Goal: Task Accomplishment & Management: Complete application form

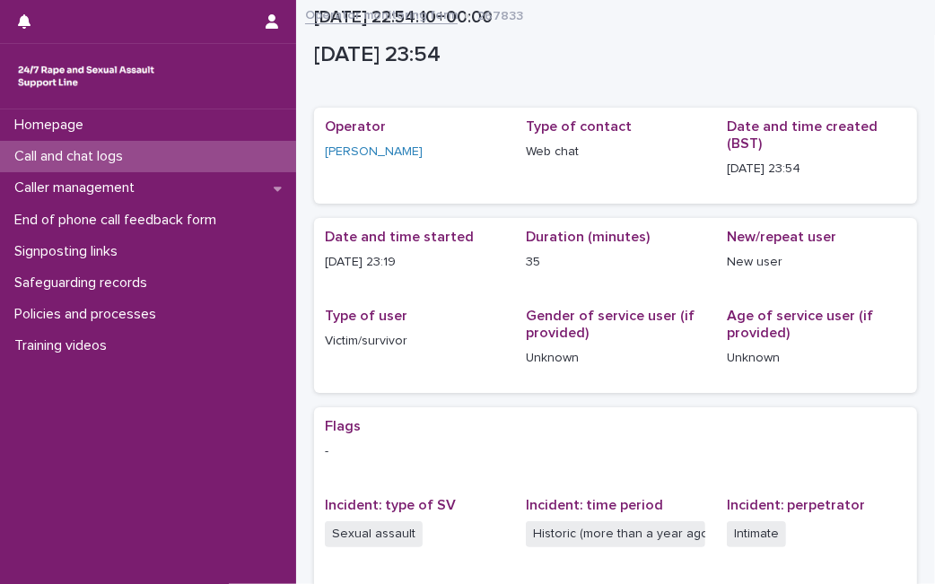
scroll to position [351, 0]
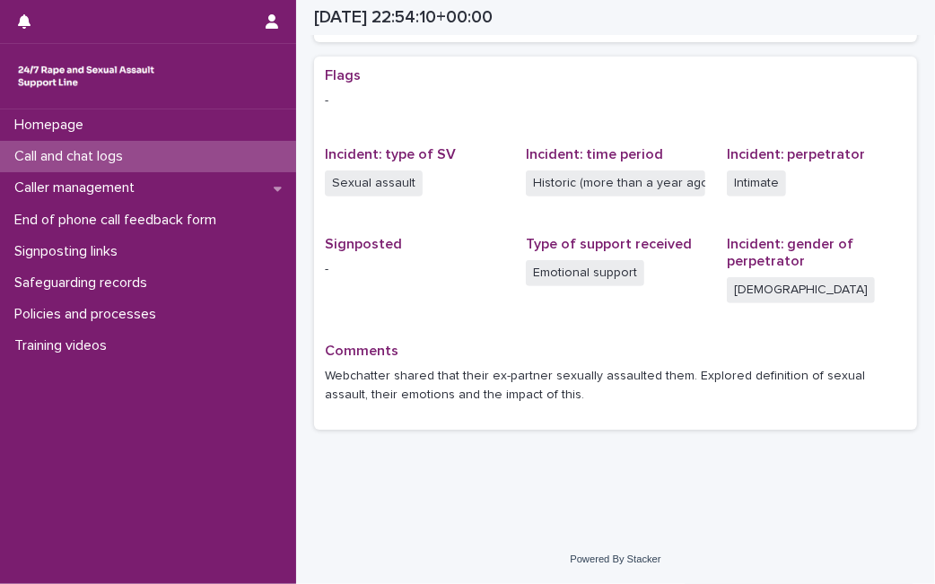
click at [159, 153] on div "Call and chat logs" at bounding box center [148, 156] width 296 height 31
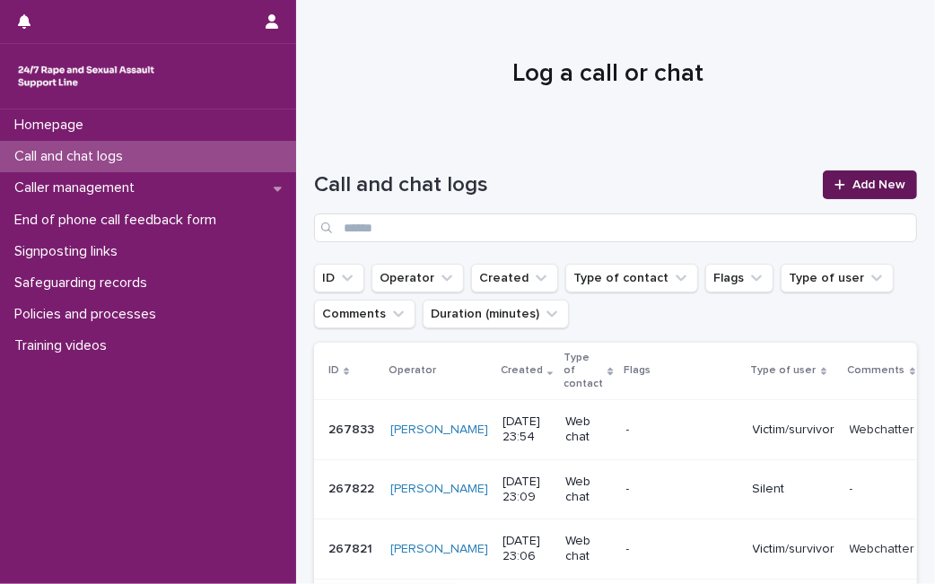
click at [855, 196] on link "Add New" at bounding box center [869, 184] width 94 height 29
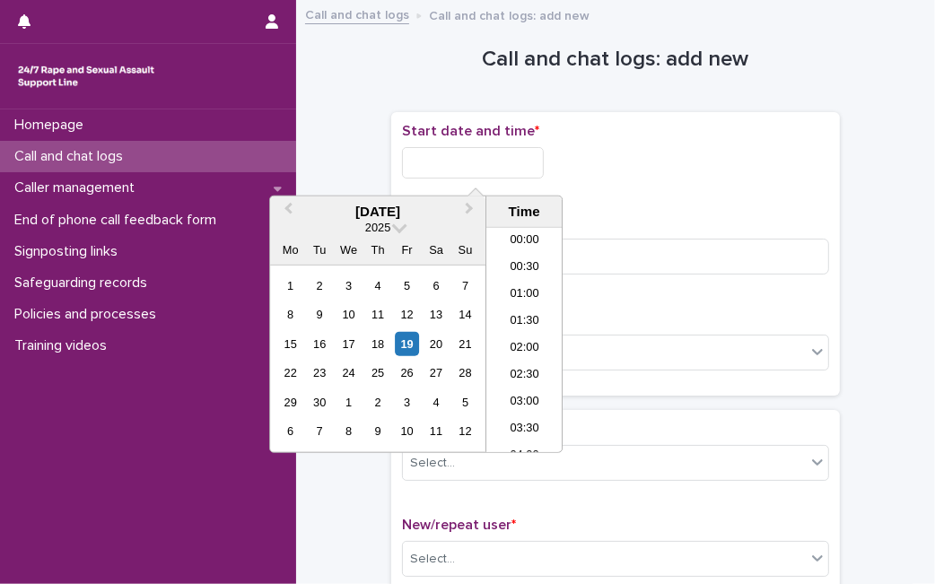
click at [497, 160] on input "text" at bounding box center [473, 162] width 142 height 31
click at [404, 343] on div "19" at bounding box center [407, 344] width 24 height 24
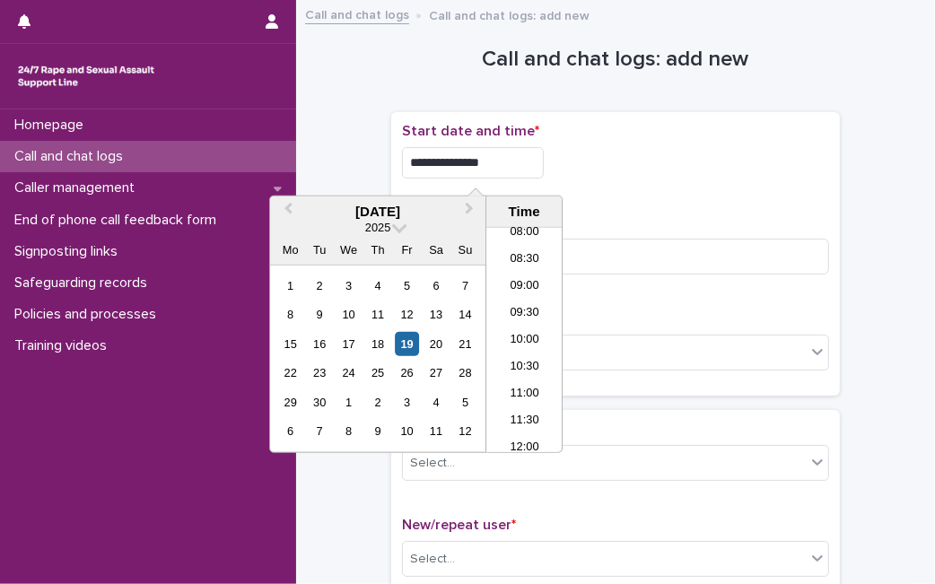
click at [509, 161] on input "**********" at bounding box center [473, 162] width 142 height 31
type input "**********"
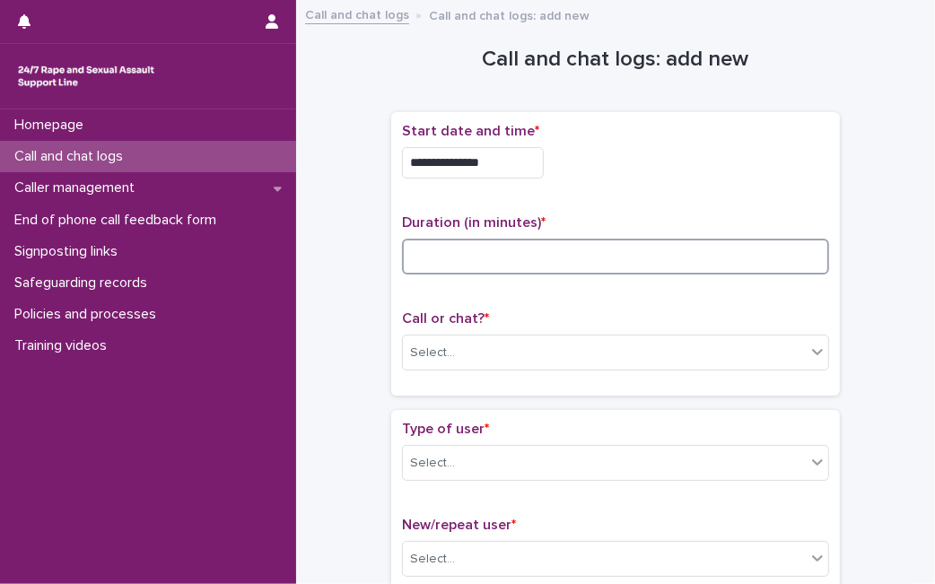
click at [624, 265] on input at bounding box center [615, 257] width 427 height 36
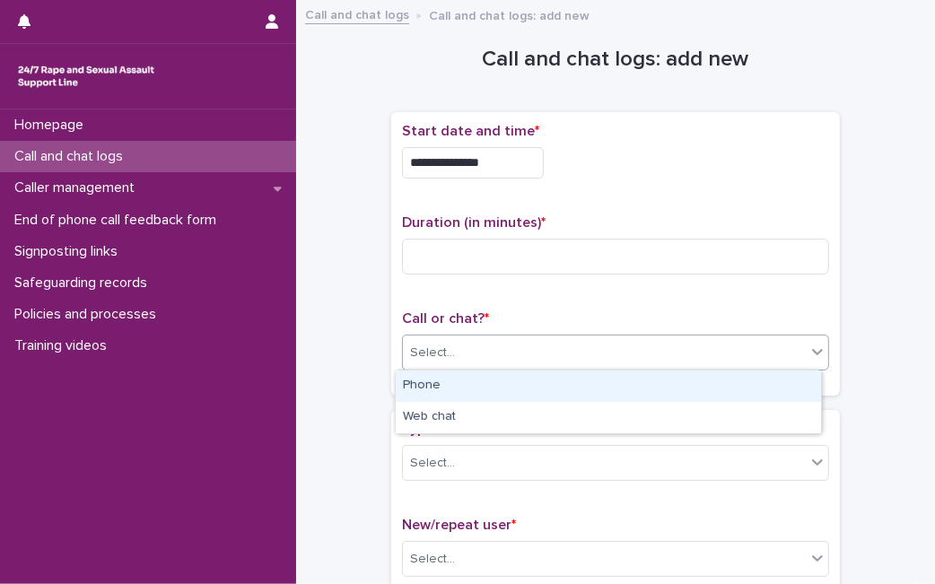
click at [612, 351] on div "Select..." at bounding box center [604, 353] width 403 height 30
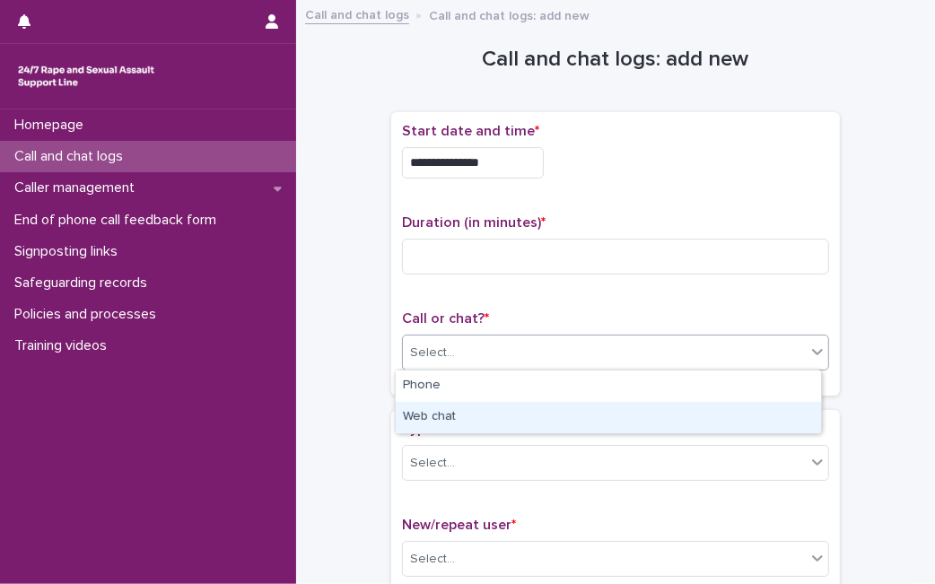
click at [570, 408] on div "Web chat" at bounding box center [608, 417] width 425 height 31
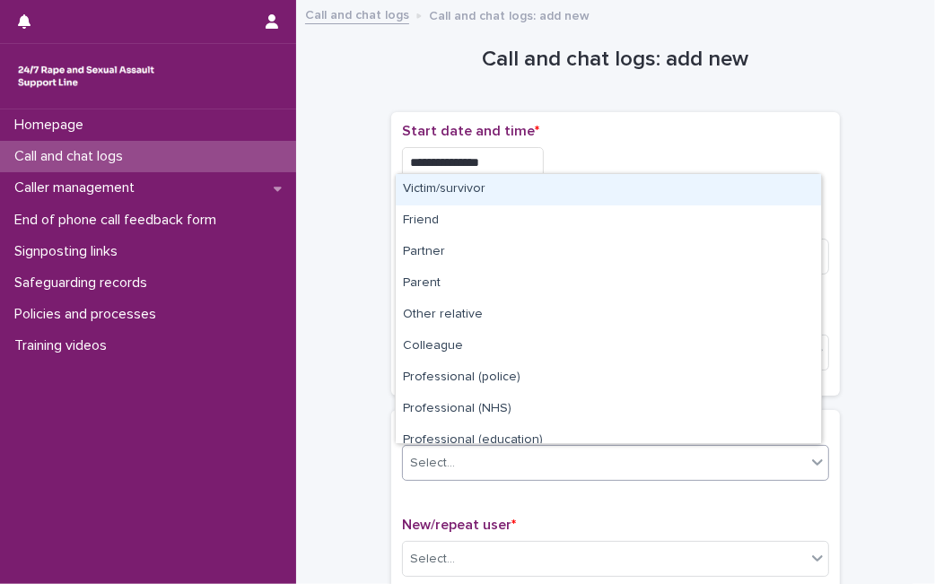
click at [546, 456] on div "Select..." at bounding box center [604, 463] width 403 height 30
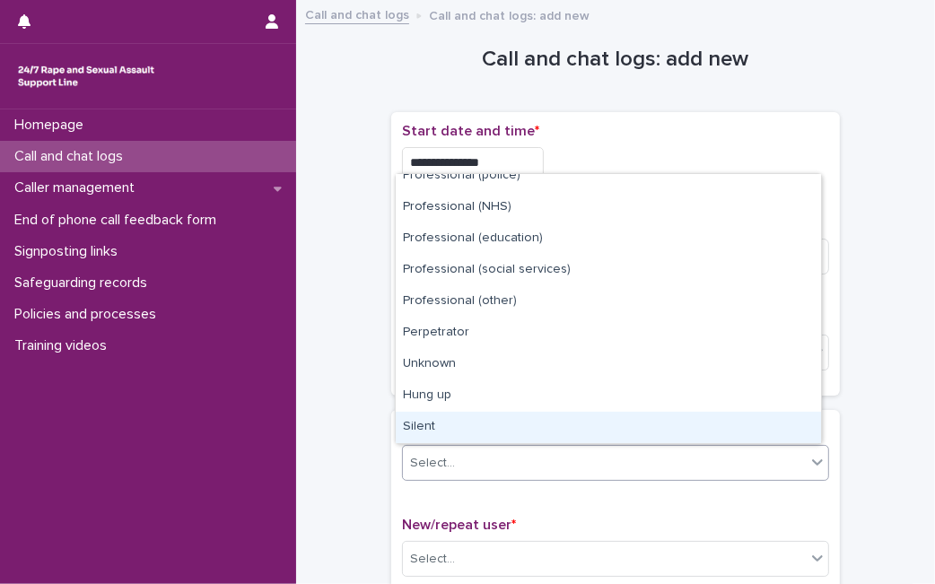
click at [582, 417] on div "Silent" at bounding box center [608, 427] width 425 height 31
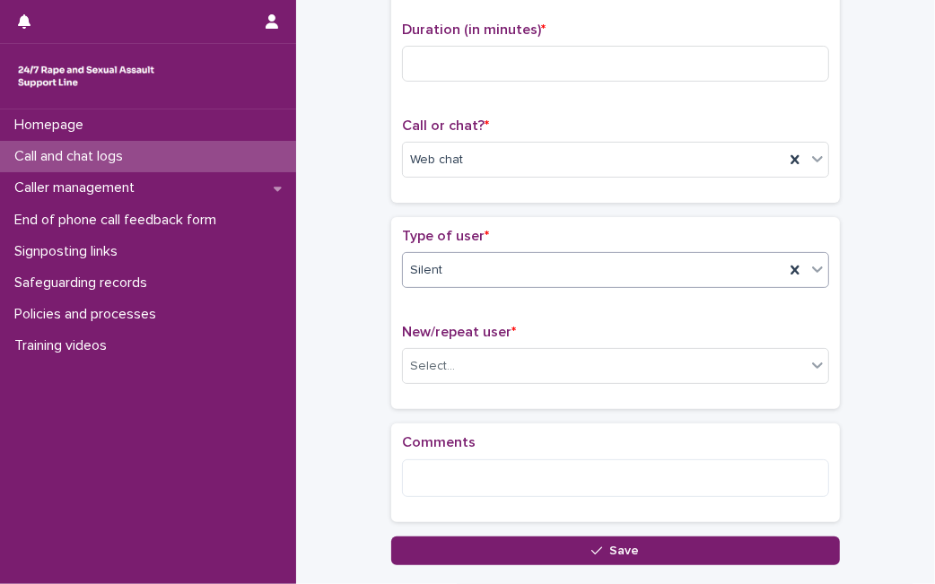
scroll to position [192, 0]
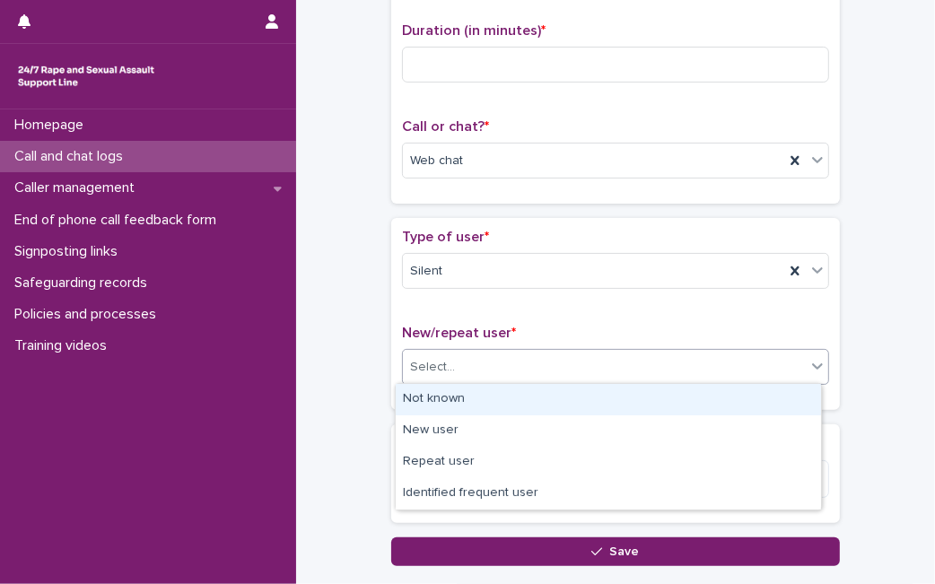
click at [505, 360] on div "Select..." at bounding box center [604, 367] width 403 height 30
click at [479, 396] on div "Not known" at bounding box center [608, 399] width 425 height 31
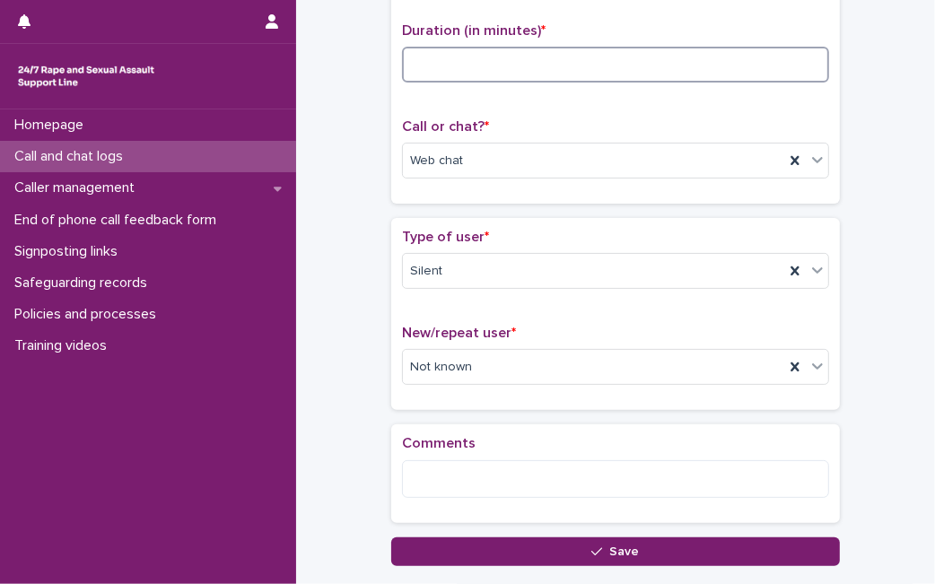
click at [713, 74] on input at bounding box center [615, 65] width 427 height 36
type input "*"
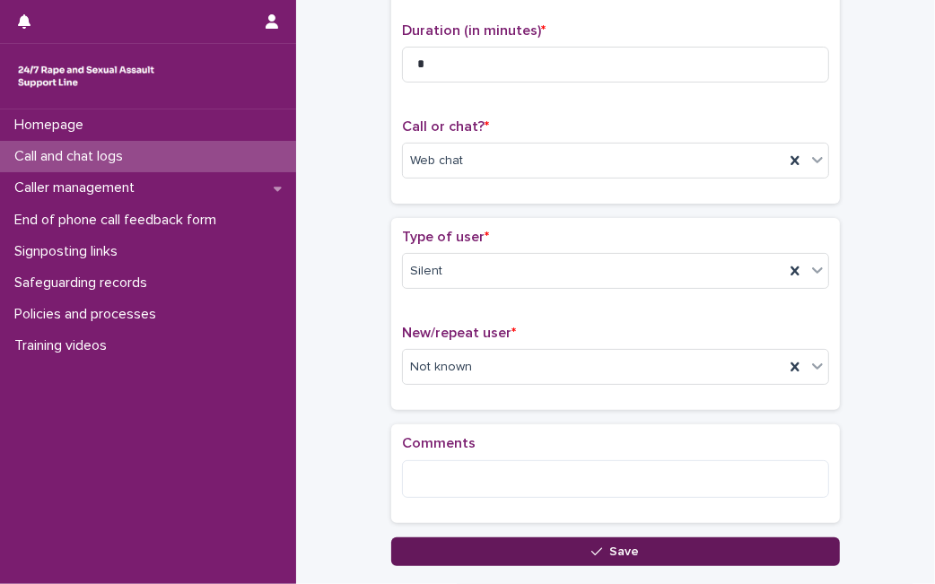
click at [465, 546] on button "Save" at bounding box center [615, 551] width 448 height 29
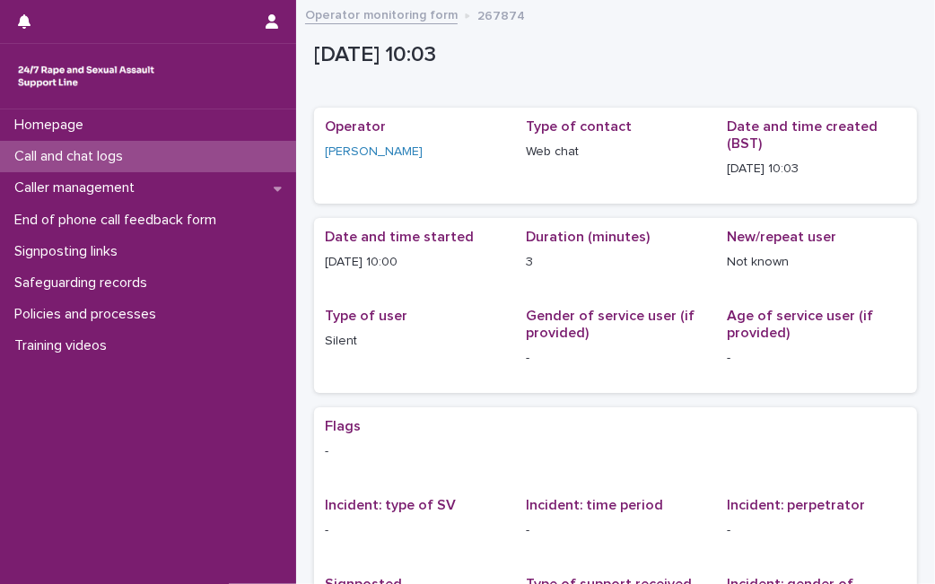
click at [219, 162] on div "Call and chat logs" at bounding box center [148, 156] width 296 height 31
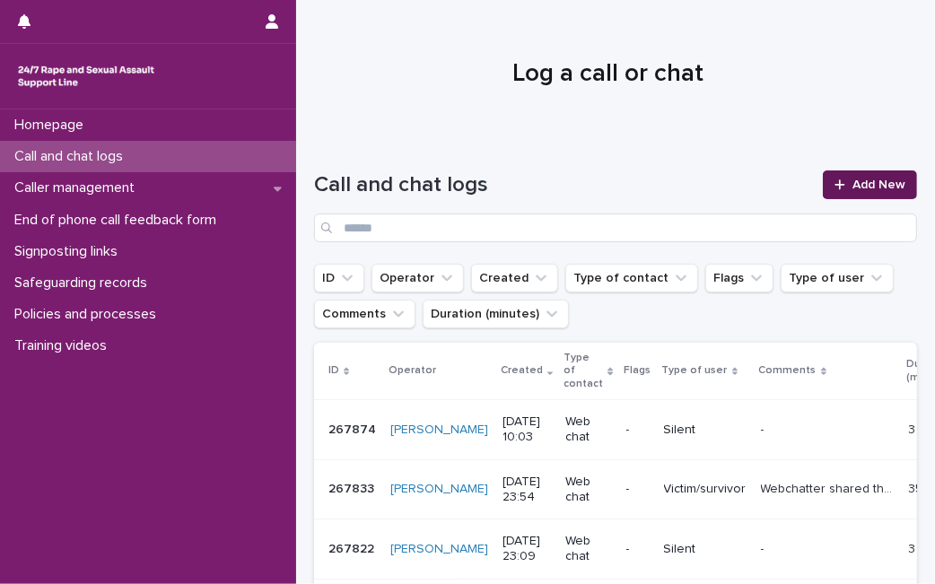
click at [822, 196] on link "Add New" at bounding box center [869, 184] width 94 height 29
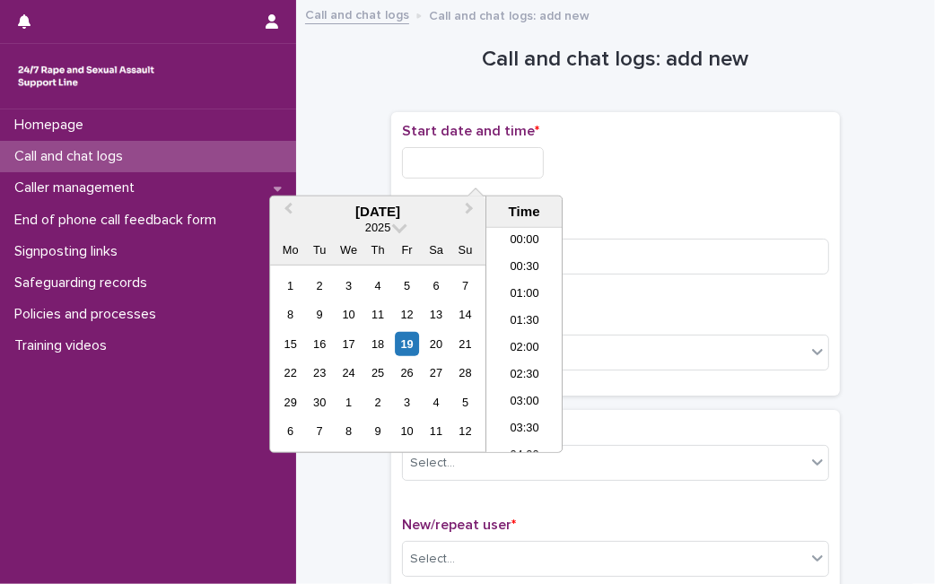
scroll to position [439, 0]
drag, startPoint x: 430, startPoint y: 174, endPoint x: 412, endPoint y: 336, distance: 163.3
click at [412, 336] on body "Homepage Call and chat logs Caller management End of phone call feedback form S…" at bounding box center [467, 292] width 935 height 584
click at [412, 336] on div "19" at bounding box center [407, 344] width 24 height 24
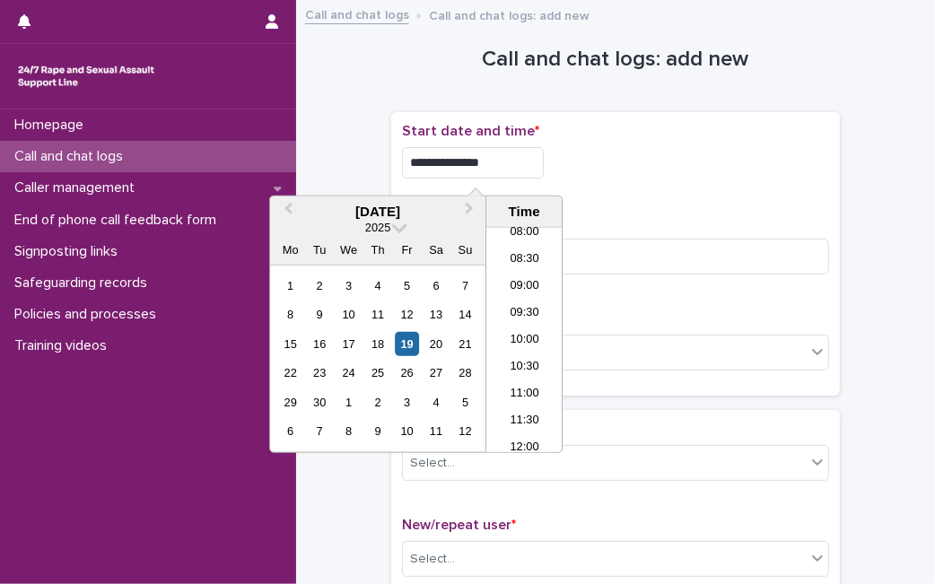
click at [515, 153] on input "**********" at bounding box center [473, 162] width 142 height 31
click at [525, 169] on input "**********" at bounding box center [473, 162] width 142 height 31
type input "**********"
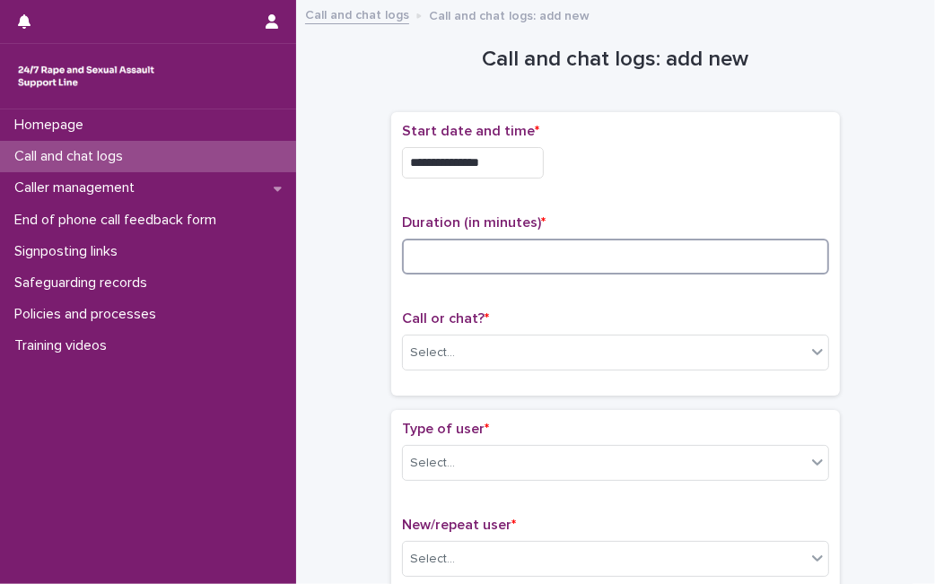
click at [612, 271] on input at bounding box center [615, 257] width 427 height 36
click at [621, 332] on div "Call or chat? * Select..." at bounding box center [615, 347] width 427 height 74
click at [609, 371] on div "Call or chat? * Select..." at bounding box center [615, 347] width 427 height 74
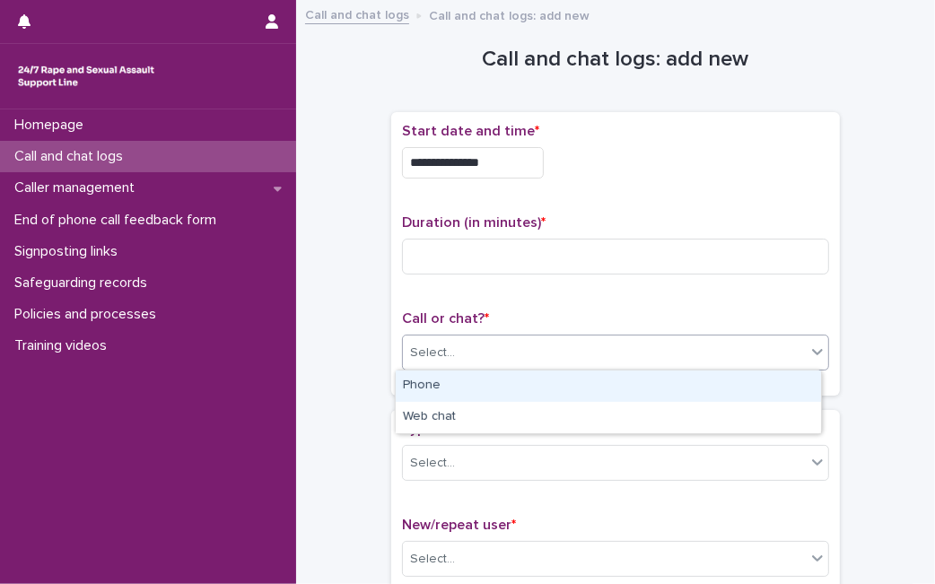
click at [617, 366] on div "Select..." at bounding box center [615, 353] width 427 height 36
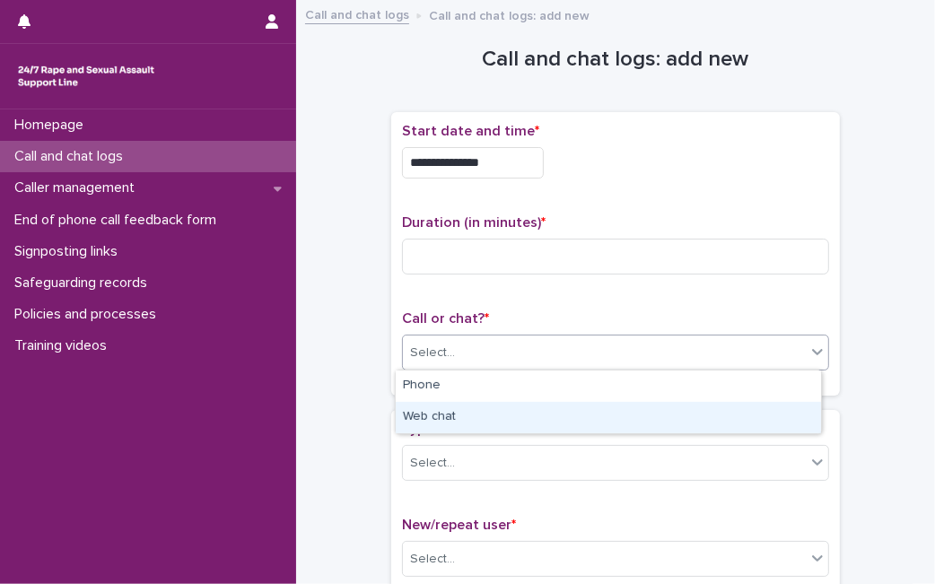
click at [589, 408] on div "Web chat" at bounding box center [608, 417] width 425 height 31
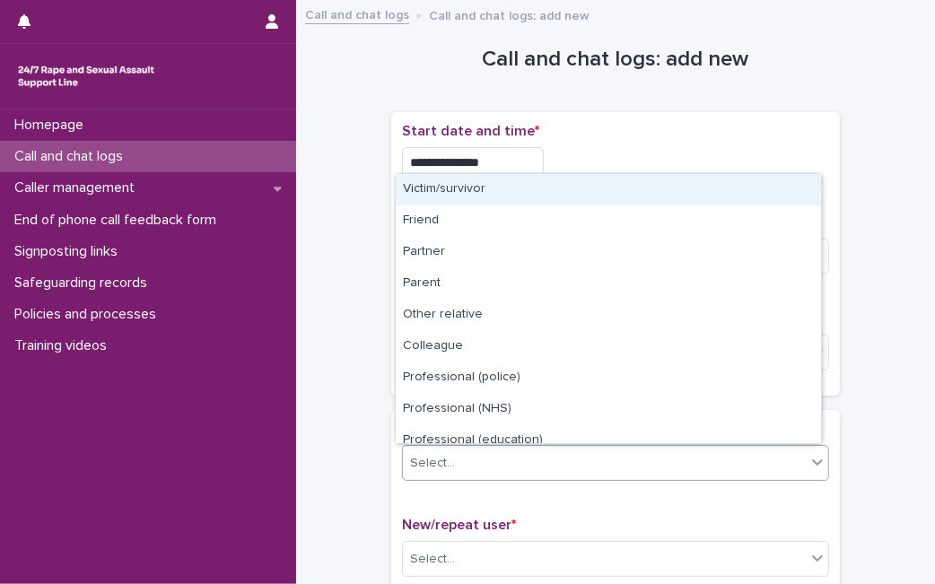
click at [544, 477] on div "Select..." at bounding box center [615, 463] width 427 height 36
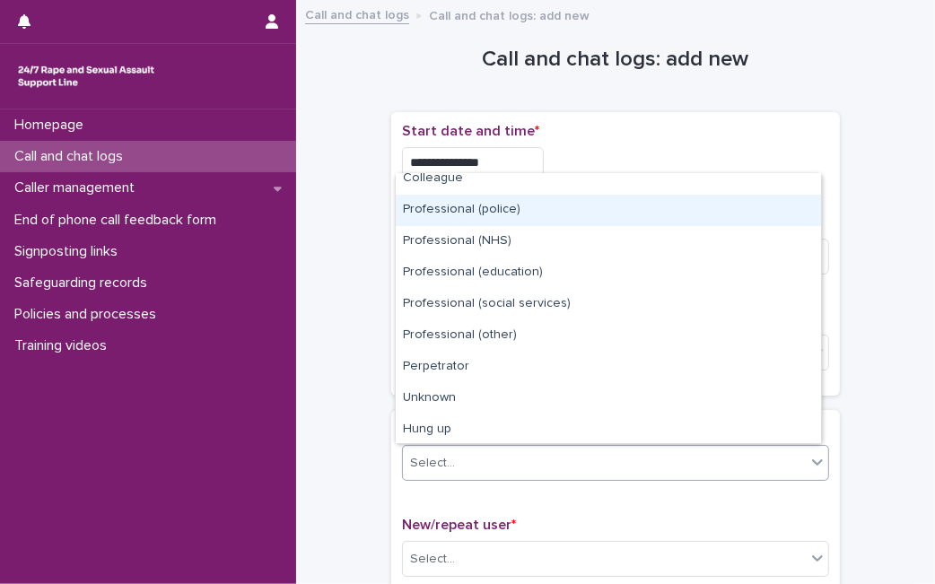
scroll to position [202, 0]
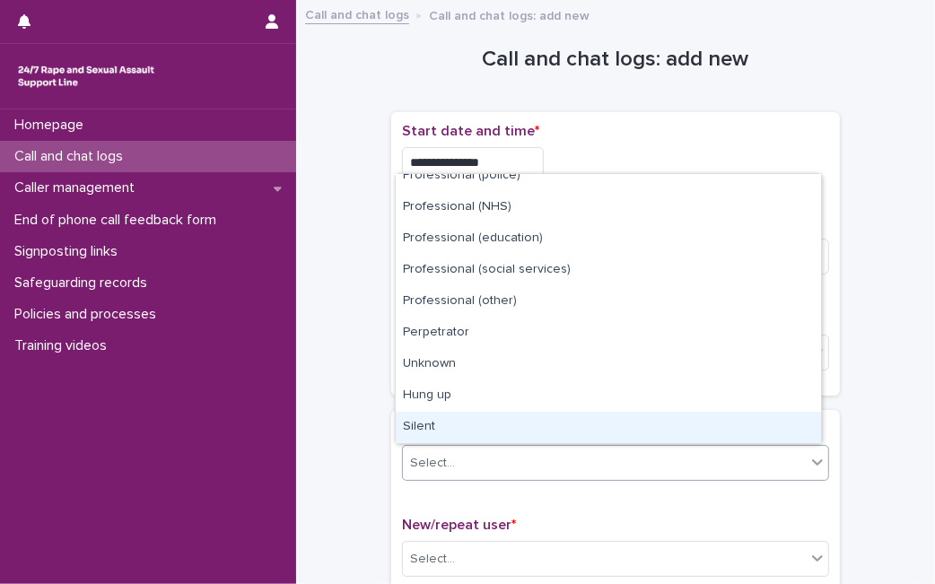
click at [742, 414] on div "Silent" at bounding box center [608, 427] width 425 height 31
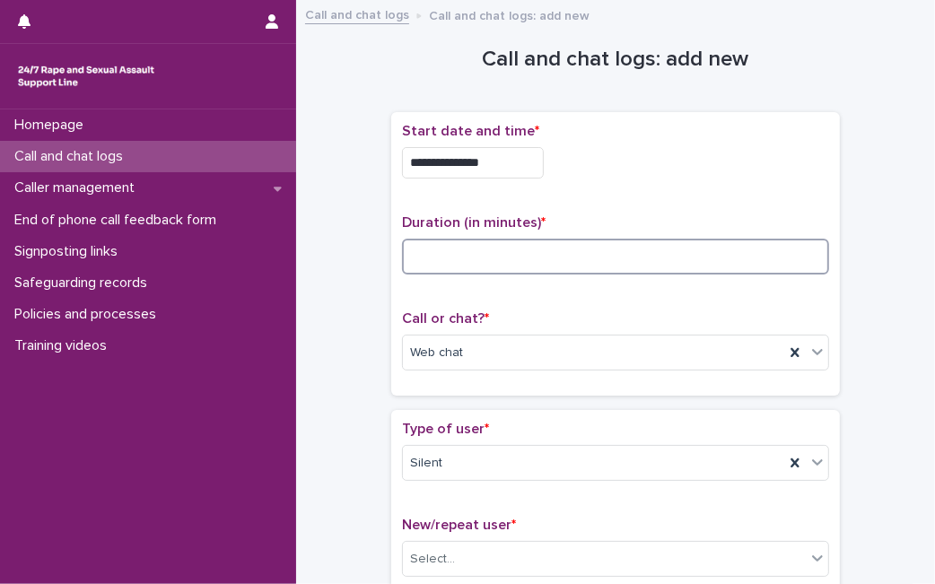
click at [771, 239] on input at bounding box center [615, 257] width 427 height 36
click at [755, 257] on input at bounding box center [615, 257] width 427 height 36
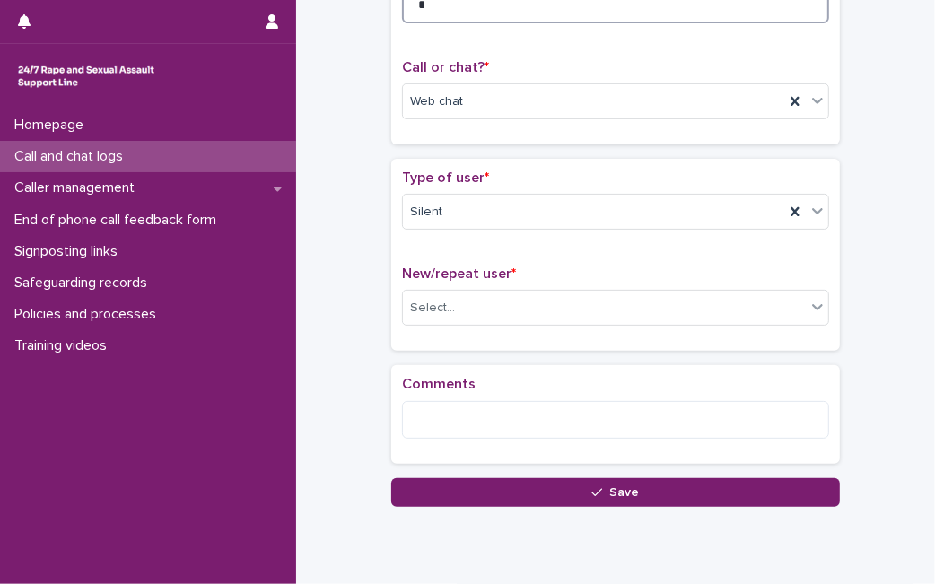
scroll to position [278, 0]
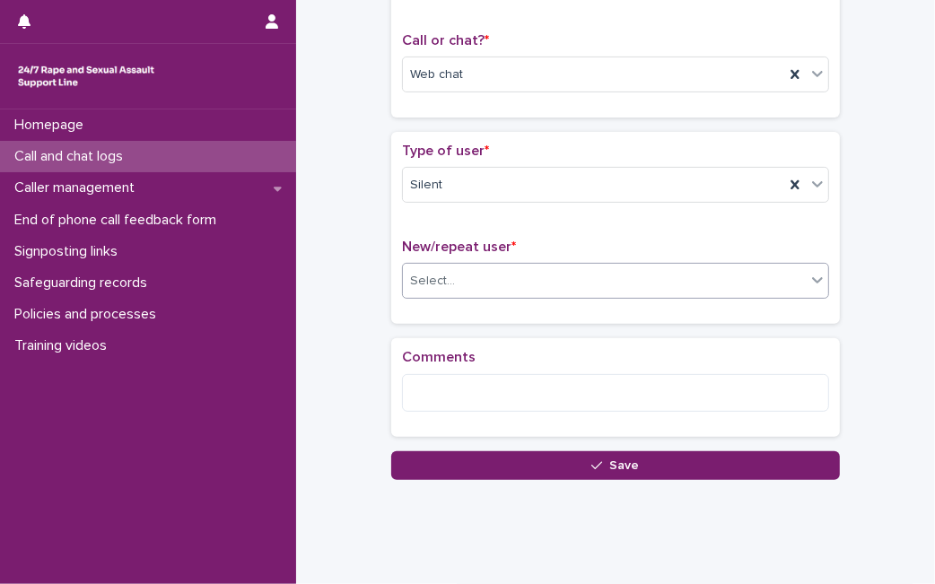
type input "*"
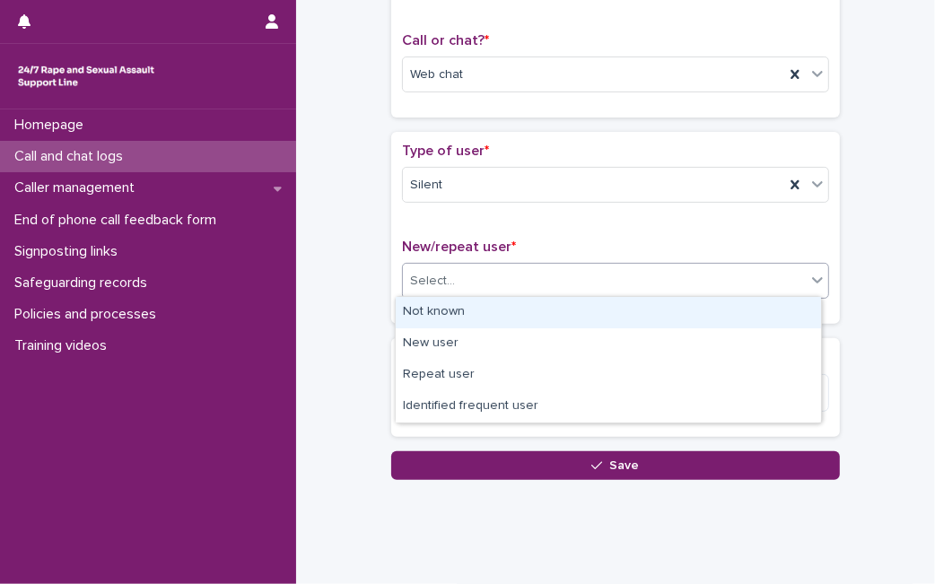
click at [759, 270] on div "Select..." at bounding box center [604, 281] width 403 height 30
click at [717, 314] on div "Not known" at bounding box center [608, 312] width 425 height 31
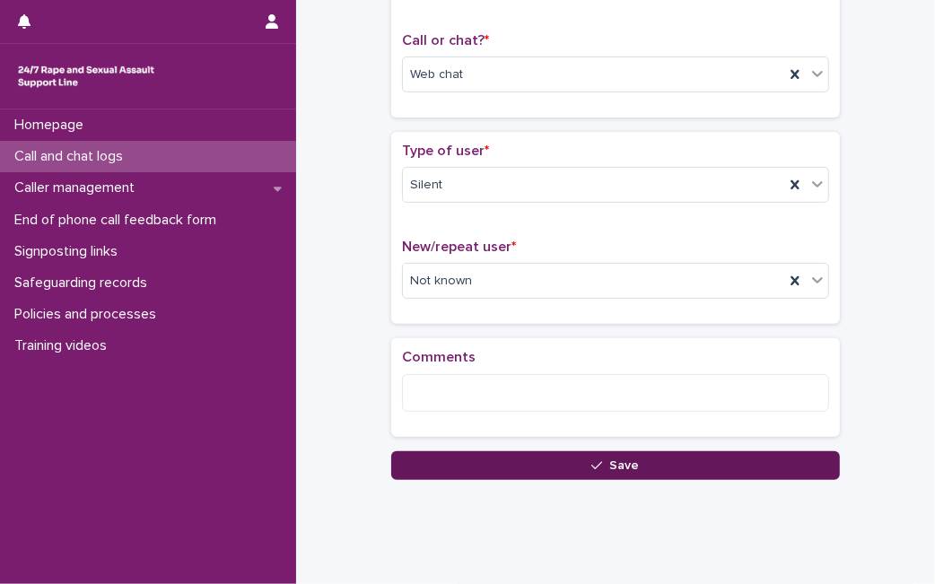
click at [552, 459] on button "Save" at bounding box center [615, 465] width 448 height 29
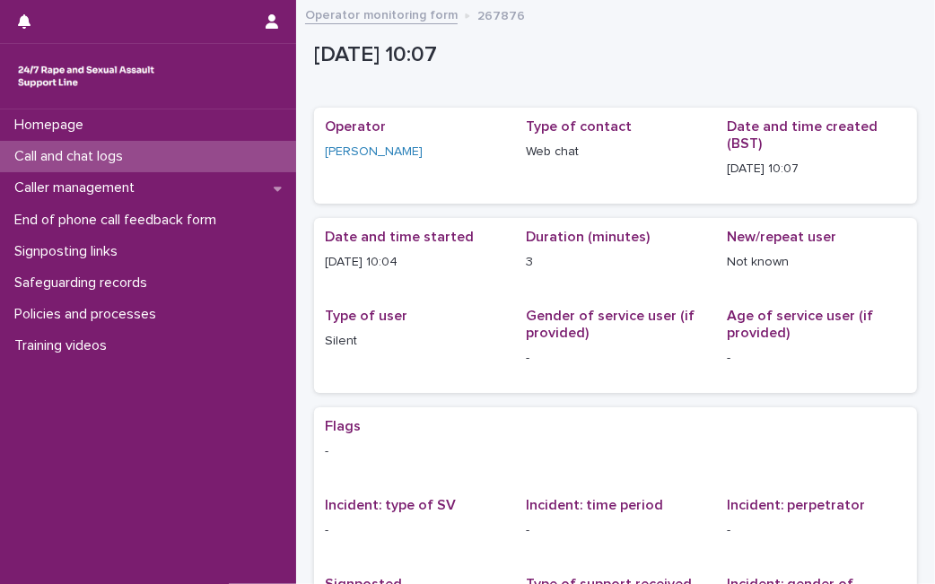
click at [143, 151] on div "Call and chat logs" at bounding box center [148, 156] width 296 height 31
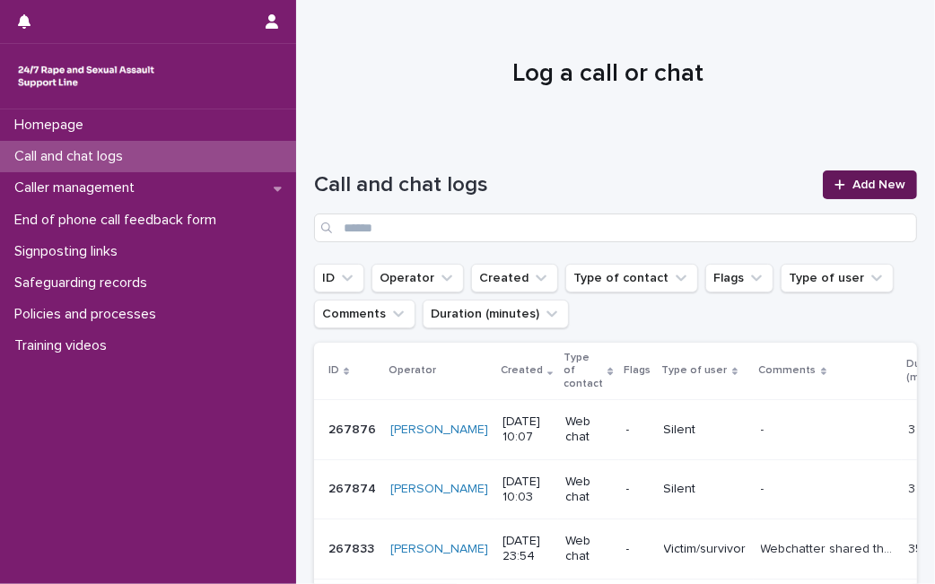
click at [845, 171] on link "Add New" at bounding box center [869, 184] width 94 height 29
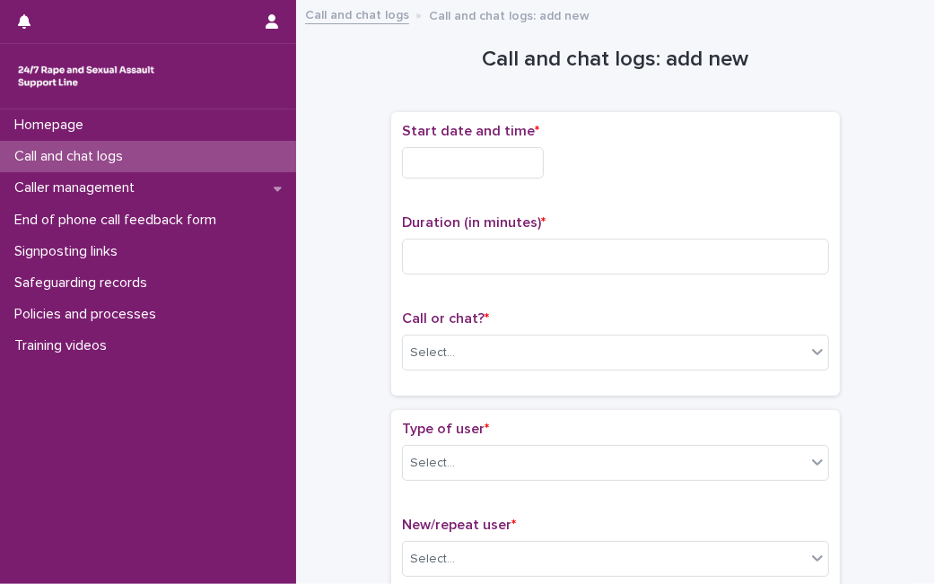
click at [448, 178] on div "Start date and time *" at bounding box center [615, 158] width 427 height 70
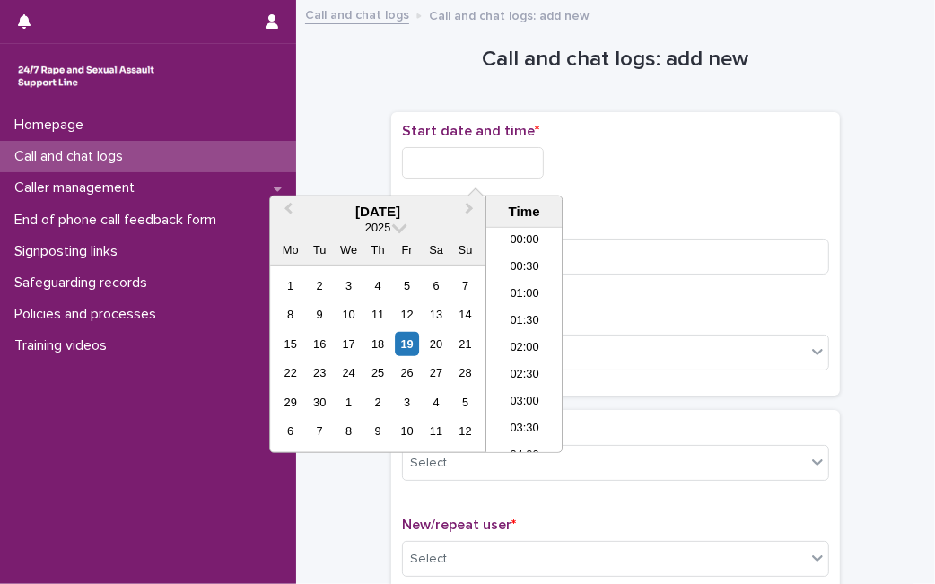
scroll to position [439, 0]
drag, startPoint x: 450, startPoint y: 169, endPoint x: 406, endPoint y: 346, distance: 182.9
click at [406, 346] on body "Homepage Call and chat logs Caller management End of phone call feedback form S…" at bounding box center [467, 292] width 935 height 584
click at [406, 346] on div "19" at bounding box center [407, 344] width 24 height 24
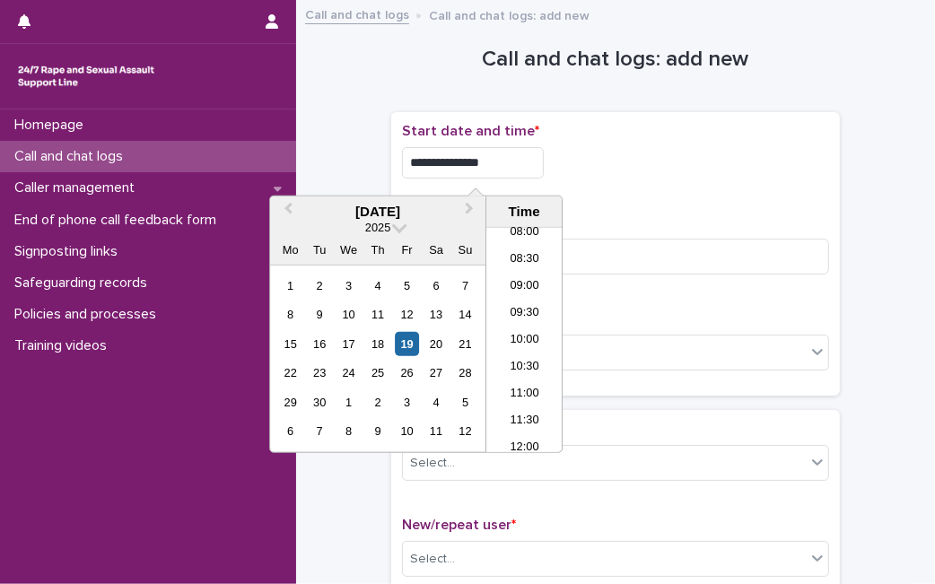
click at [504, 173] on input "**********" at bounding box center [473, 162] width 142 height 31
type input "**********"
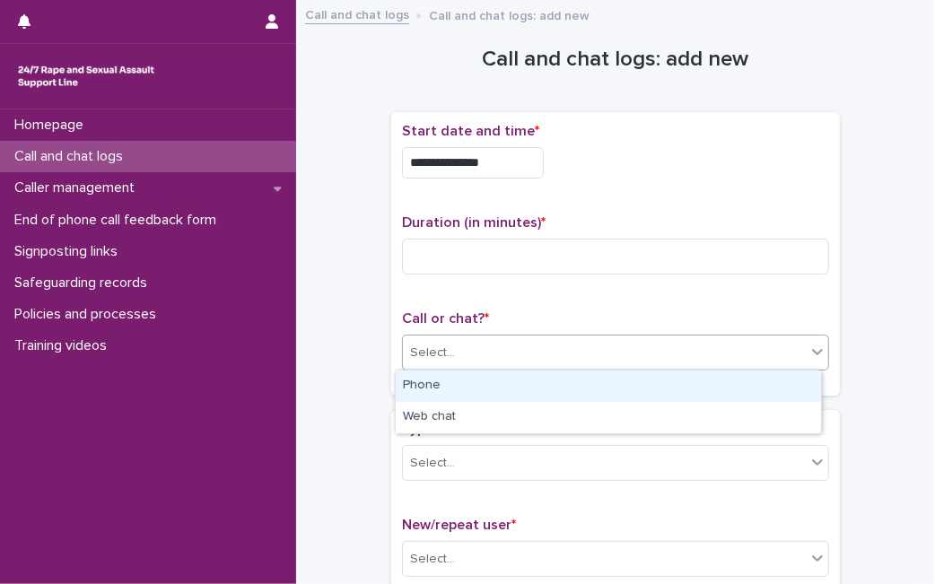
click at [641, 353] on div "Select..." at bounding box center [604, 353] width 403 height 30
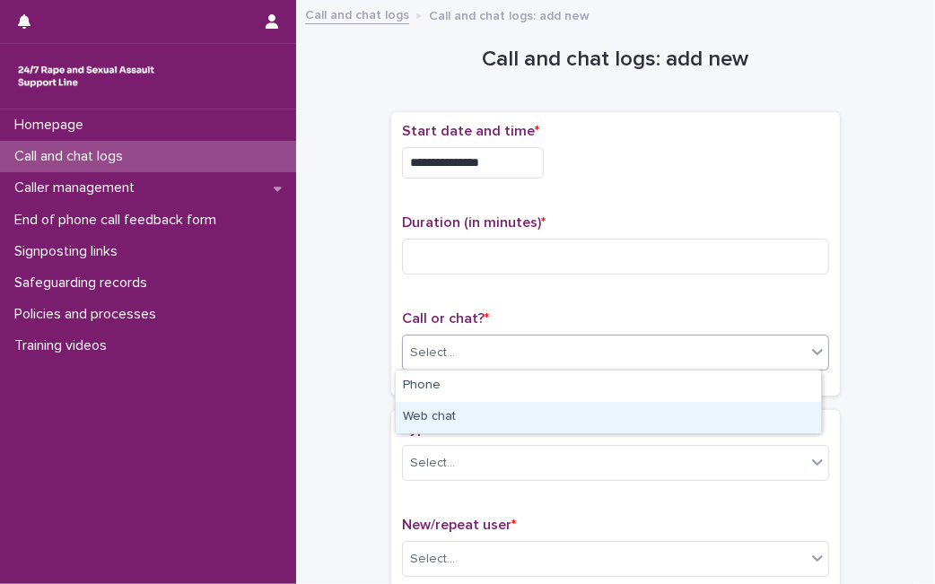
click at [610, 410] on div "Web chat" at bounding box center [608, 417] width 425 height 31
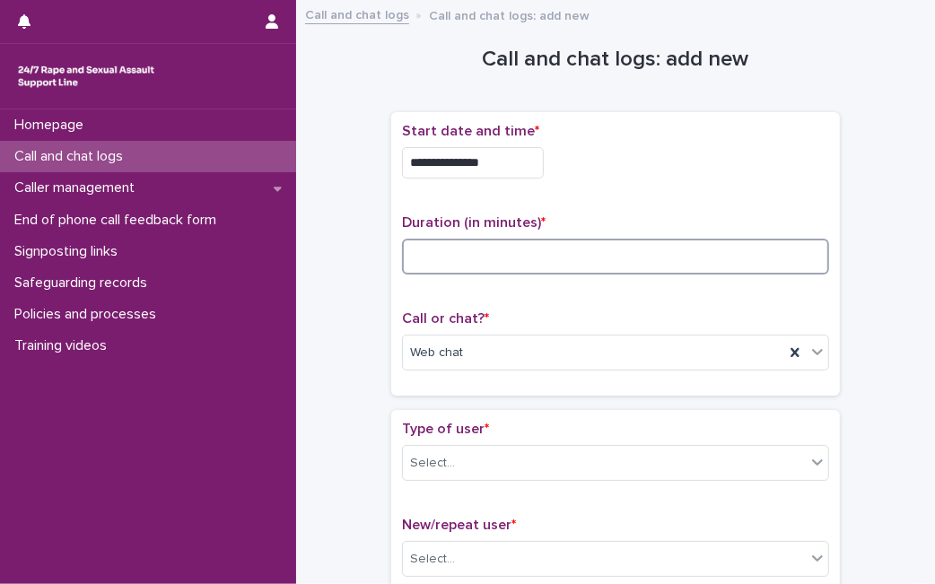
click at [587, 257] on input at bounding box center [615, 257] width 427 height 36
type input "*"
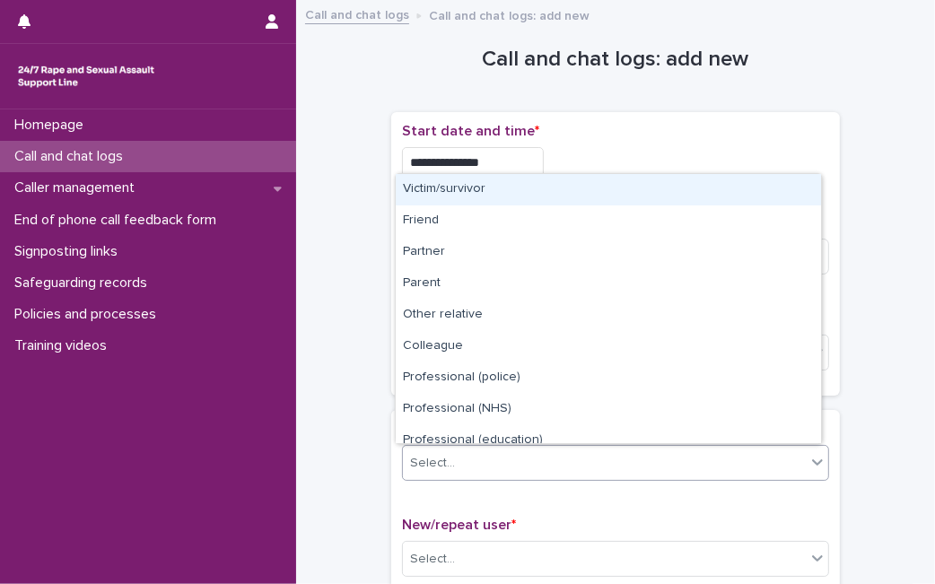
click at [491, 455] on div "Select..." at bounding box center [604, 463] width 403 height 30
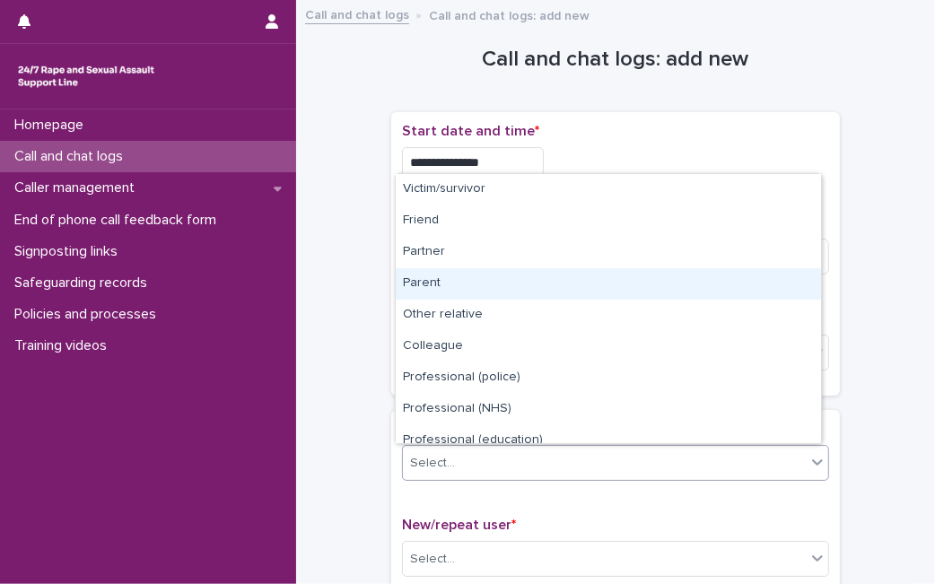
scroll to position [202, 0]
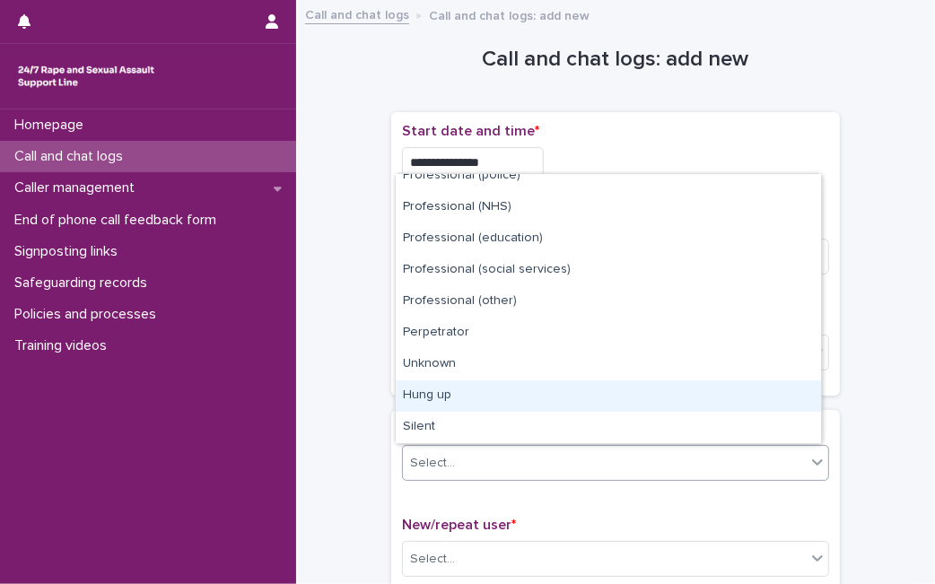
click at [709, 385] on div "Hung up" at bounding box center [608, 395] width 425 height 31
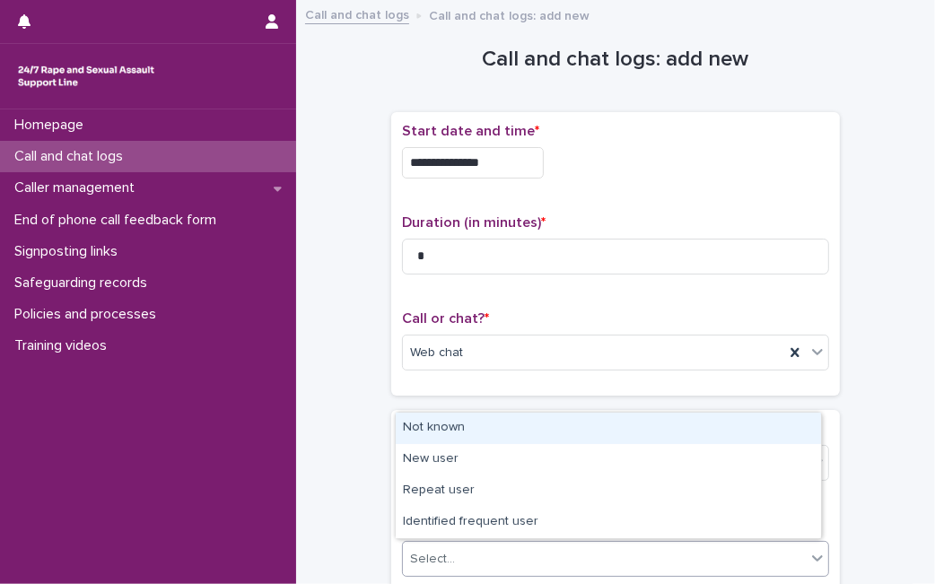
click at [591, 547] on div "Select..." at bounding box center [604, 559] width 403 height 30
click at [605, 419] on div "Not known" at bounding box center [608, 428] width 425 height 31
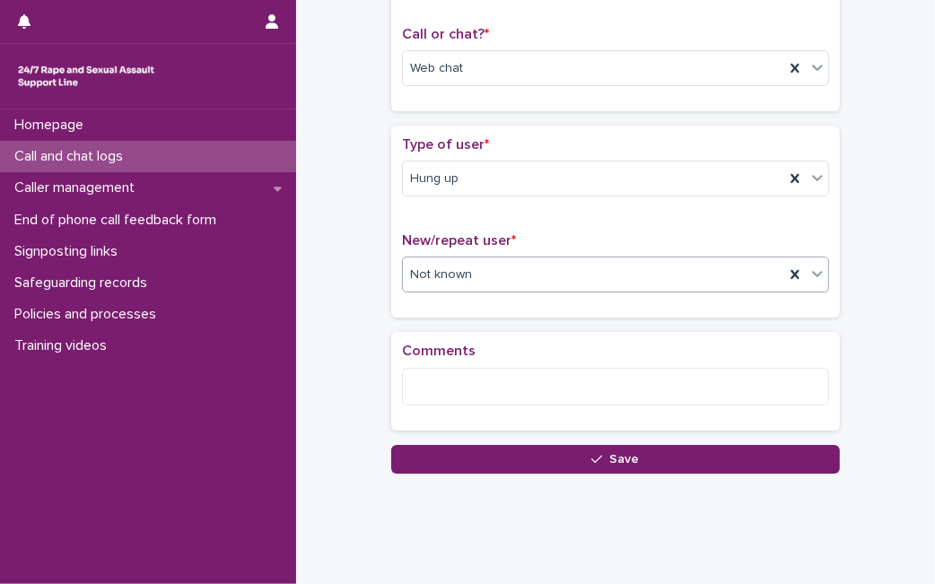
scroll to position [307, 0]
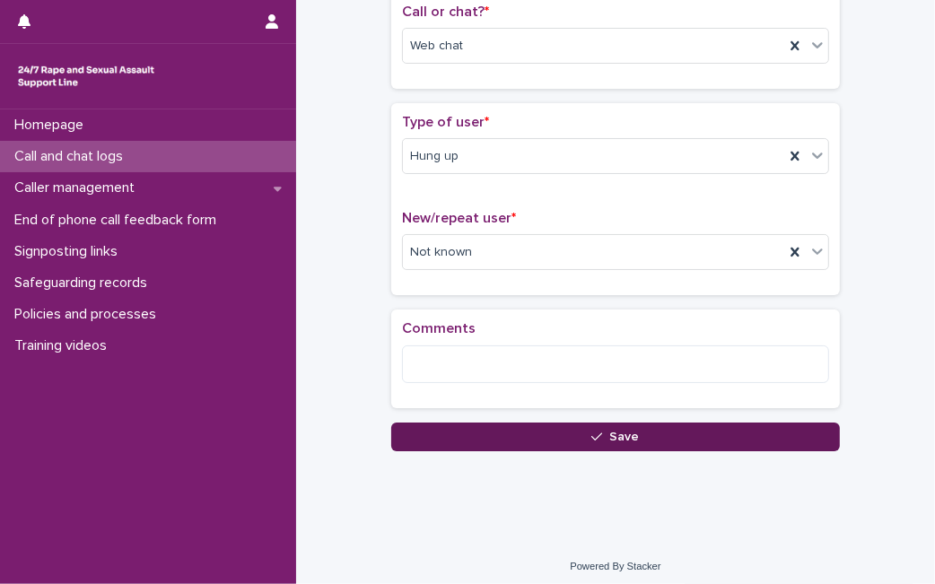
click at [569, 435] on button "Save" at bounding box center [615, 436] width 448 height 29
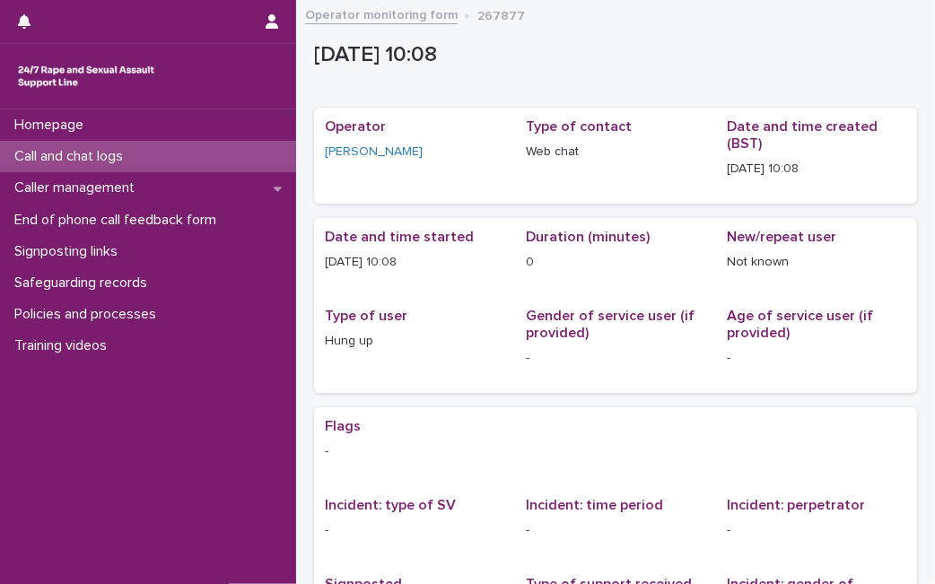
click at [68, 168] on div "Call and chat logs" at bounding box center [148, 156] width 296 height 31
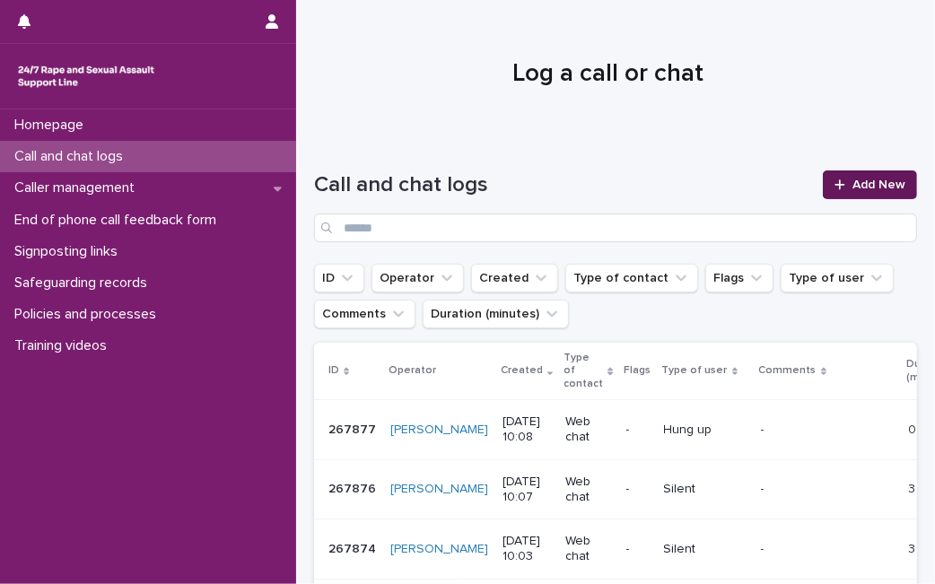
click at [822, 186] on link "Add New" at bounding box center [869, 184] width 94 height 29
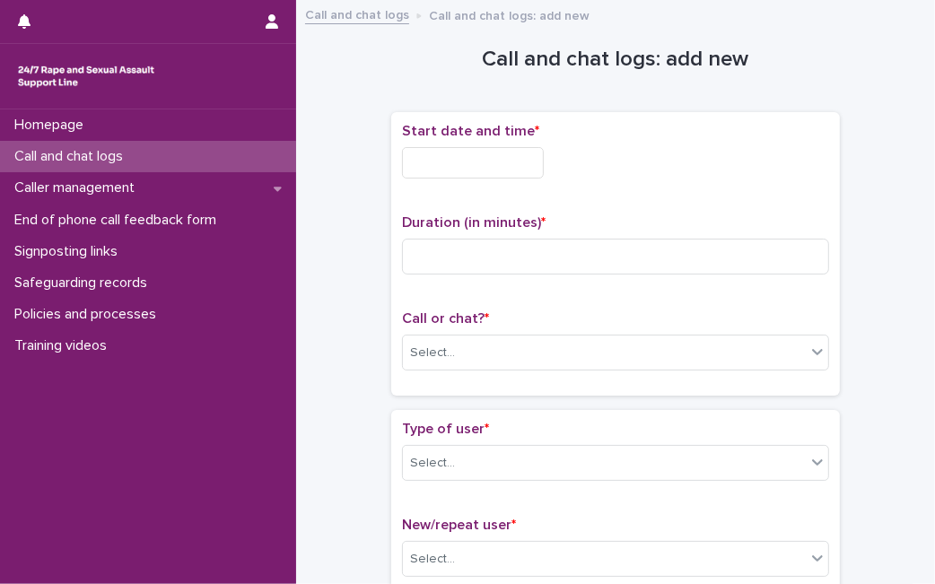
click at [450, 178] on div "Start date and time *" at bounding box center [615, 158] width 427 height 70
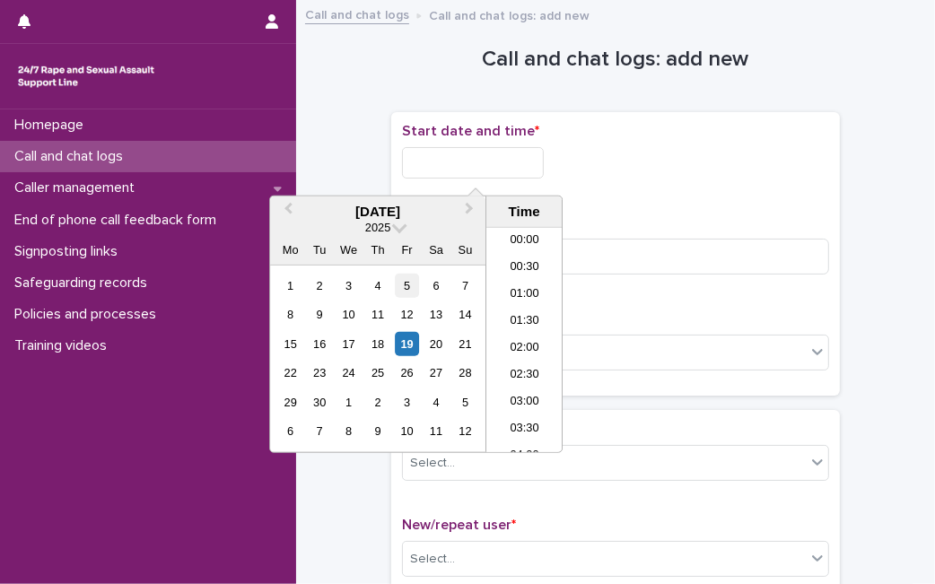
scroll to position [439, 0]
drag, startPoint x: 456, startPoint y: 169, endPoint x: 410, endPoint y: 346, distance: 183.4
click at [410, 346] on body "Homepage Call and chat logs Caller management End of phone call feedback form S…" at bounding box center [467, 292] width 935 height 584
click at [410, 346] on div "19" at bounding box center [407, 344] width 24 height 24
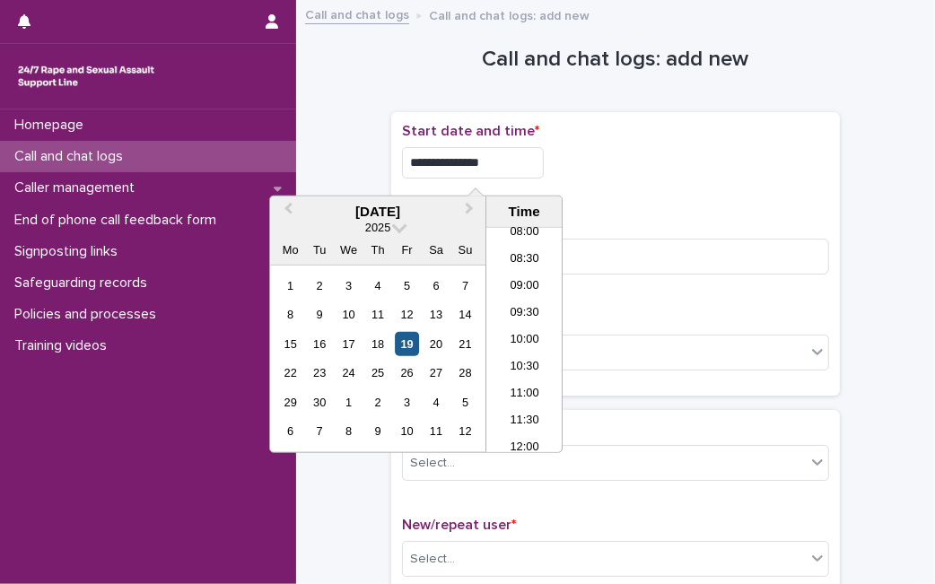
click at [404, 343] on div "19" at bounding box center [407, 344] width 24 height 24
click at [506, 165] on input "**********" at bounding box center [473, 162] width 142 height 31
type input "**********"
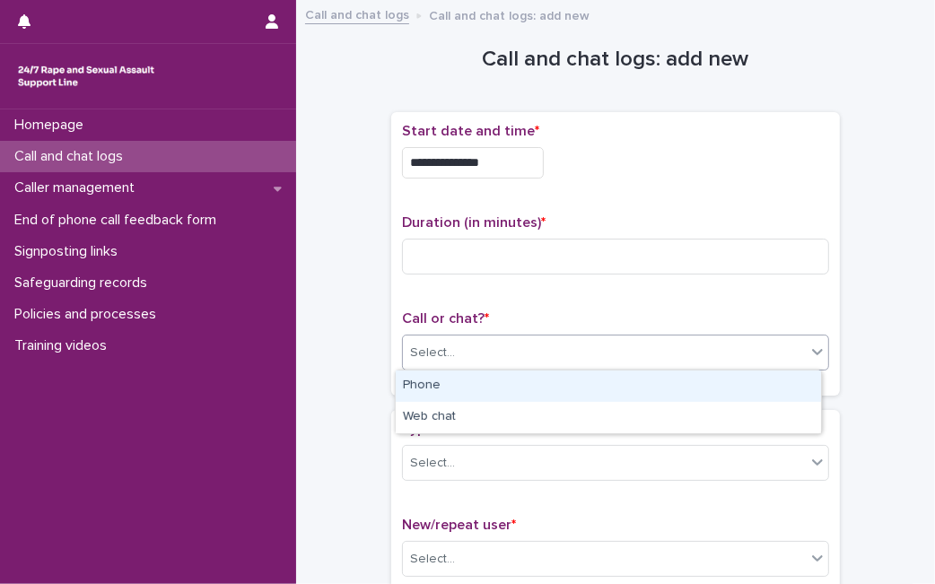
click at [737, 364] on div "Select..." at bounding box center [604, 353] width 403 height 30
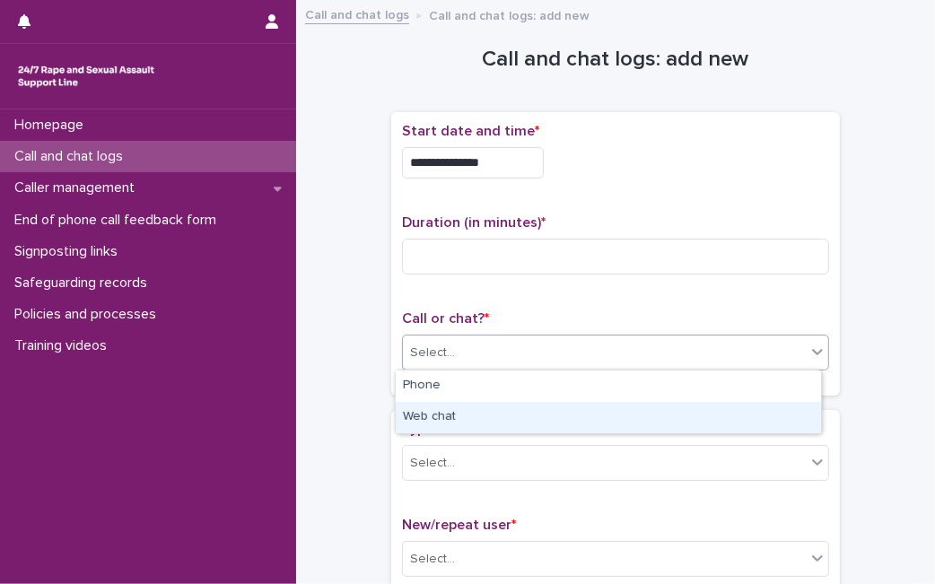
click at [674, 407] on div "Web chat" at bounding box center [608, 417] width 425 height 31
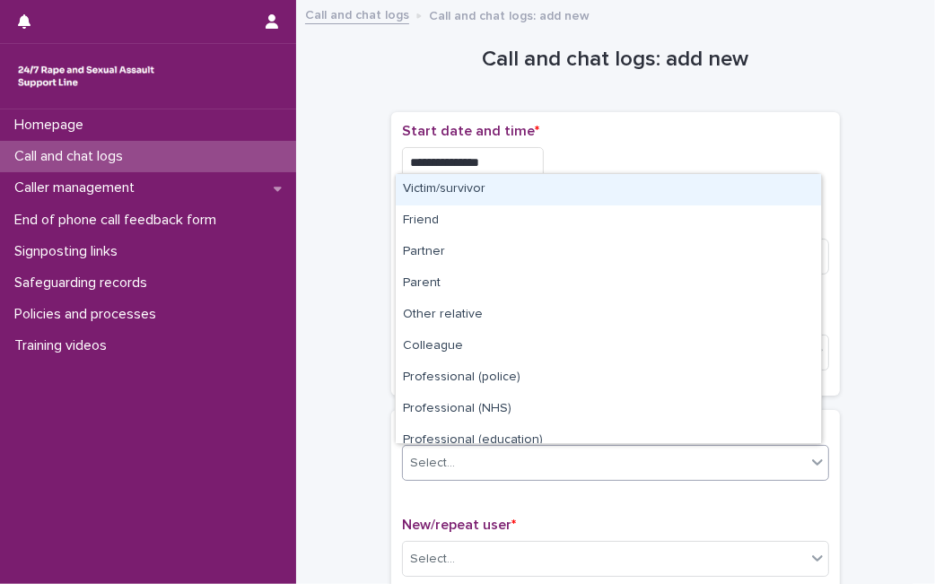
click at [547, 462] on div "Select..." at bounding box center [604, 463] width 403 height 30
click at [548, 196] on div "Victim/survivor" at bounding box center [608, 189] width 425 height 31
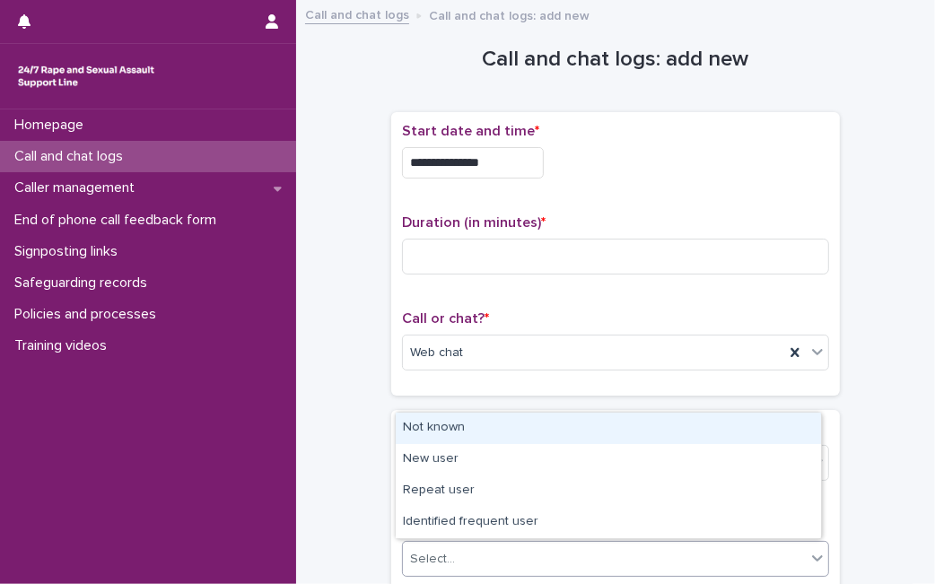
click at [521, 553] on div "Select..." at bounding box center [604, 559] width 403 height 30
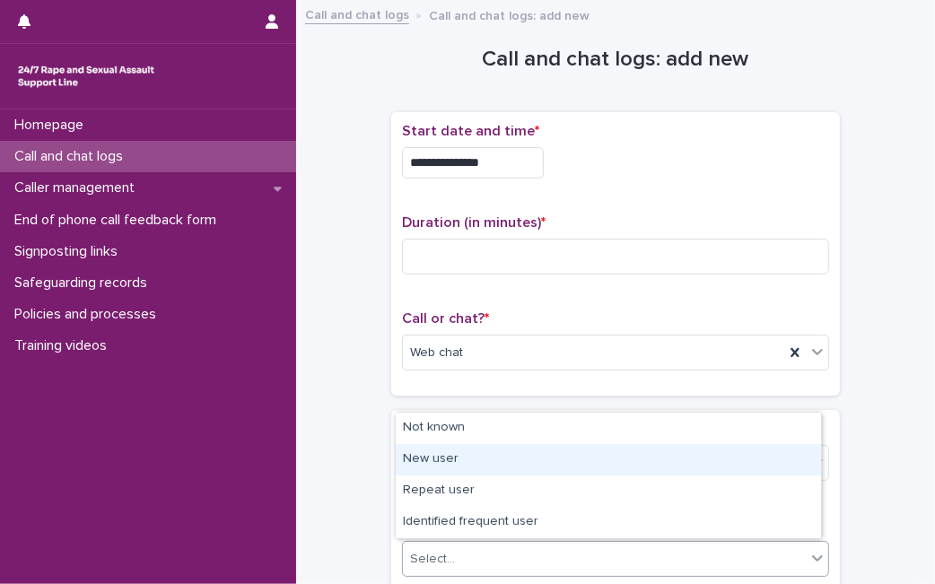
click at [482, 470] on div "New user" at bounding box center [608, 459] width 425 height 31
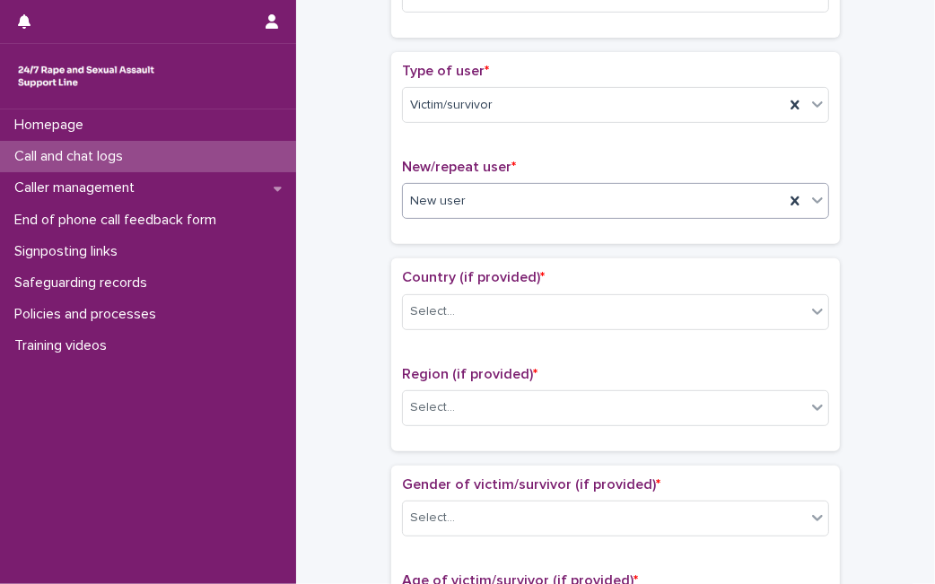
scroll to position [494, 0]
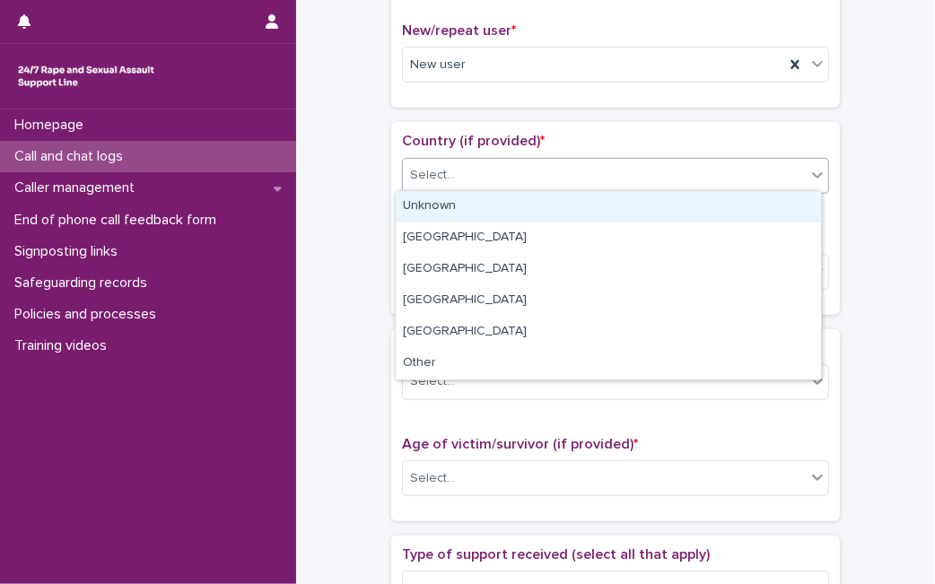
click at [760, 178] on div "Select..." at bounding box center [604, 176] width 403 height 30
click at [743, 195] on div "Unknown" at bounding box center [608, 206] width 425 height 31
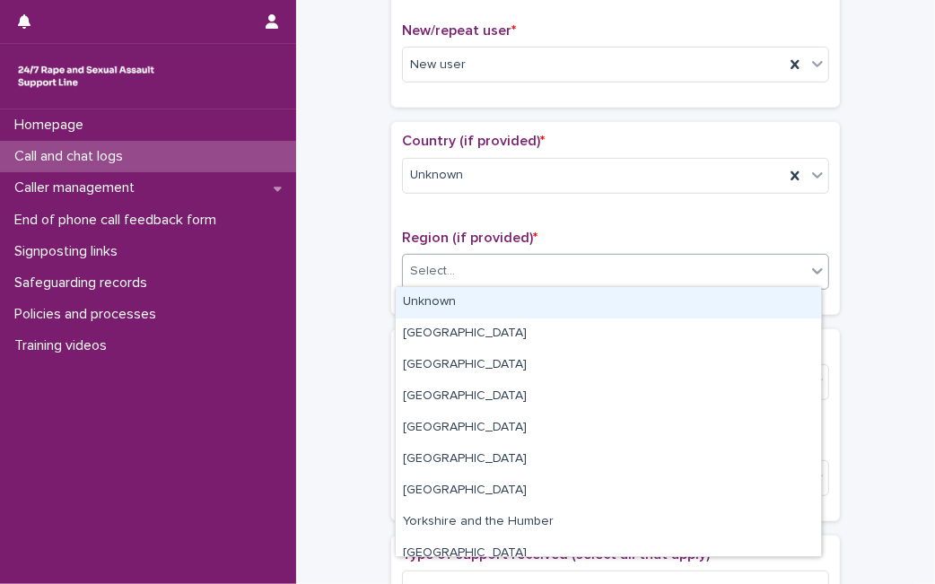
drag, startPoint x: 662, startPoint y: 256, endPoint x: 619, endPoint y: 296, distance: 59.0
click at [619, 296] on body "**********" at bounding box center [467, 292] width 935 height 584
click at [619, 296] on div "Unknown" at bounding box center [608, 302] width 425 height 31
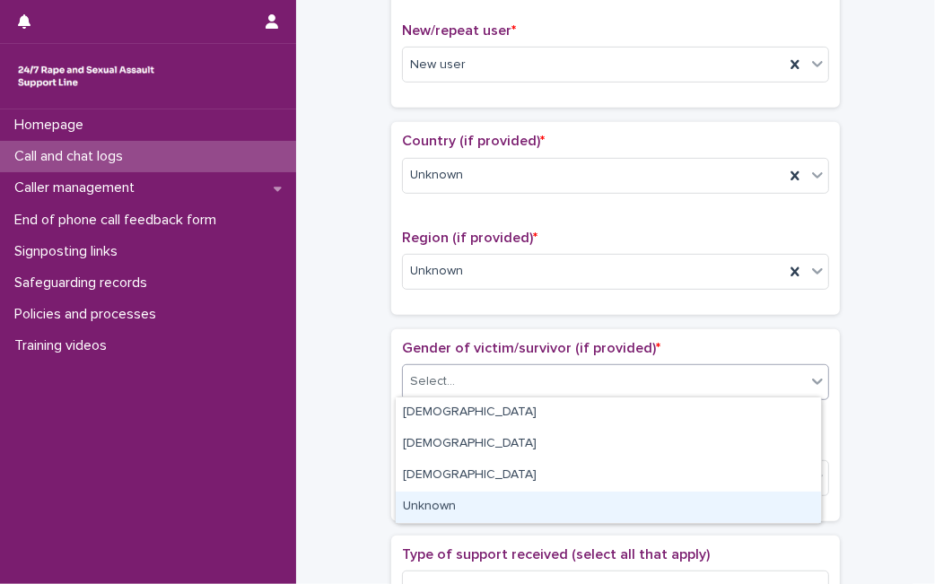
drag, startPoint x: 566, startPoint y: 372, endPoint x: 499, endPoint y: 499, distance: 143.2
click at [499, 499] on body "**********" at bounding box center [467, 292] width 935 height 584
click at [499, 499] on div "Unknown" at bounding box center [608, 506] width 425 height 31
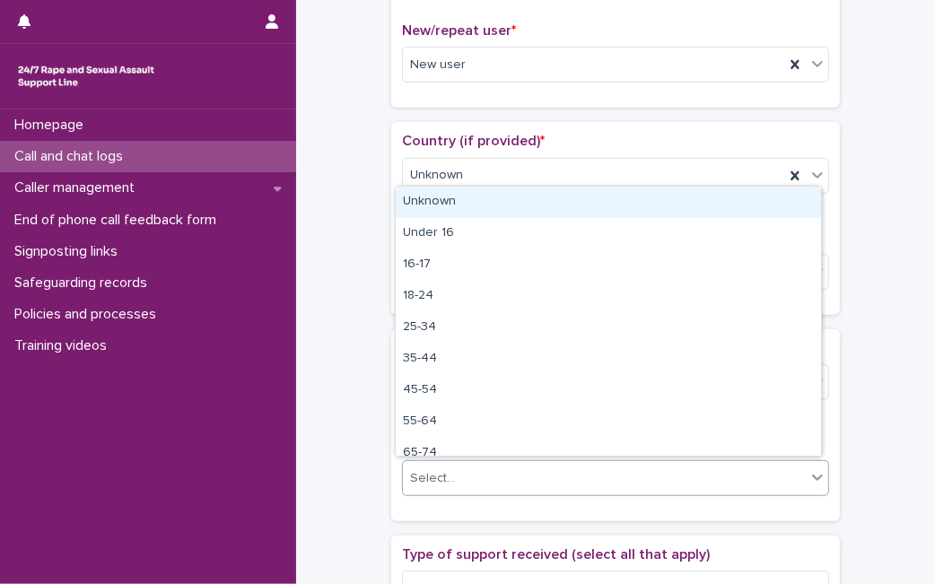
click at [499, 487] on div "Select..." at bounding box center [604, 479] width 403 height 30
click at [580, 193] on div "Unknown" at bounding box center [608, 202] width 425 height 31
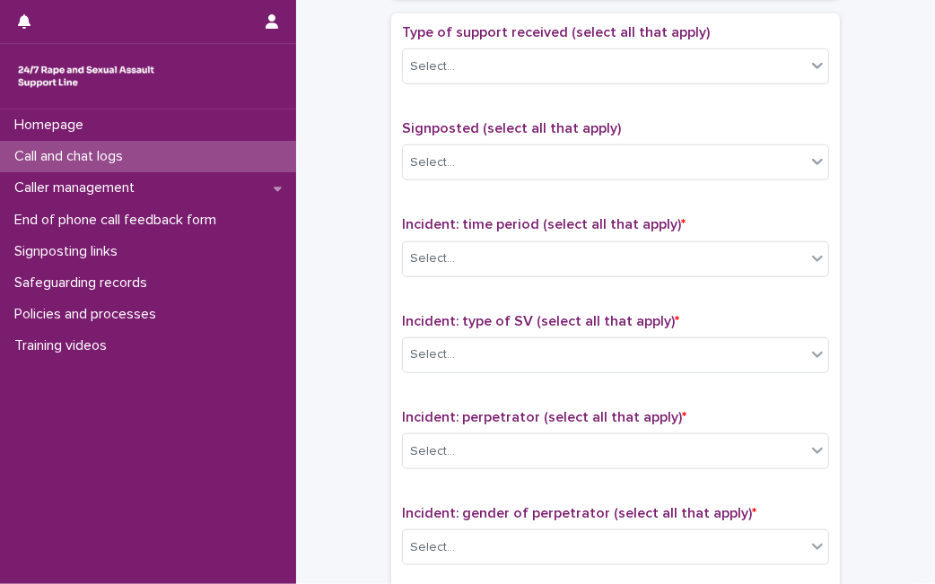
scroll to position [1011, 0]
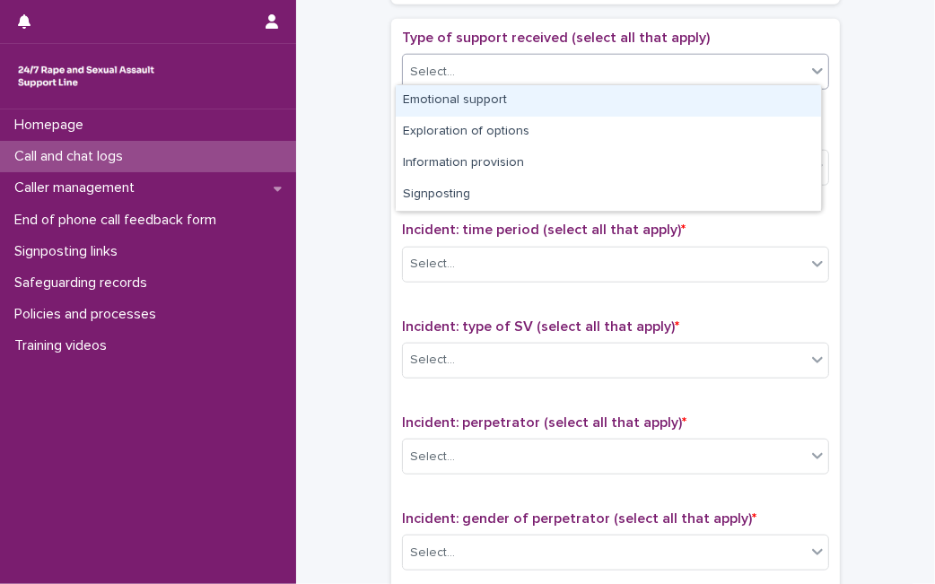
click at [786, 67] on div "Select..." at bounding box center [604, 72] width 403 height 30
click at [716, 100] on div "Emotional support" at bounding box center [608, 100] width 425 height 31
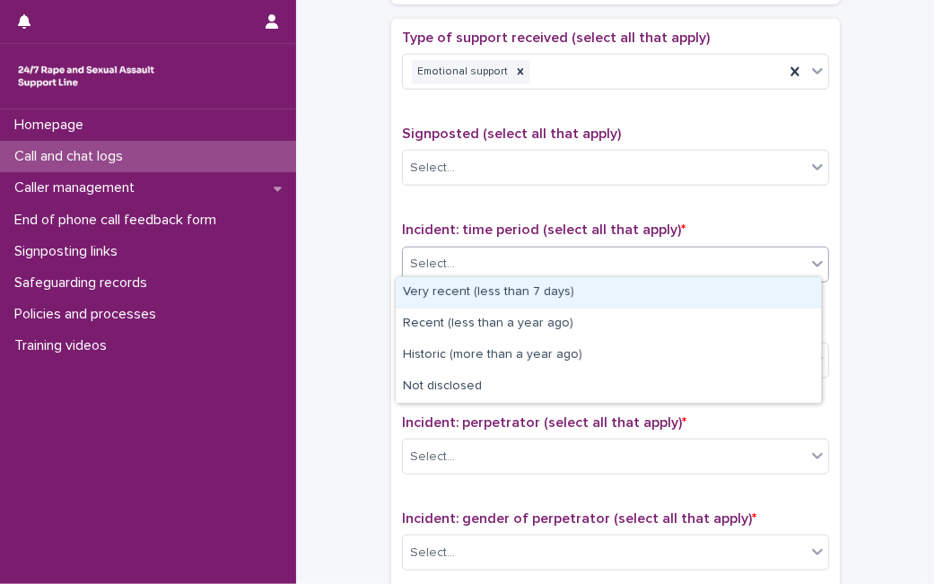
click at [607, 265] on div "Select..." at bounding box center [604, 264] width 403 height 30
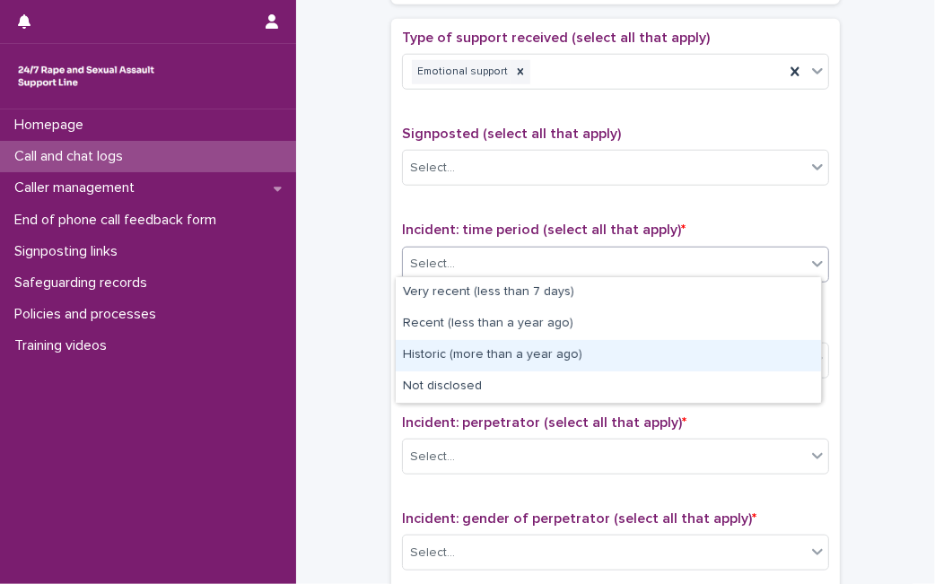
click at [531, 366] on div "Historic (more than a year ago)" at bounding box center [608, 355] width 425 height 31
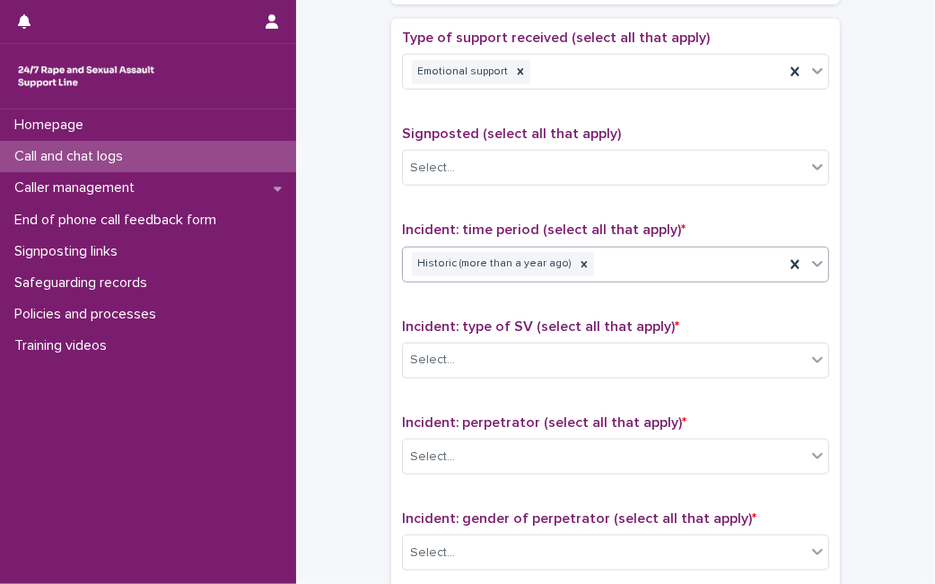
click at [531, 366] on div "Select..." at bounding box center [604, 360] width 403 height 30
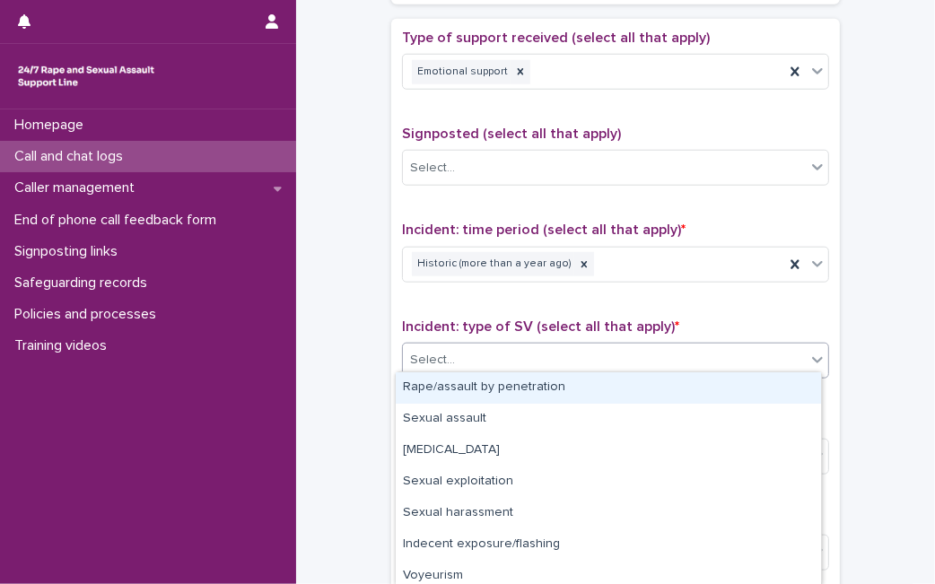
click at [520, 396] on div "Rape/assault by penetration" at bounding box center [608, 387] width 425 height 31
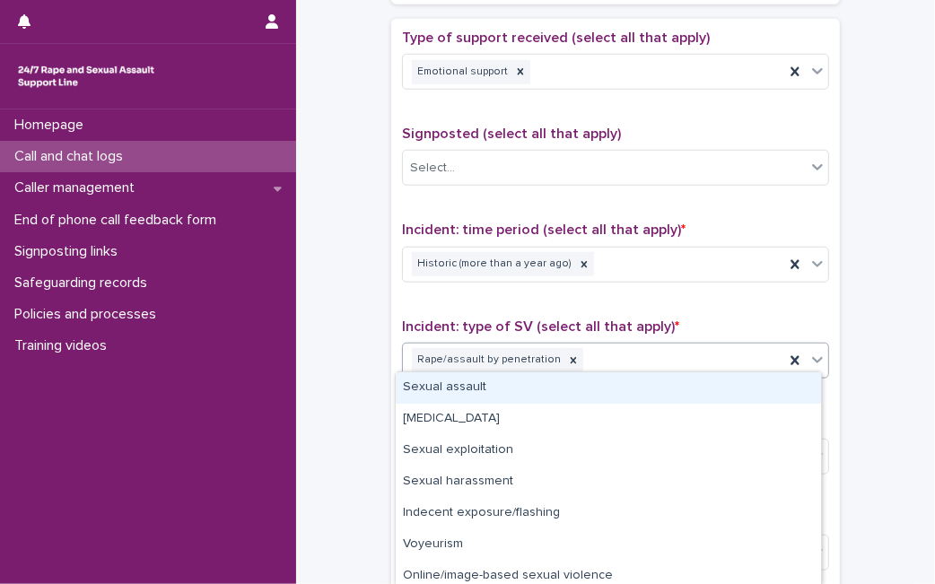
click at [808, 351] on icon at bounding box center [817, 360] width 18 height 18
click at [748, 400] on div "Sexual assault" at bounding box center [608, 387] width 425 height 31
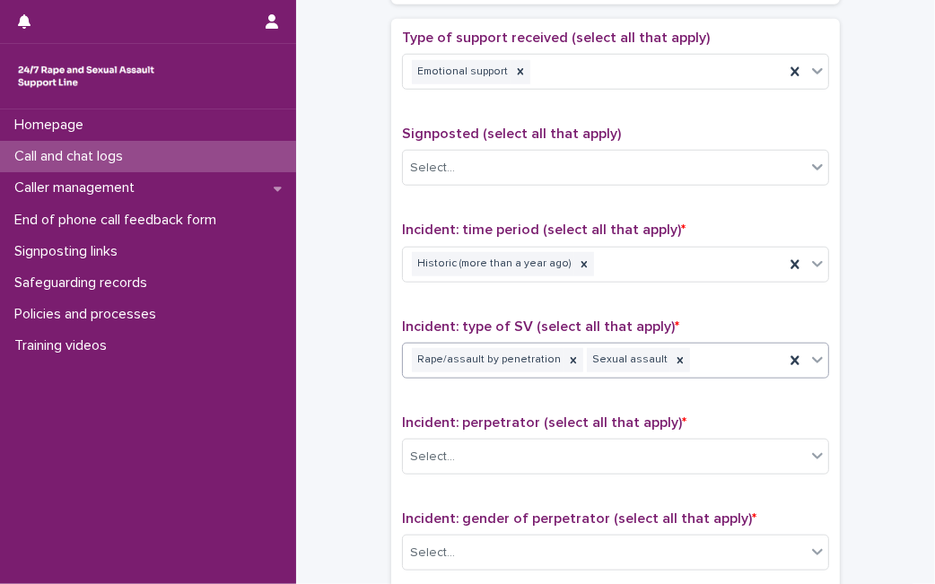
click at [664, 469] on div "Incident: perpetrator (select all that apply) * Select..." at bounding box center [615, 451] width 427 height 74
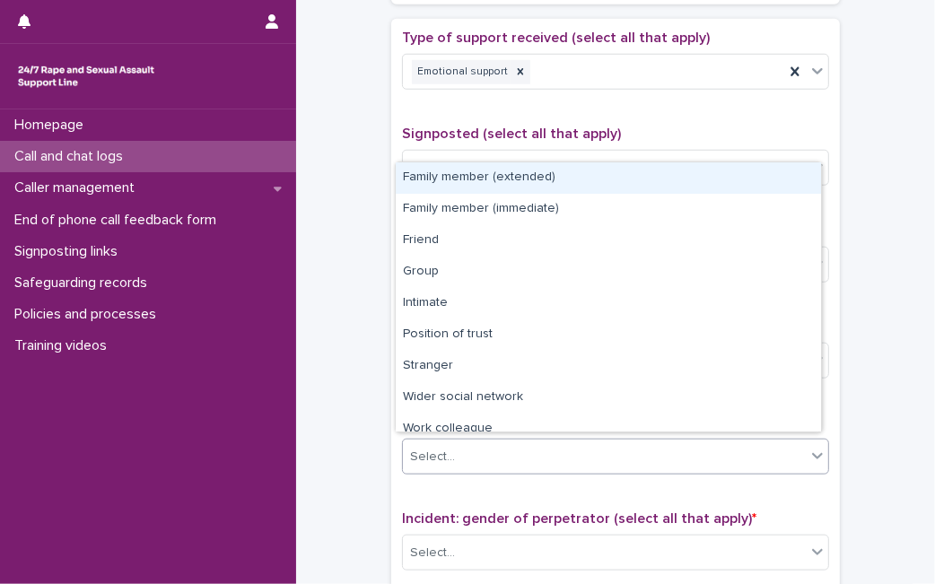
click at [664, 451] on div "Select..." at bounding box center [604, 457] width 403 height 30
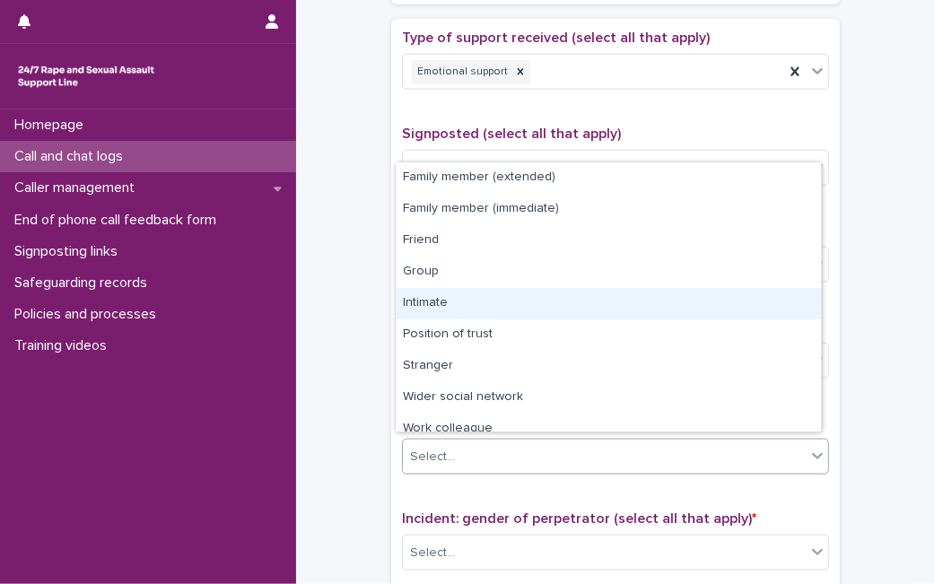
click at [648, 311] on div "Intimate" at bounding box center [608, 303] width 425 height 31
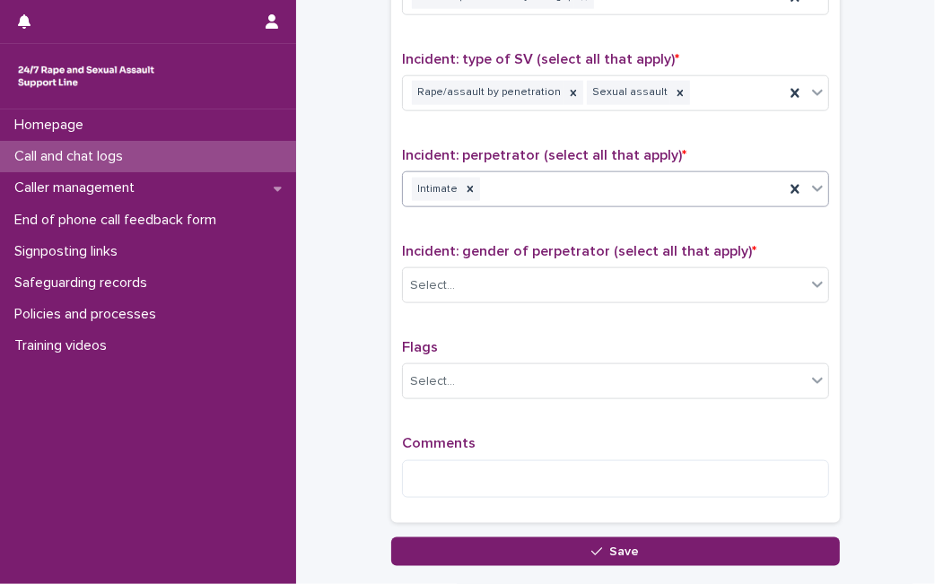
scroll to position [1293, 0]
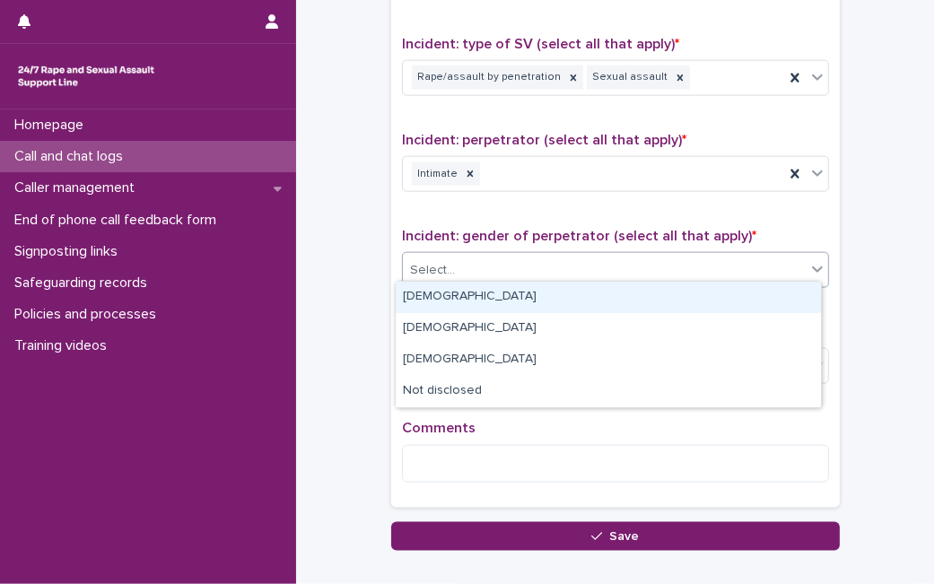
click at [730, 256] on div "Select..." at bounding box center [604, 271] width 403 height 30
click at [622, 298] on div "[DEMOGRAPHIC_DATA]" at bounding box center [608, 297] width 425 height 31
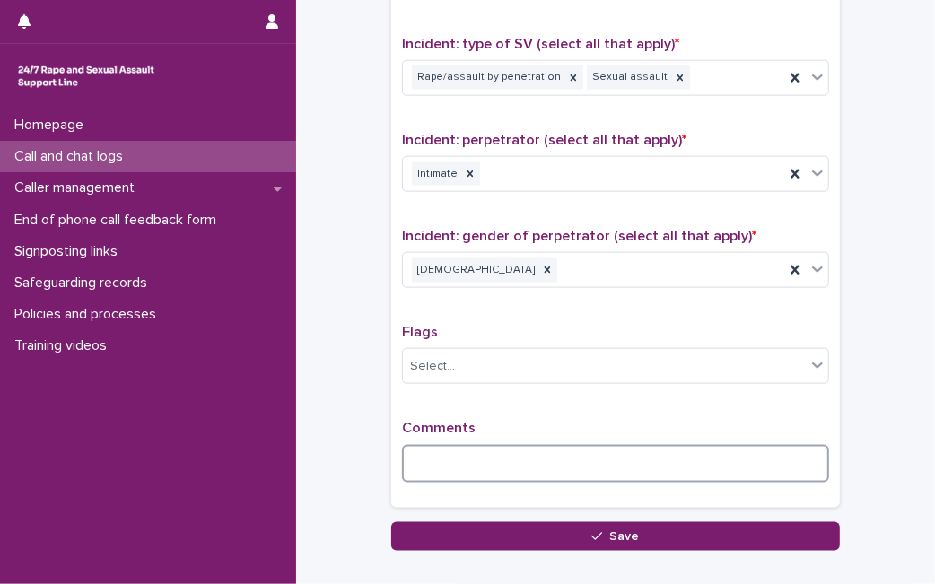
click at [613, 459] on textarea at bounding box center [615, 464] width 427 height 38
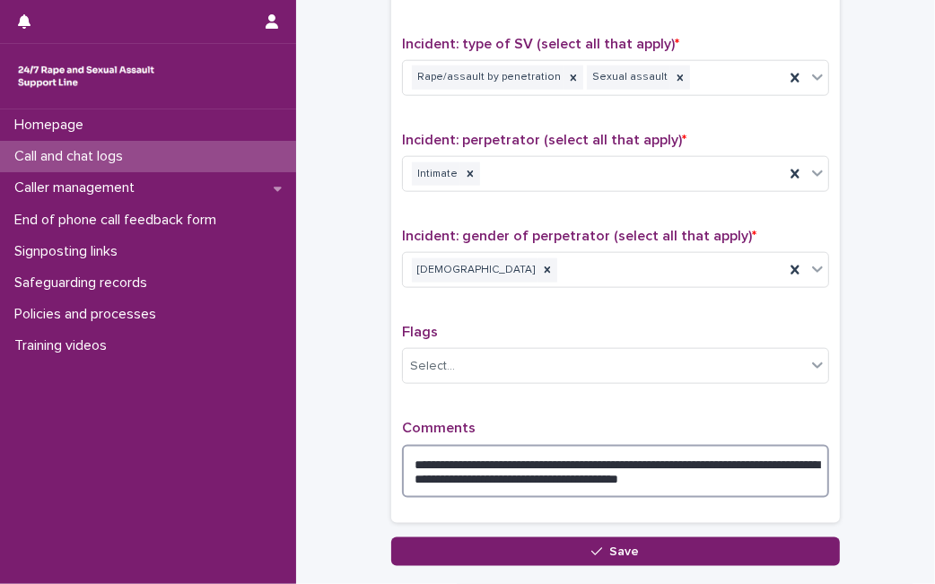
type textarea "**********"
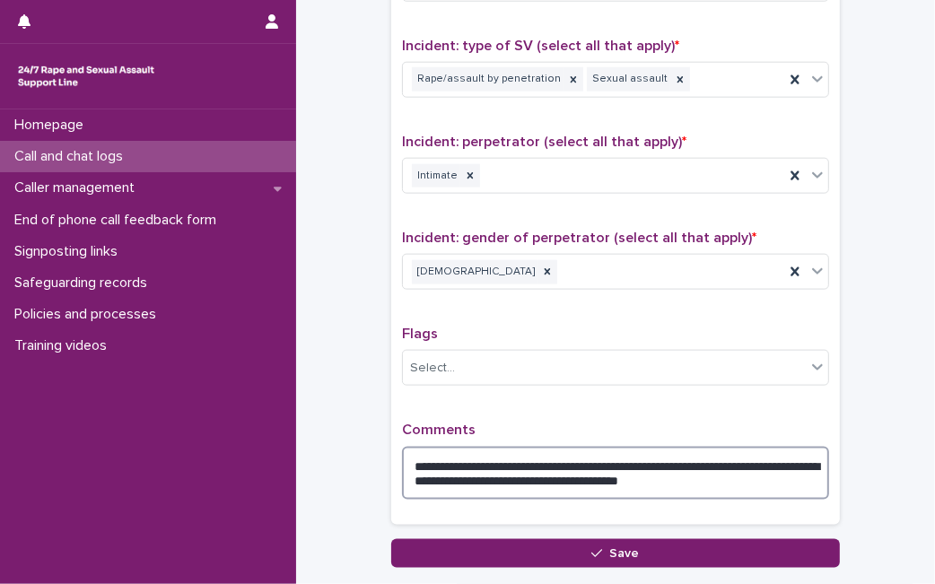
scroll to position [0, 0]
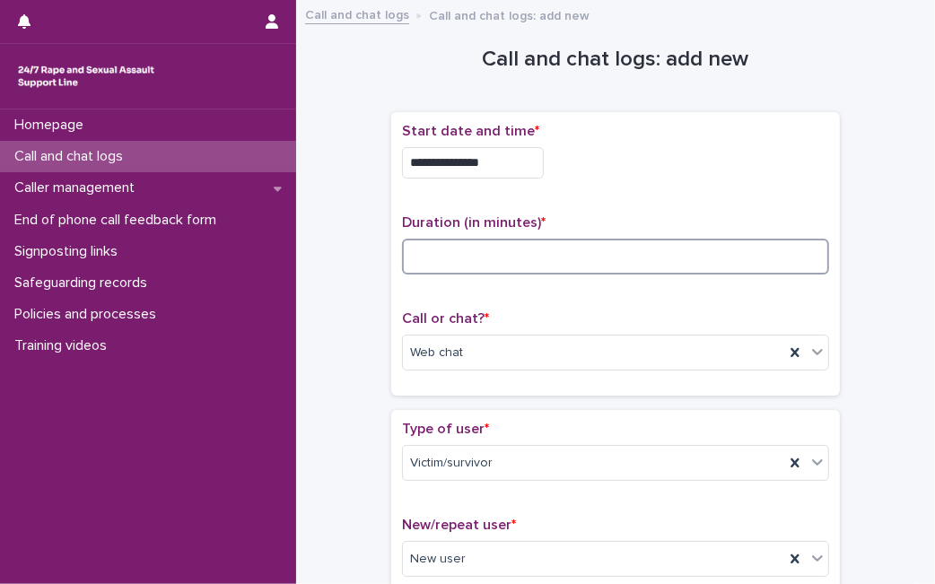
click at [430, 255] on input at bounding box center [615, 257] width 427 height 36
type input "**"
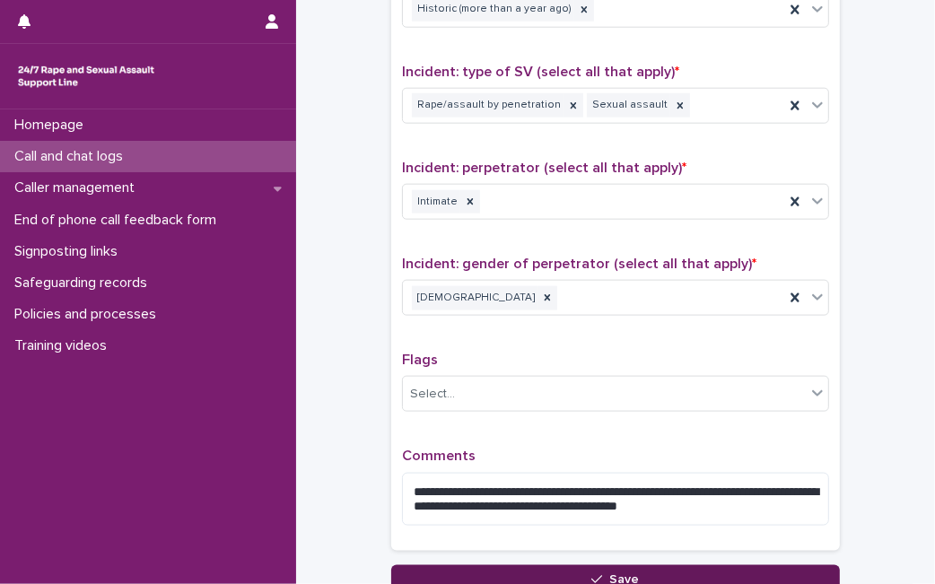
click at [500, 573] on button "Save" at bounding box center [615, 579] width 448 height 29
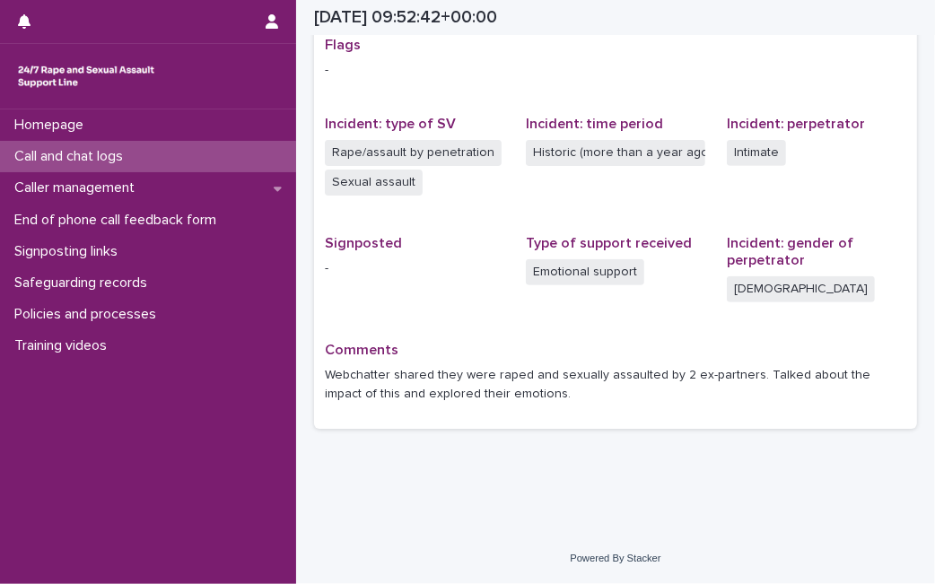
scroll to position [379, 0]
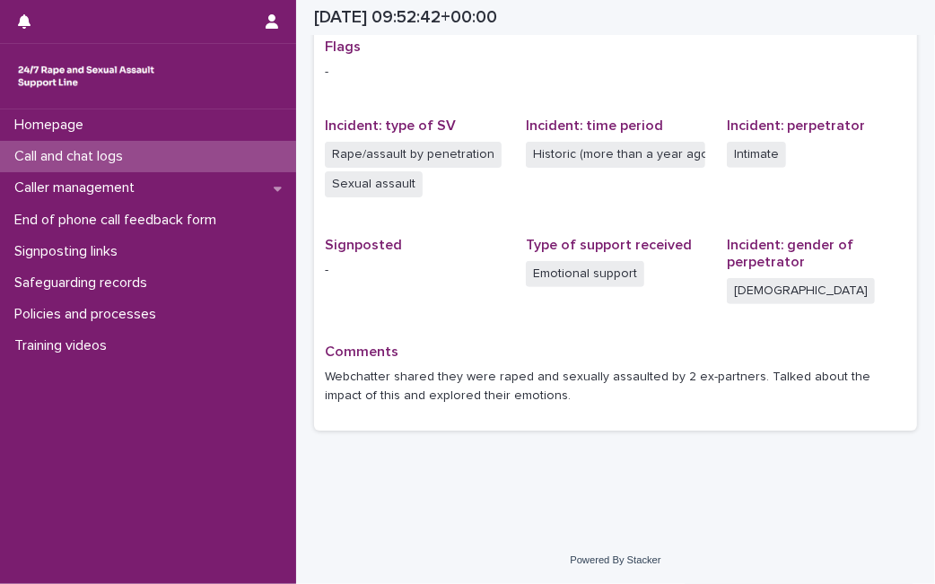
click at [246, 164] on div "Call and chat logs" at bounding box center [148, 156] width 296 height 31
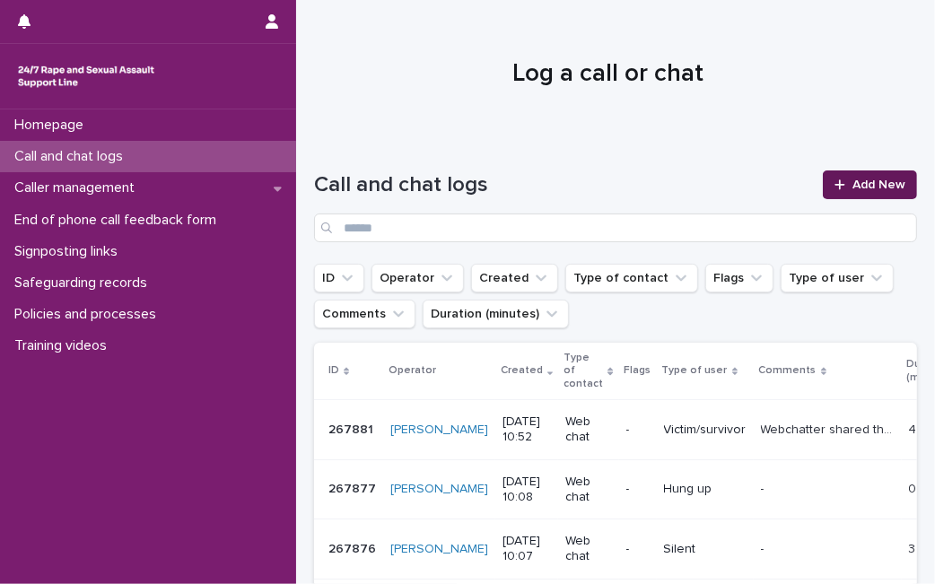
click at [852, 188] on span "Add New" at bounding box center [878, 184] width 53 height 13
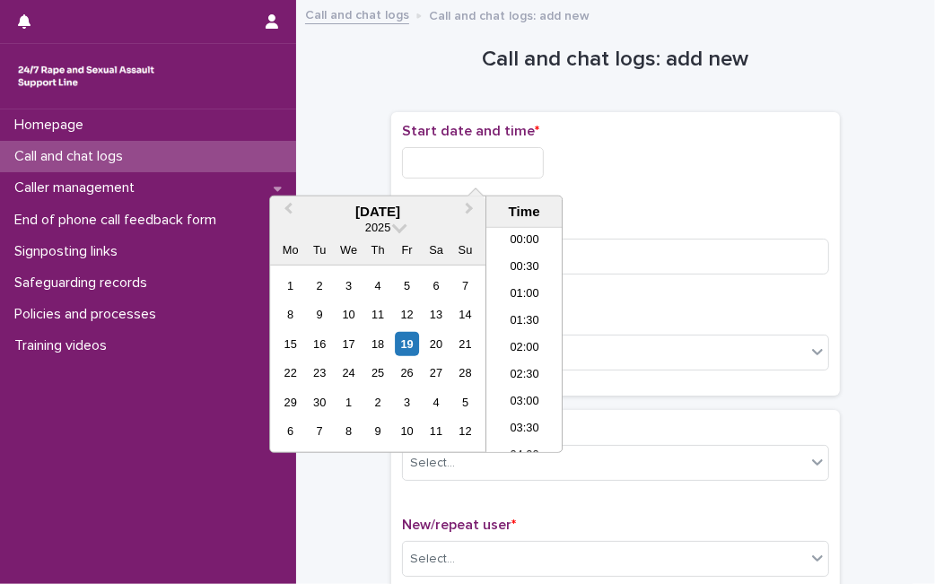
click at [429, 161] on input "text" at bounding box center [473, 162] width 142 height 31
click at [406, 341] on div "19" at bounding box center [407, 344] width 24 height 24
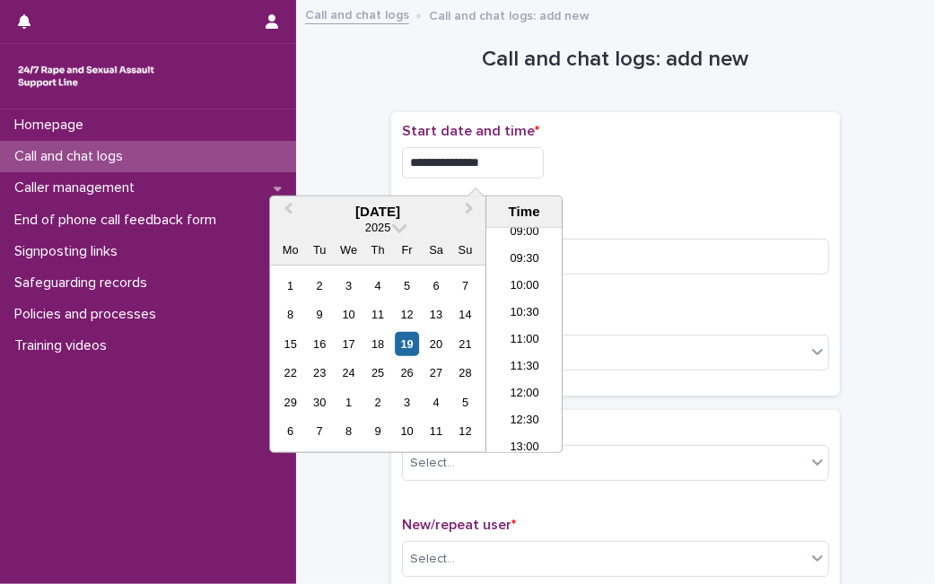
click at [527, 173] on input "**********" at bounding box center [473, 162] width 142 height 31
type input "**********"
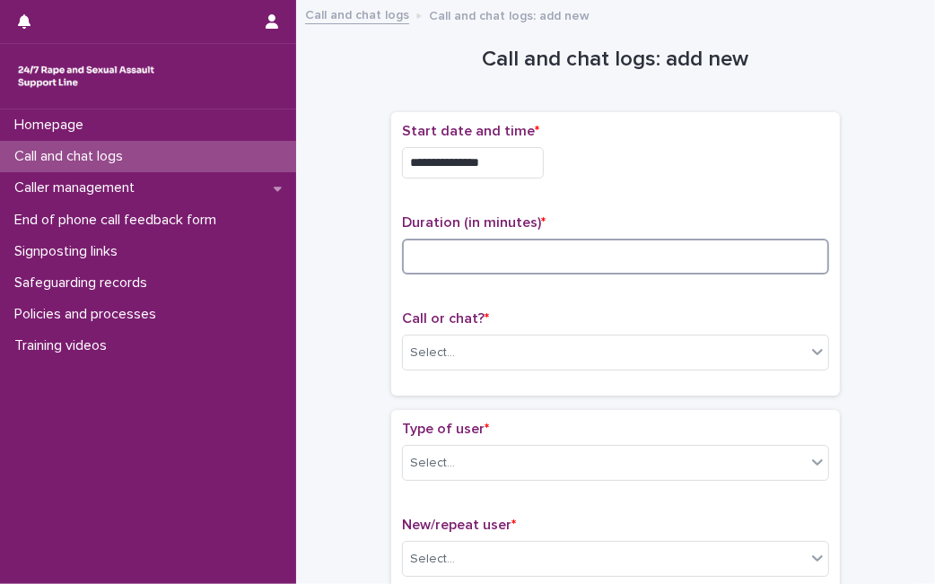
click at [637, 247] on input at bounding box center [615, 257] width 427 height 36
type input "*"
drag, startPoint x: 604, startPoint y: 375, endPoint x: 613, endPoint y: 342, distance: 34.4
click at [613, 342] on div "Call or chat? * Select..." at bounding box center [615, 347] width 427 height 74
click at [613, 342] on div "Select..." at bounding box center [604, 353] width 403 height 30
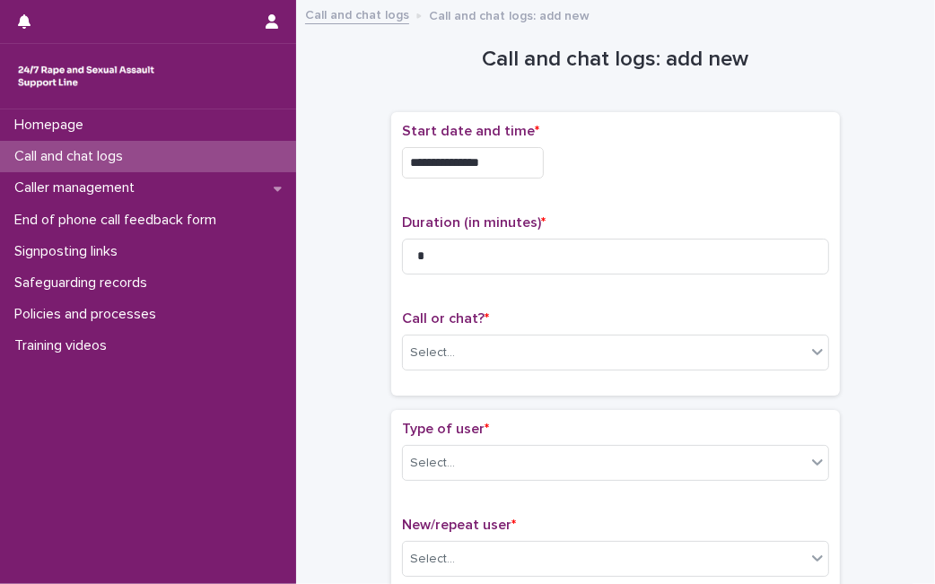
click at [590, 435] on p "Type of user *" at bounding box center [615, 429] width 427 height 17
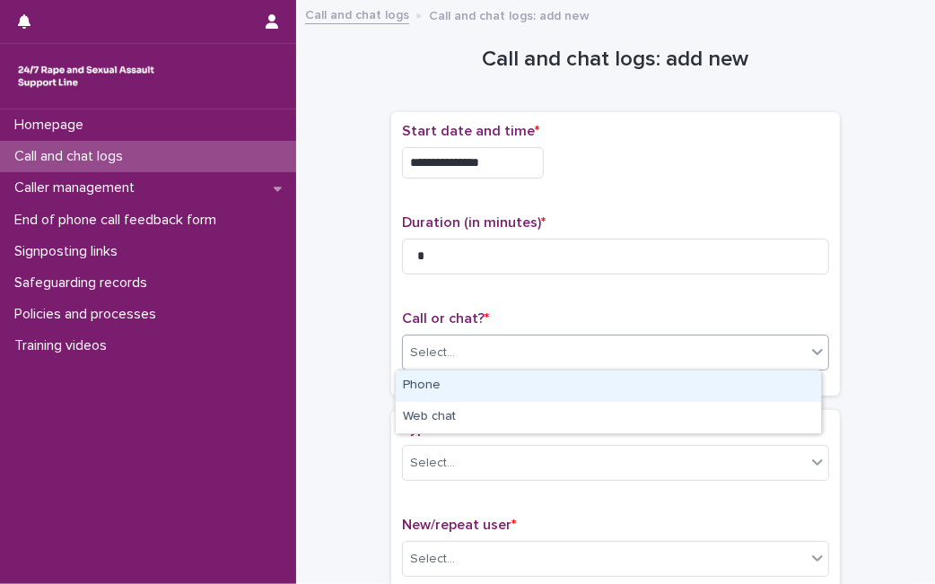
click at [566, 405] on body "**********" at bounding box center [467, 292] width 935 height 584
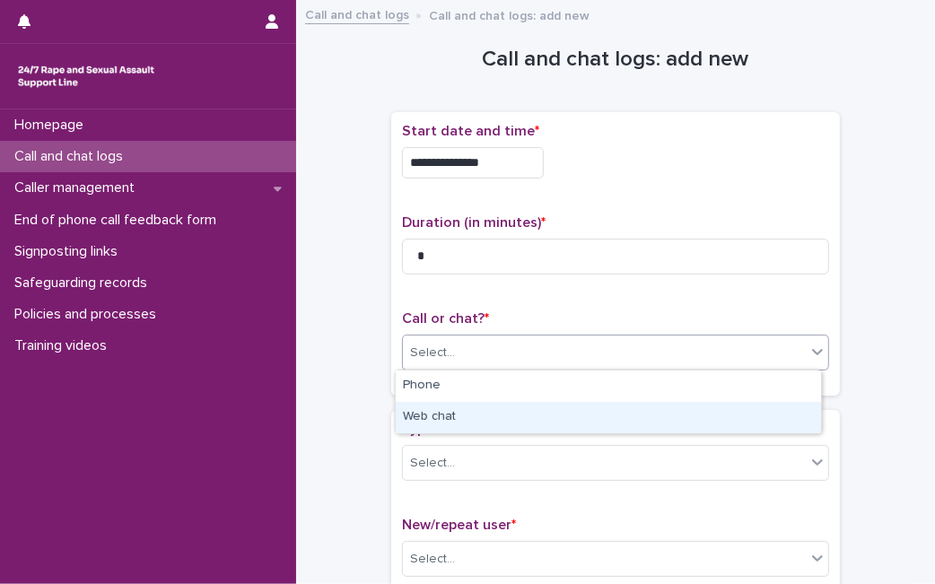
click at [566, 405] on div "Web chat" at bounding box center [608, 417] width 425 height 31
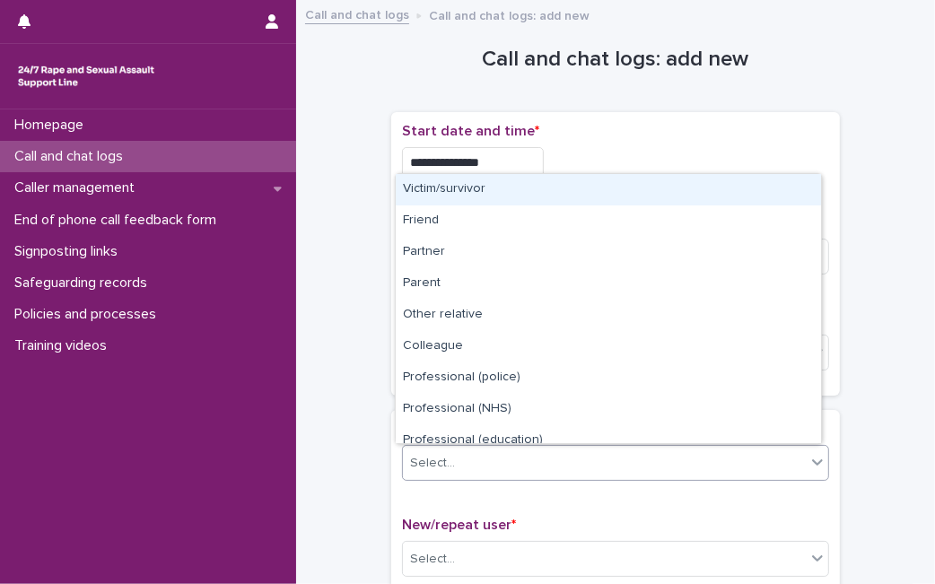
click at [540, 466] on div "Select..." at bounding box center [604, 463] width 403 height 30
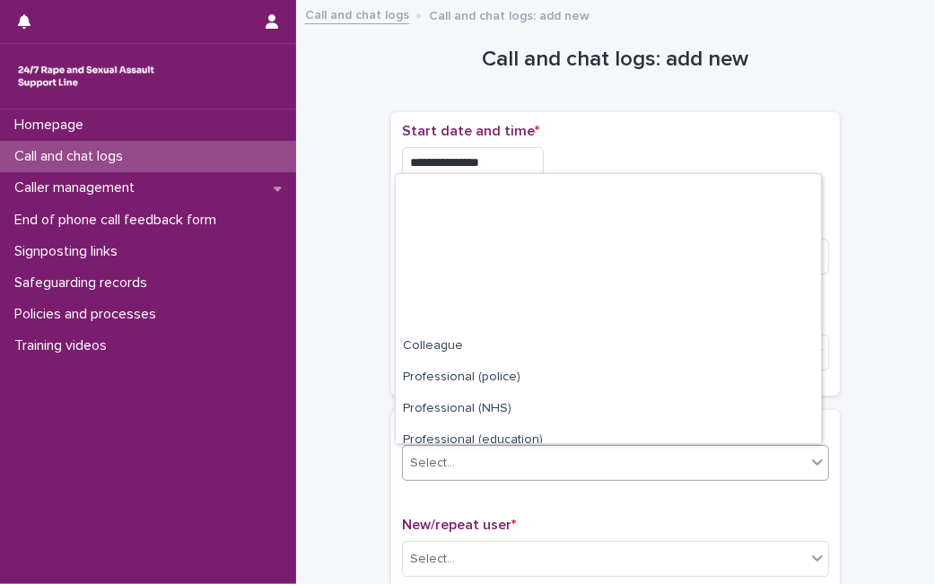
scroll to position [202, 0]
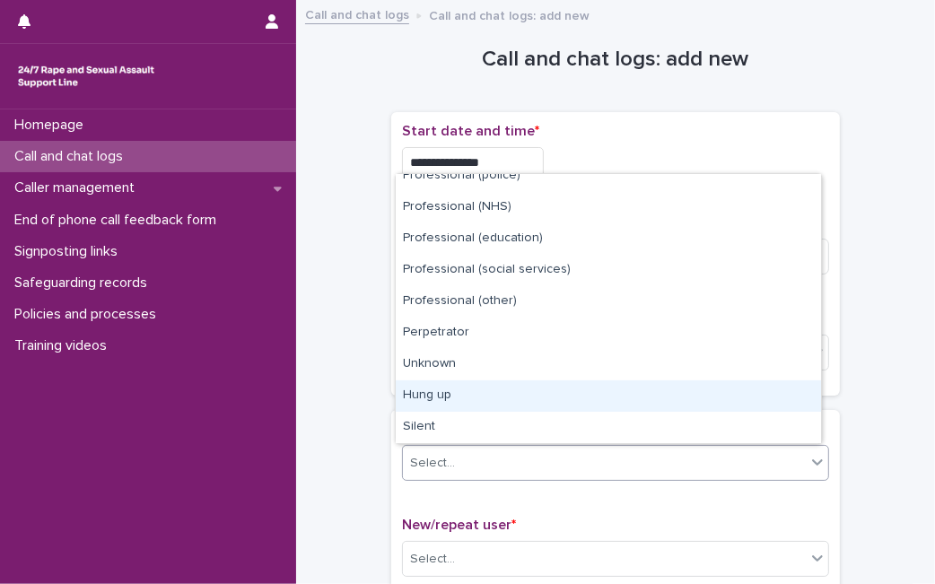
click at [670, 397] on div "Hung up" at bounding box center [608, 395] width 425 height 31
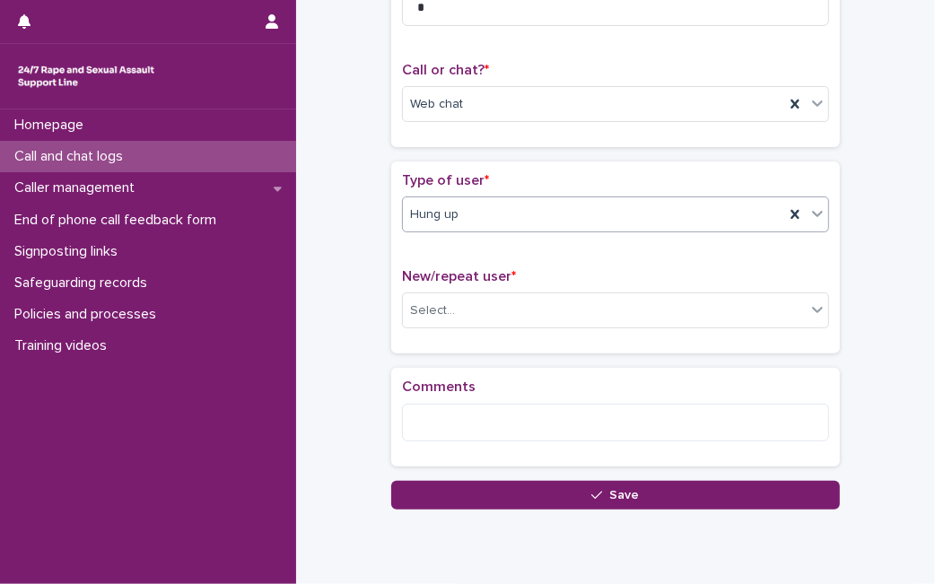
scroll to position [307, 0]
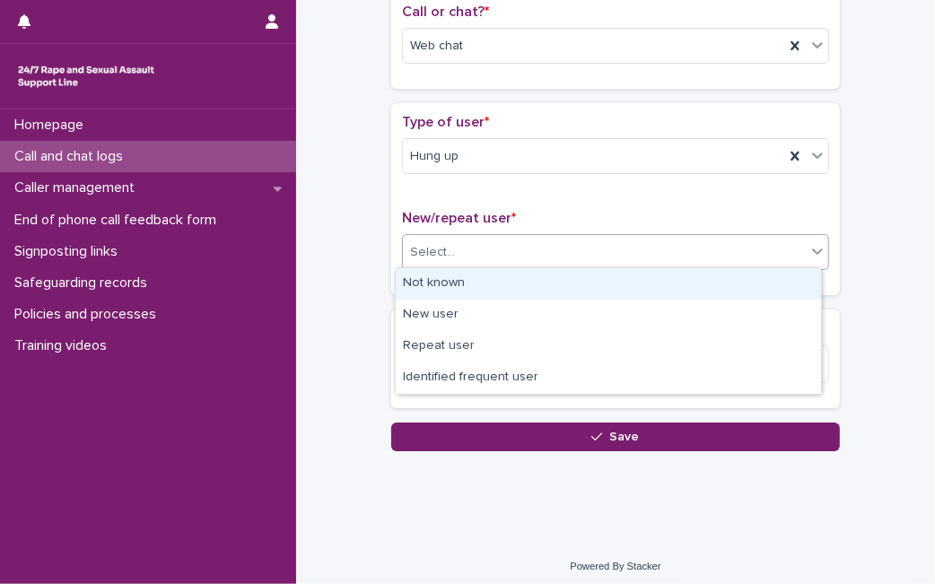
click at [652, 260] on div "Select..." at bounding box center [604, 253] width 403 height 30
click at [623, 294] on div "Not known" at bounding box center [608, 283] width 425 height 31
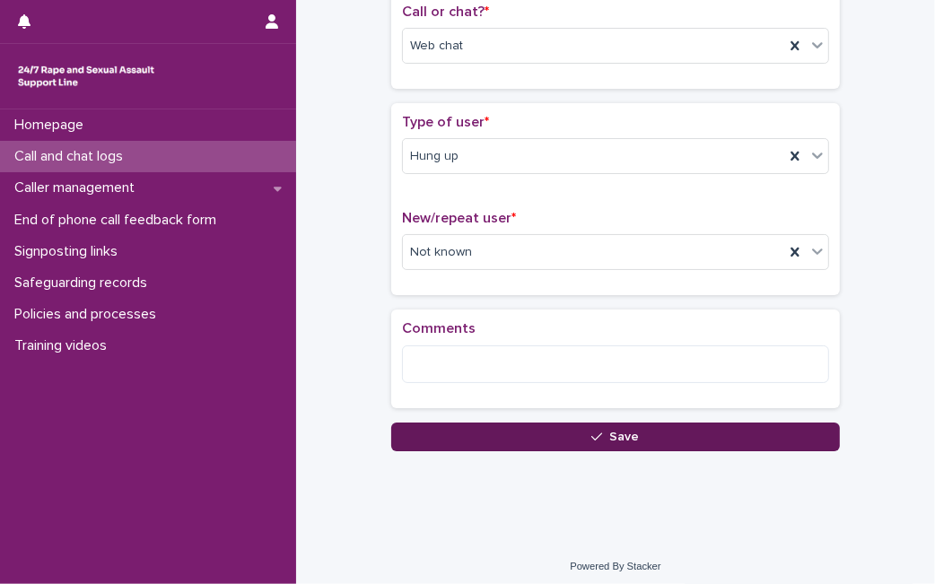
click at [696, 440] on button "Save" at bounding box center [615, 436] width 448 height 29
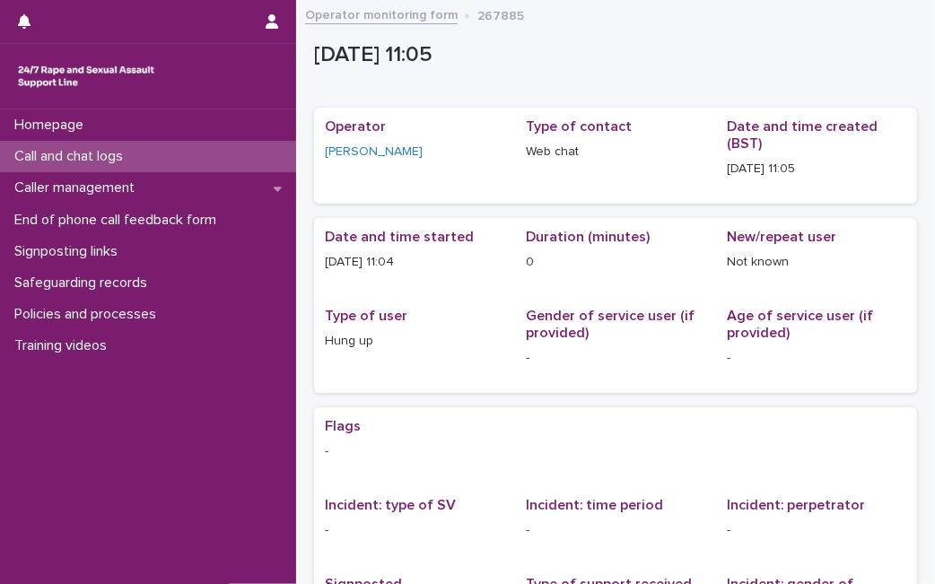
click at [181, 157] on div "Call and chat logs" at bounding box center [148, 156] width 296 height 31
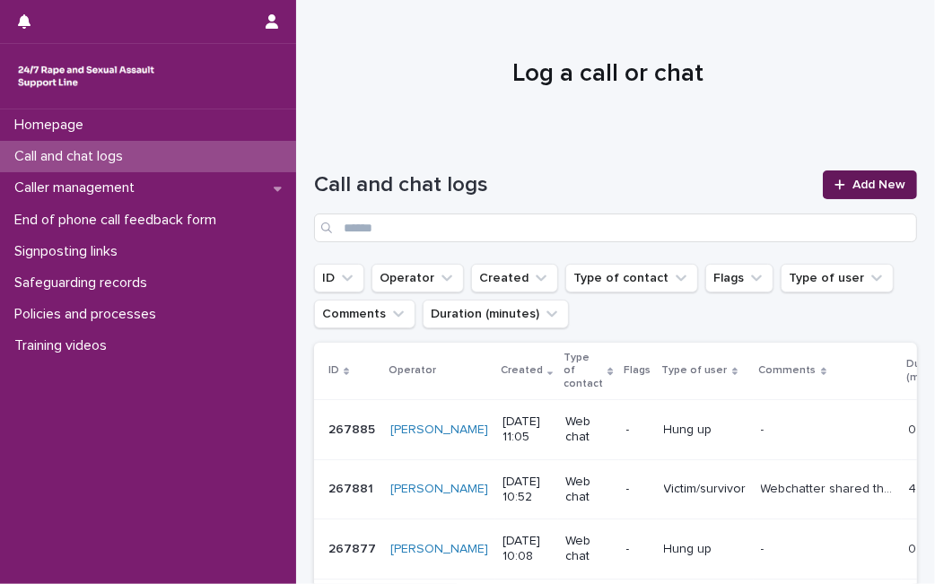
click at [871, 185] on span "Add New" at bounding box center [878, 184] width 53 height 13
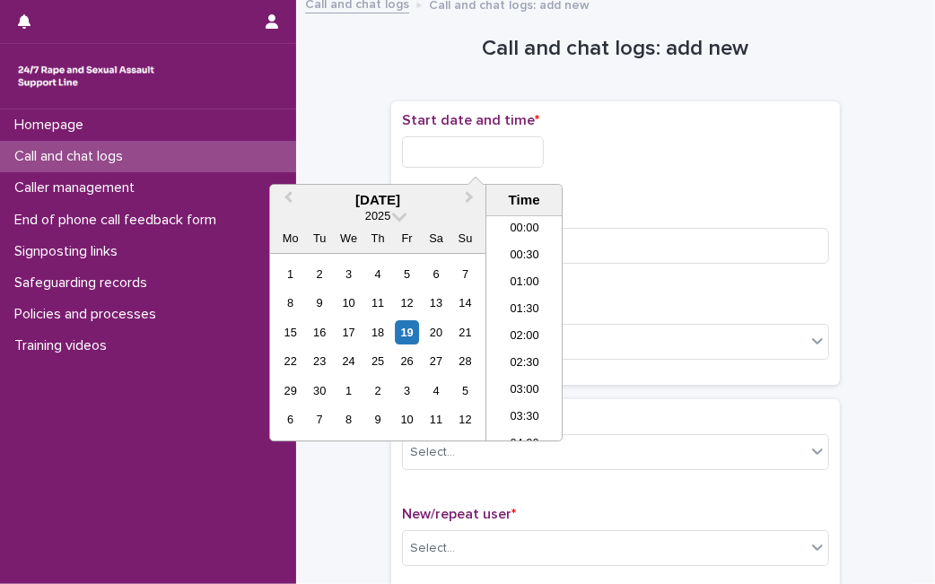
scroll to position [492, 0]
click at [498, 147] on input "text" at bounding box center [473, 151] width 142 height 31
click at [405, 329] on div "19" at bounding box center [407, 332] width 24 height 24
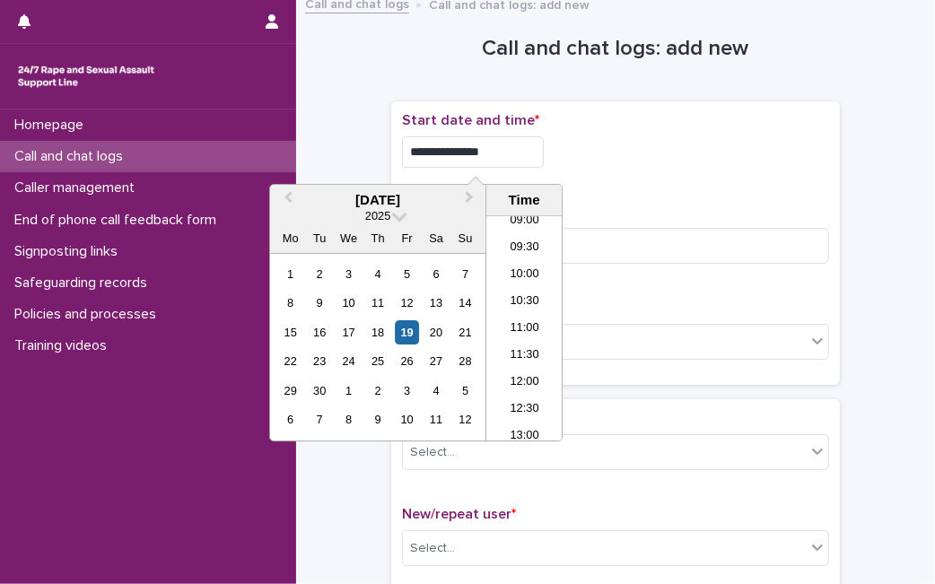
click at [494, 146] on input "**********" at bounding box center [473, 151] width 142 height 31
type input "**********"
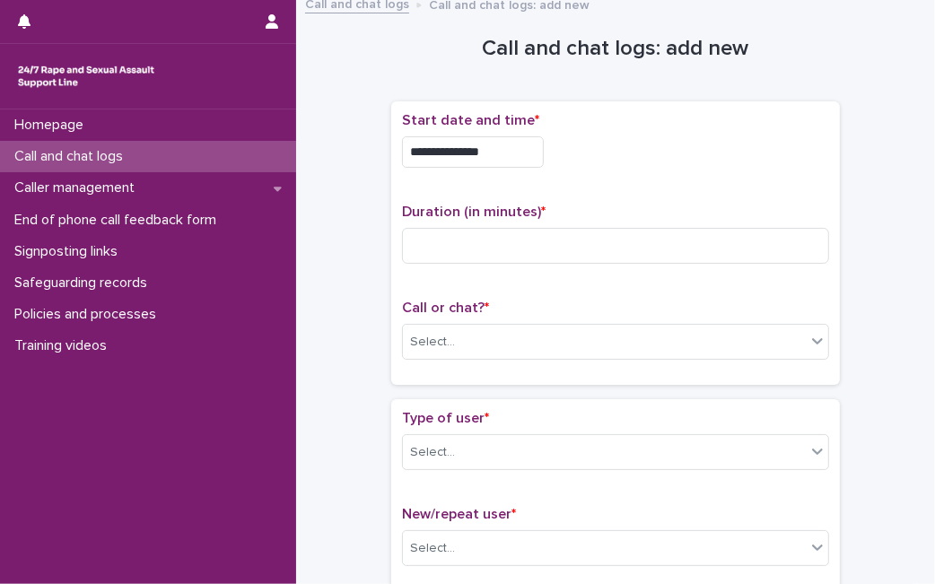
click at [736, 300] on p "Call or chat? *" at bounding box center [615, 308] width 427 height 17
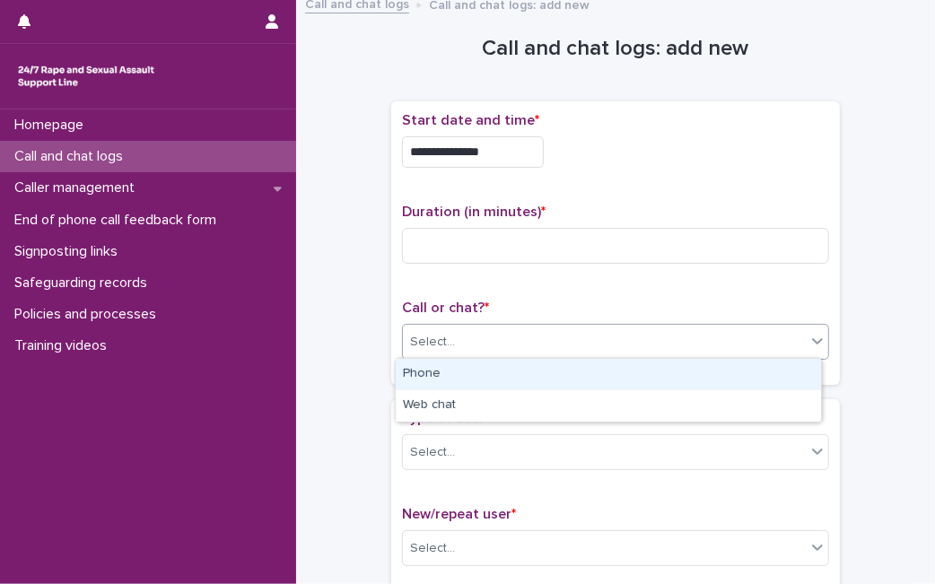
click at [709, 348] on div "Select..." at bounding box center [604, 342] width 403 height 30
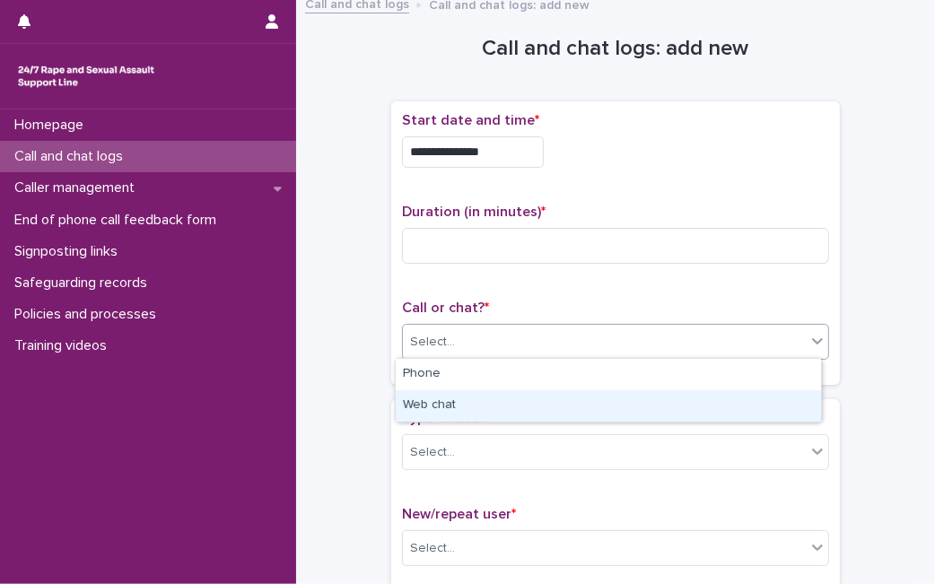
click at [667, 395] on div "Web chat" at bounding box center [608, 405] width 425 height 31
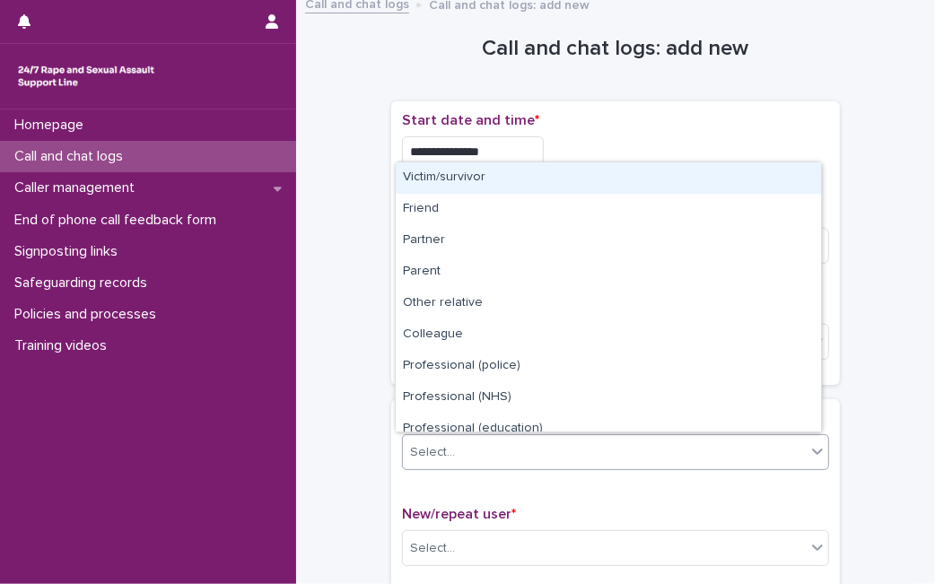
click at [616, 452] on div "Select..." at bounding box center [604, 453] width 403 height 30
click at [563, 187] on div "Victim/survivor" at bounding box center [608, 177] width 425 height 31
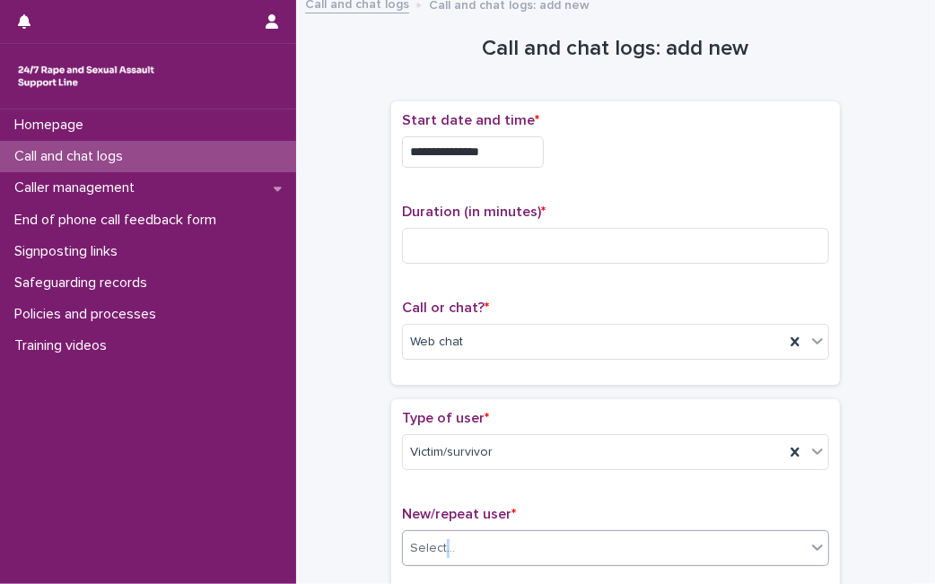
drag, startPoint x: 439, startPoint y: 525, endPoint x: 434, endPoint y: 550, distance: 25.5
click at [434, 550] on div "New/repeat user * Select..." at bounding box center [615, 543] width 427 height 74
click at [434, 550] on div "Select..." at bounding box center [432, 548] width 45 height 19
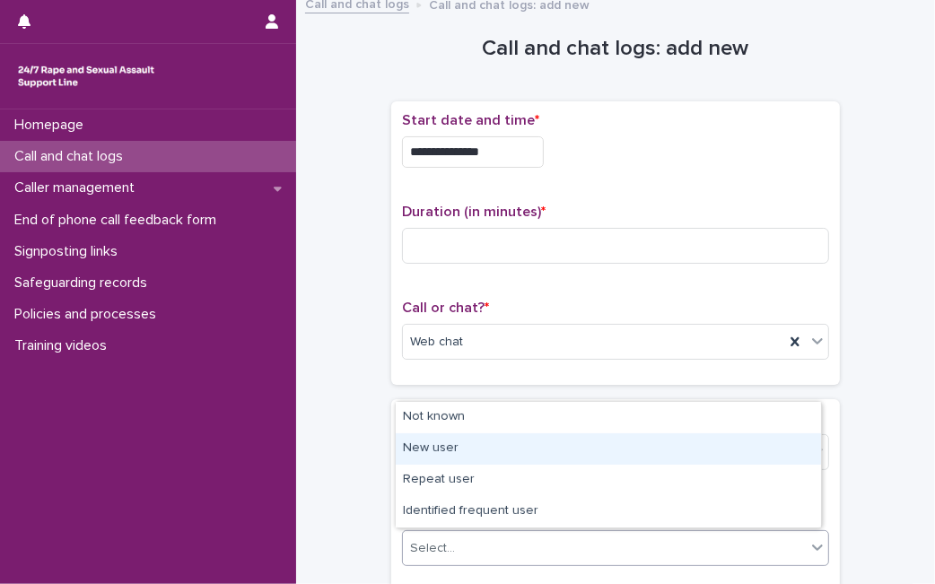
click at [451, 449] on div "New user" at bounding box center [608, 448] width 425 height 31
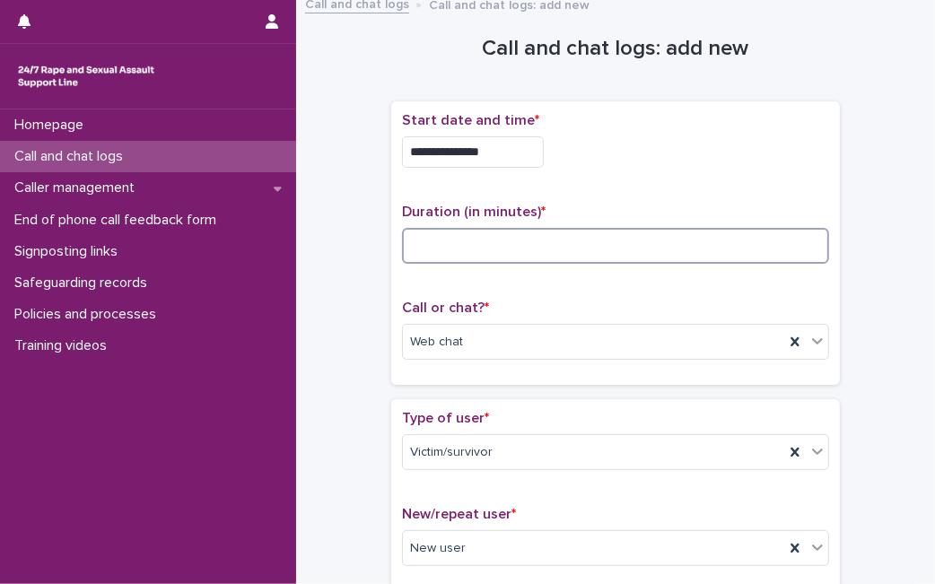
click at [665, 249] on input at bounding box center [615, 246] width 427 height 36
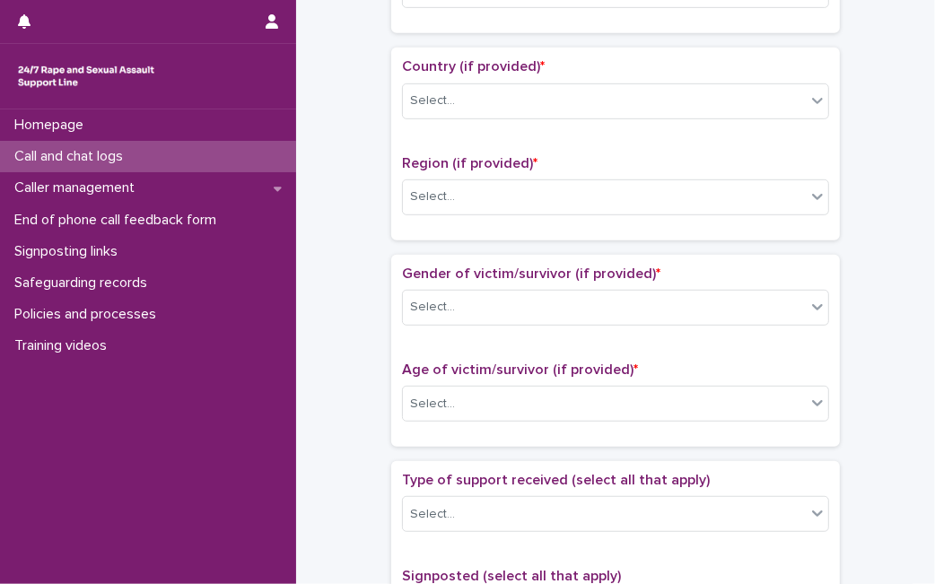
scroll to position [574, 0]
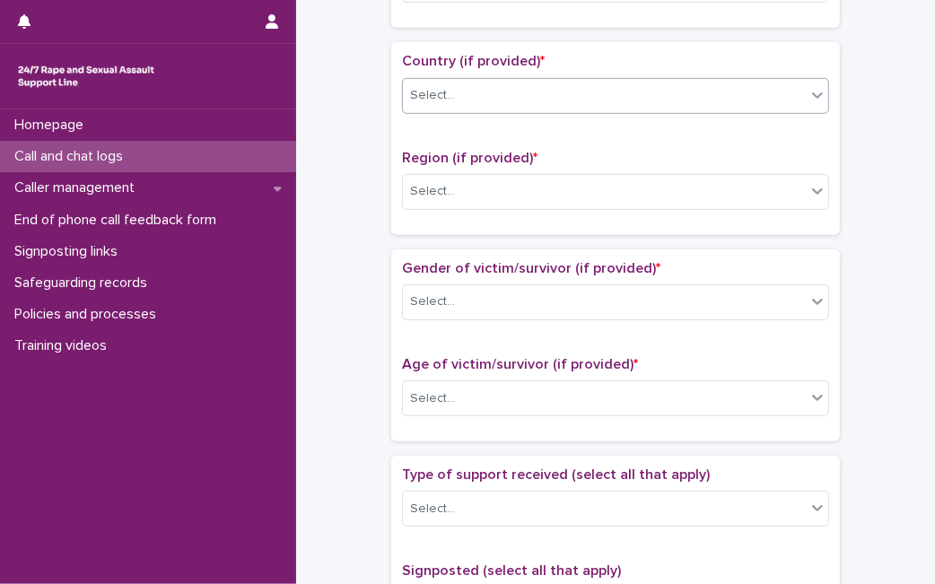
type input "**"
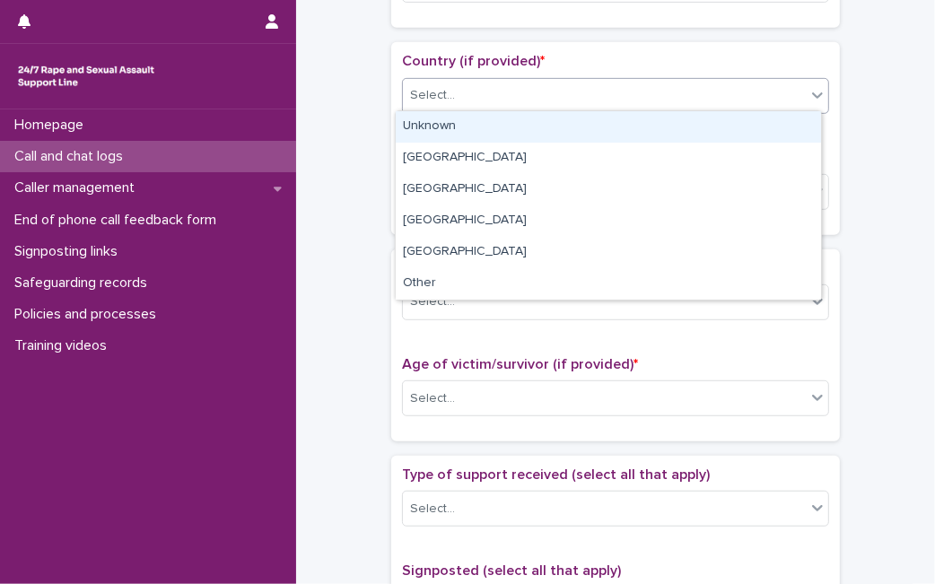
click at [722, 103] on div "Select..." at bounding box center [604, 96] width 403 height 30
click at [697, 126] on div "Unknown" at bounding box center [608, 126] width 425 height 31
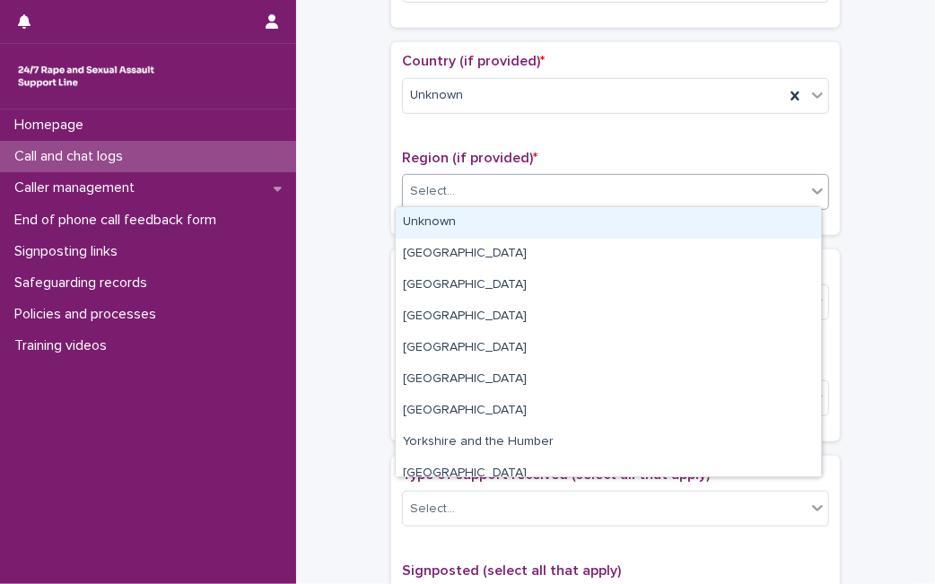
drag, startPoint x: 646, startPoint y: 187, endPoint x: 617, endPoint y: 221, distance: 43.9
click at [617, 221] on body "**********" at bounding box center [467, 292] width 935 height 584
click at [617, 221] on div "Unknown" at bounding box center [608, 222] width 425 height 31
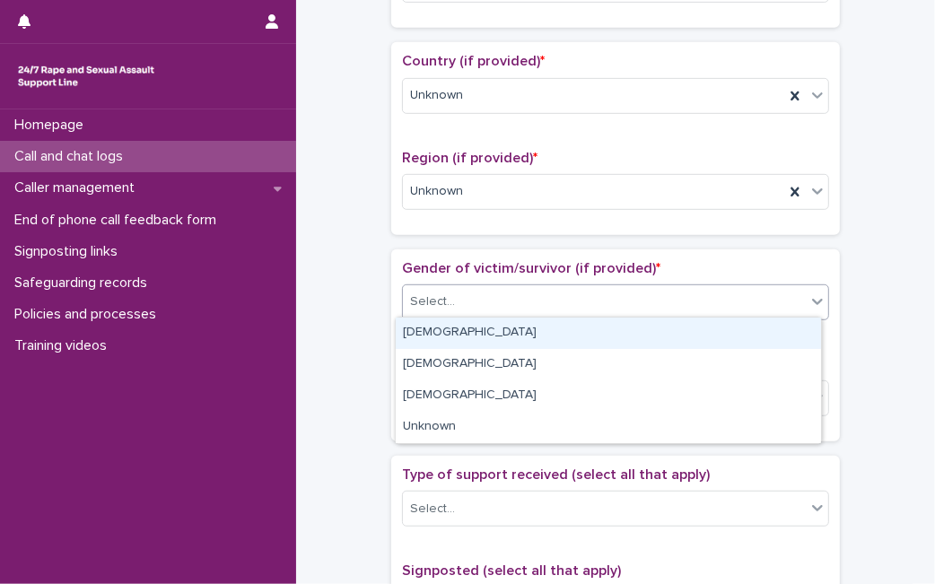
click at [561, 294] on div "Select..." at bounding box center [604, 302] width 403 height 30
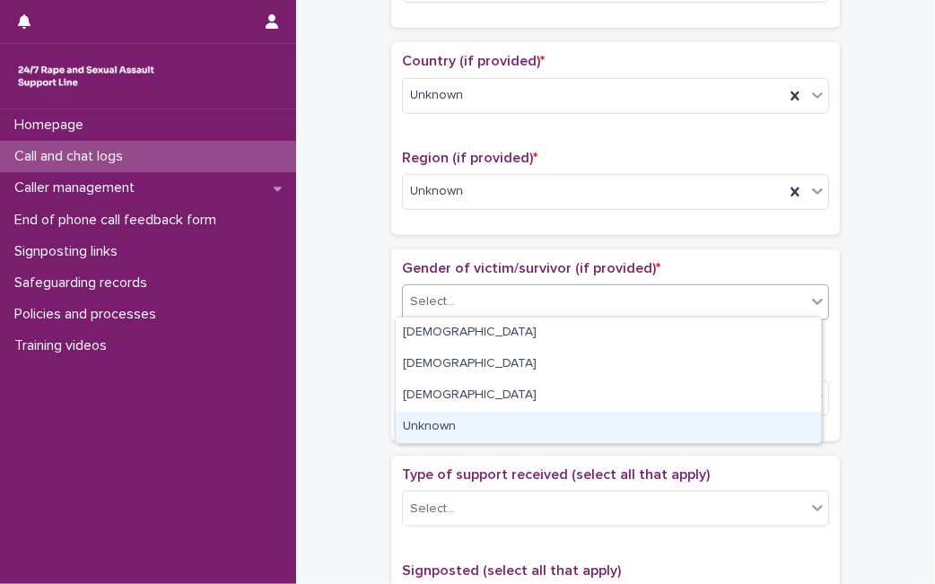
click at [489, 430] on div "Unknown" at bounding box center [608, 427] width 425 height 31
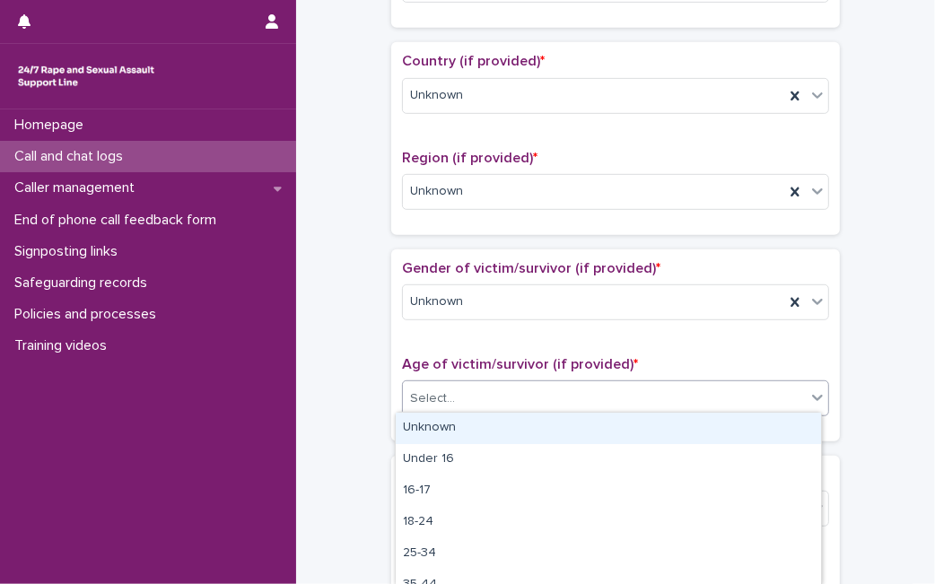
click at [510, 406] on div "Select..." at bounding box center [604, 399] width 403 height 30
click at [501, 429] on div "Unknown" at bounding box center [608, 428] width 425 height 31
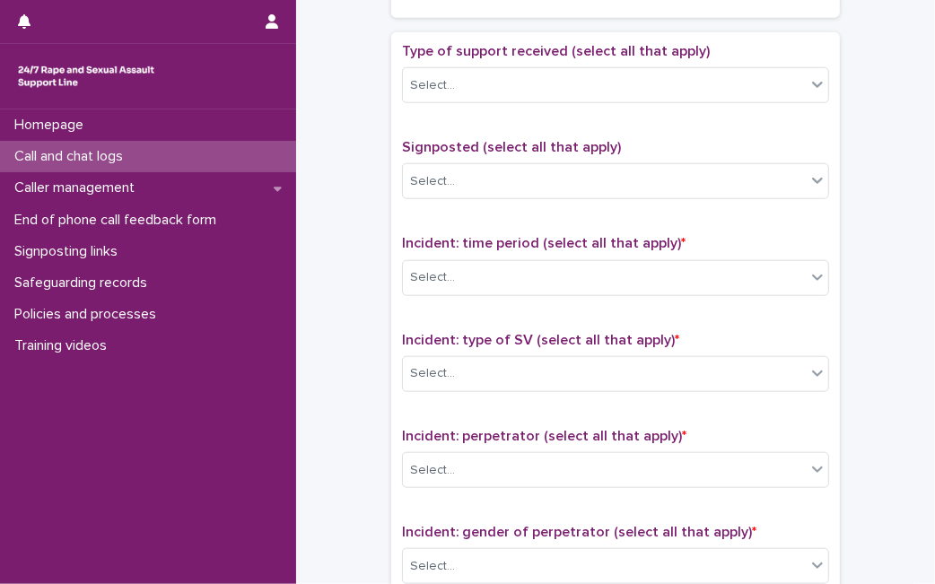
scroll to position [1004, 0]
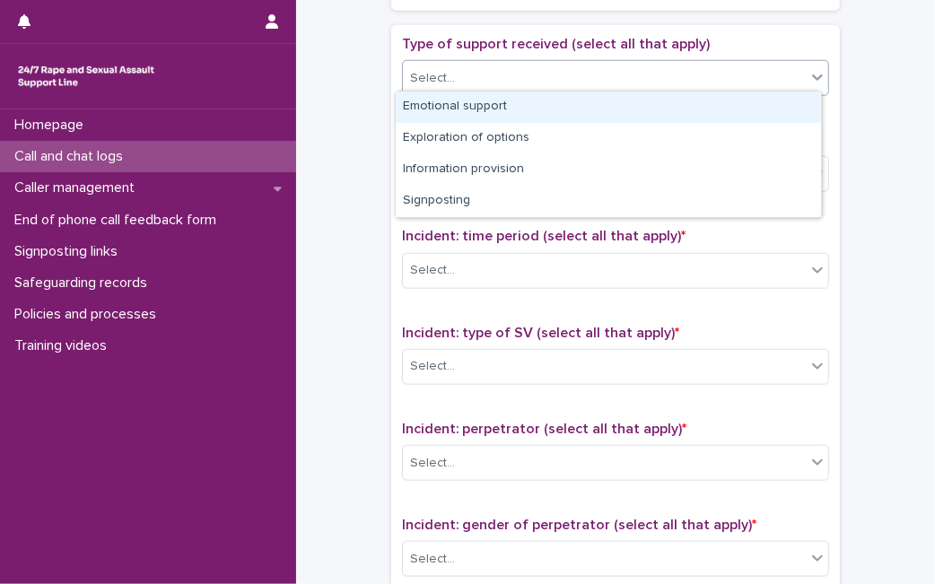
click at [758, 77] on div "Select..." at bounding box center [604, 79] width 403 height 30
click at [717, 103] on div "Emotional support" at bounding box center [608, 106] width 425 height 31
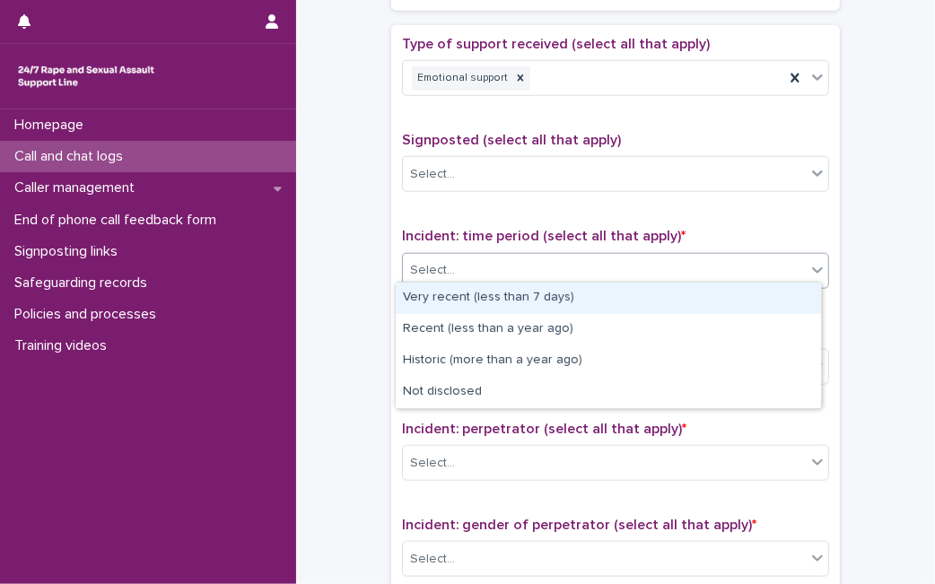
click at [602, 268] on div "Select..." at bounding box center [604, 271] width 403 height 30
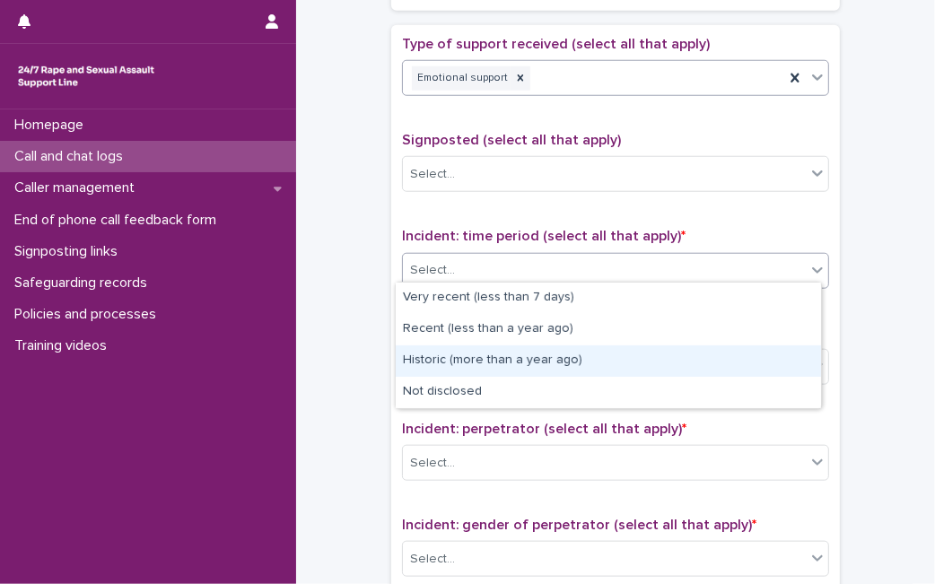
scroll to position [1032, 0]
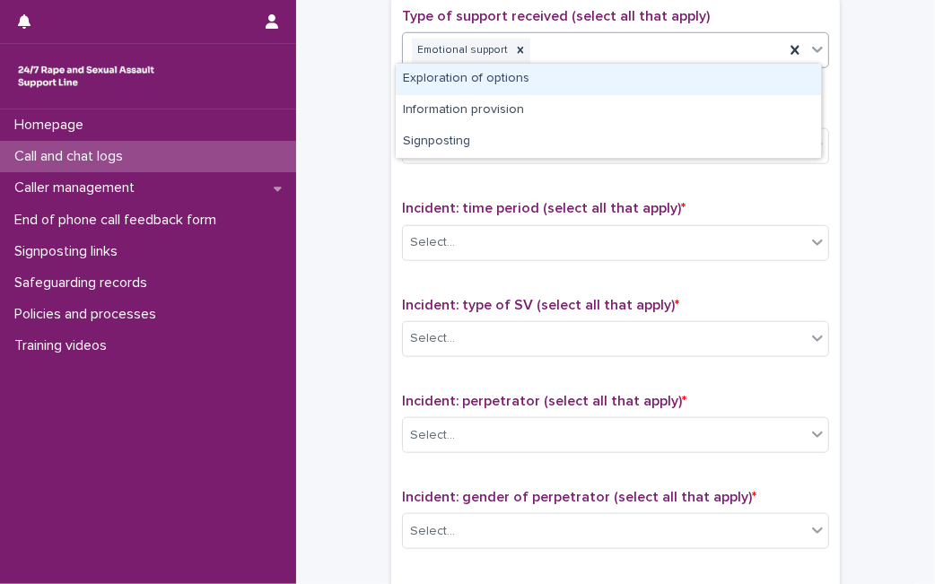
click at [813, 48] on icon at bounding box center [817, 49] width 18 height 18
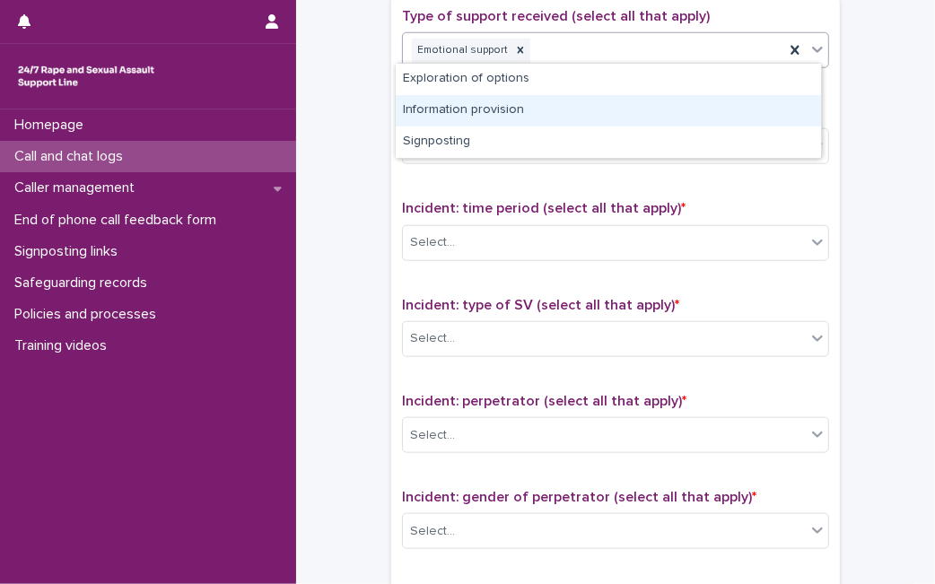
click at [741, 100] on div "Information provision" at bounding box center [608, 110] width 425 height 31
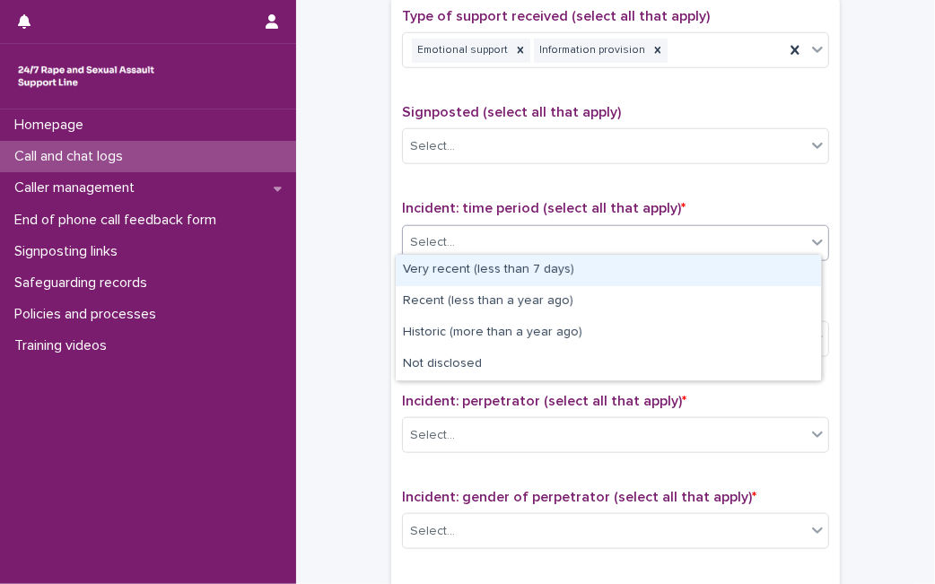
click at [644, 238] on div "Select..." at bounding box center [604, 243] width 403 height 30
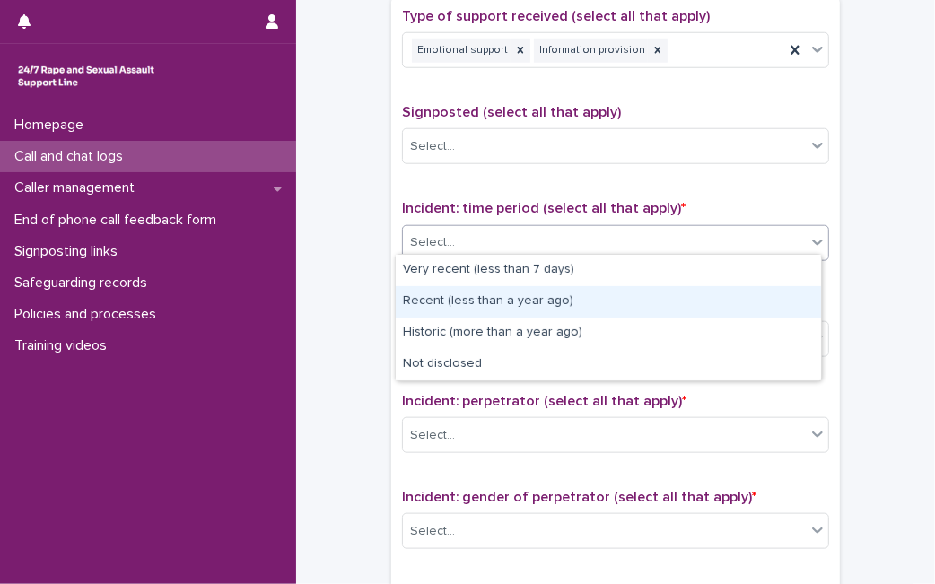
drag, startPoint x: 604, startPoint y: 284, endPoint x: 596, endPoint y: 302, distance: 19.7
click at [596, 302] on div "Recent (less than a year ago)" at bounding box center [608, 301] width 425 height 31
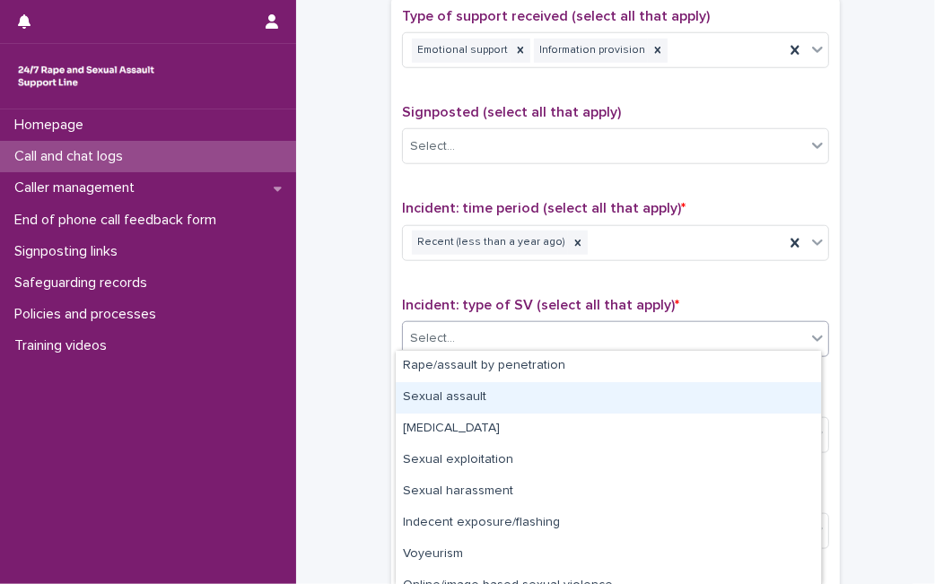
drag, startPoint x: 576, startPoint y: 318, endPoint x: 497, endPoint y: 391, distance: 107.3
click at [497, 391] on body "**********" at bounding box center [467, 292] width 935 height 584
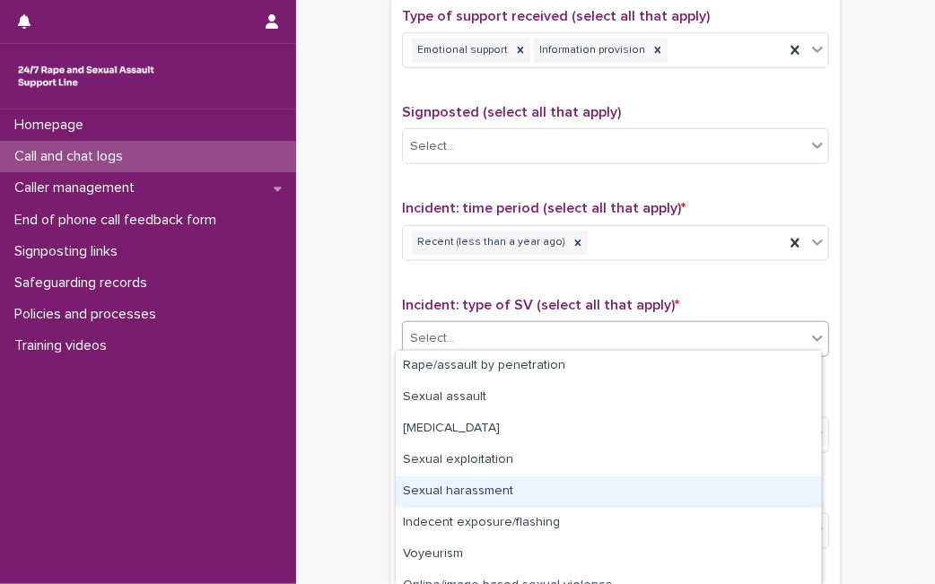
click at [486, 482] on div "Sexual harassment" at bounding box center [608, 491] width 425 height 31
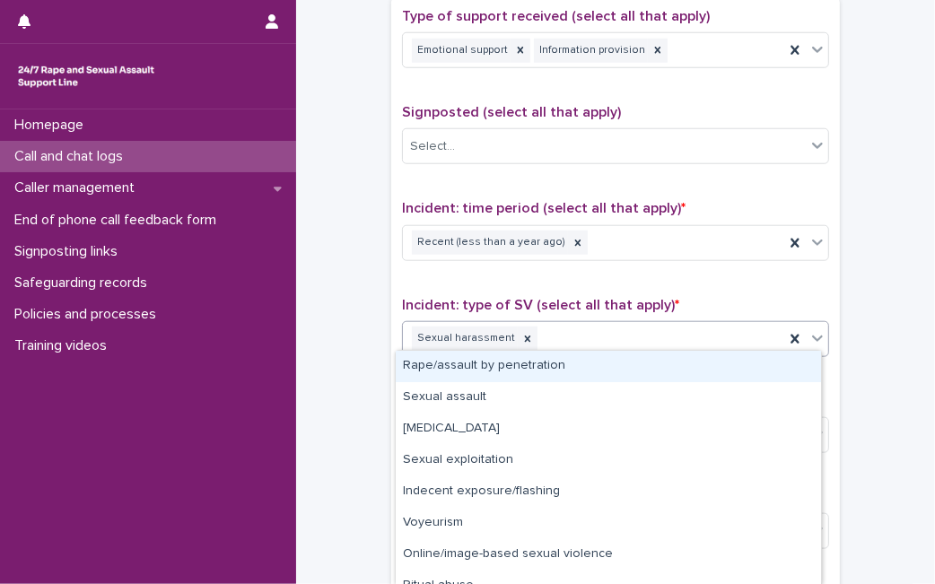
click at [812, 335] on icon at bounding box center [817, 338] width 11 height 6
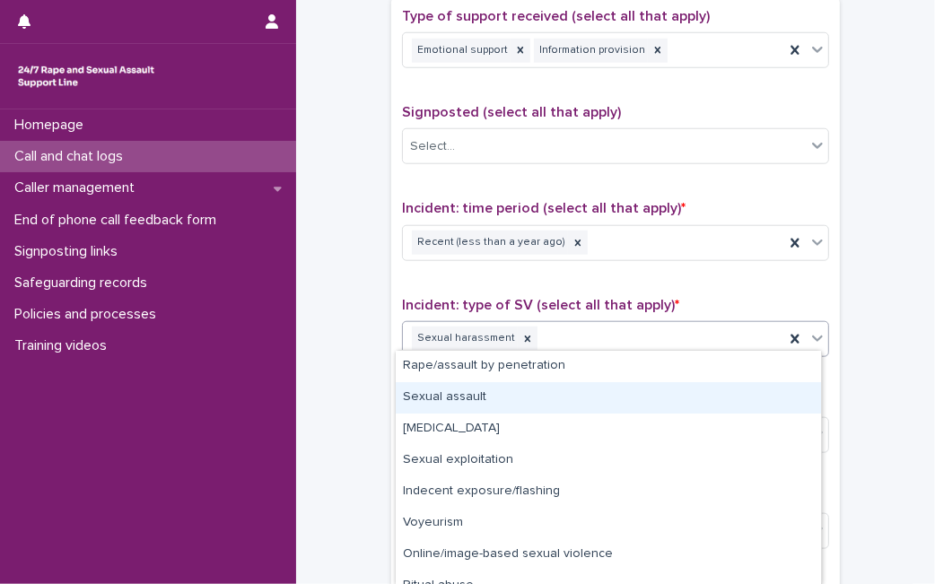
drag, startPoint x: 741, startPoint y: 372, endPoint x: 685, endPoint y: 407, distance: 65.7
click at [685, 407] on div "Sexual assault" at bounding box center [608, 397] width 425 height 31
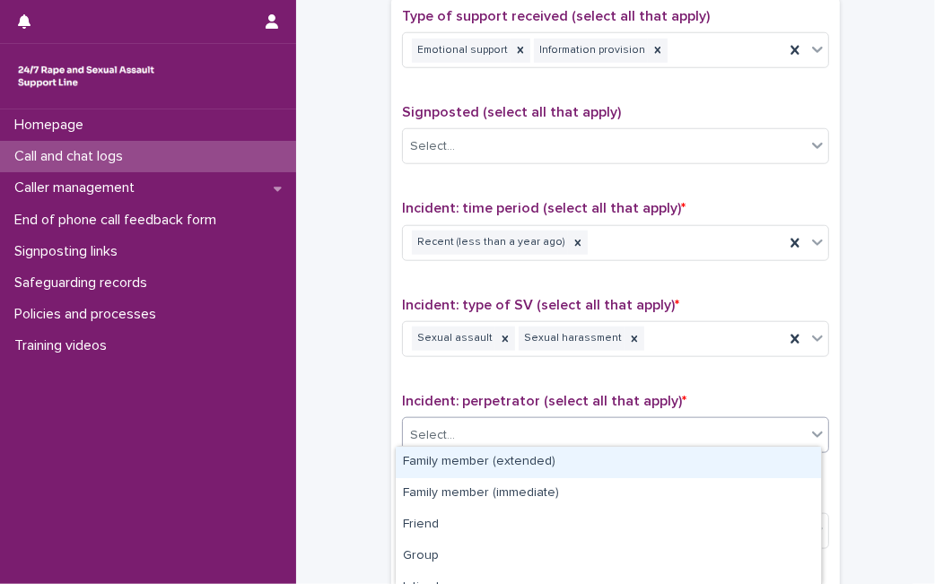
drag, startPoint x: 679, startPoint y: 431, endPoint x: 813, endPoint y: 534, distance: 169.0
click at [813, 534] on body "**********" at bounding box center [467, 292] width 935 height 584
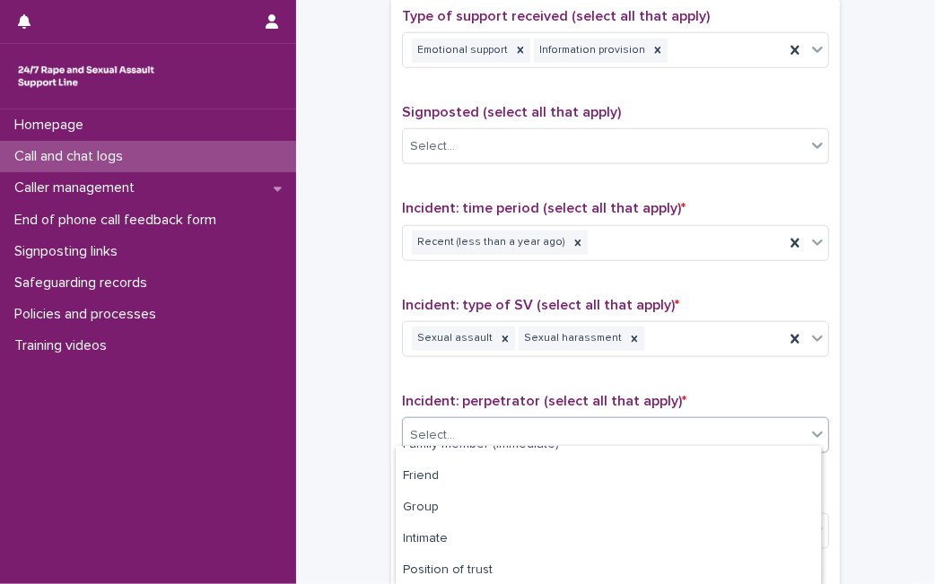
scroll to position [85, 0]
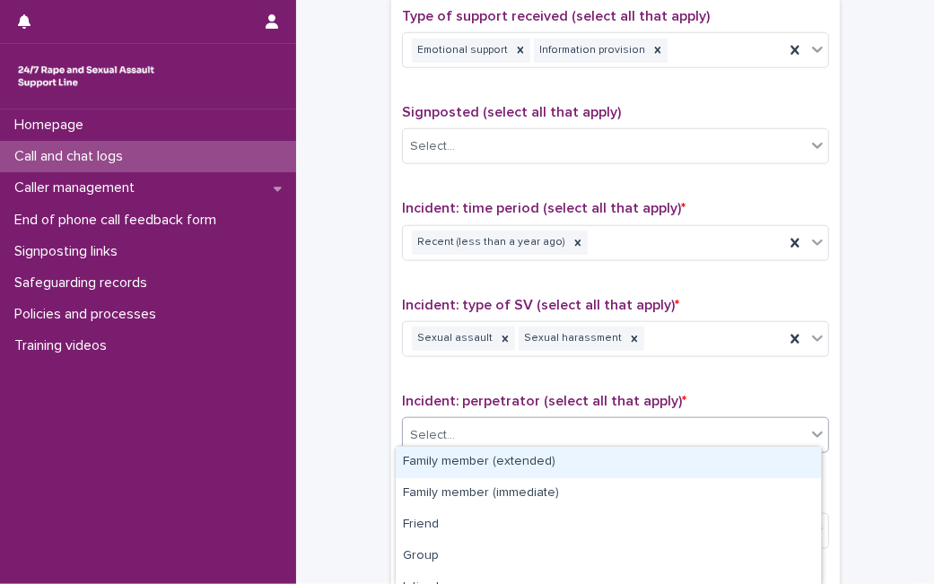
click at [502, 429] on div "Select..." at bounding box center [604, 436] width 403 height 30
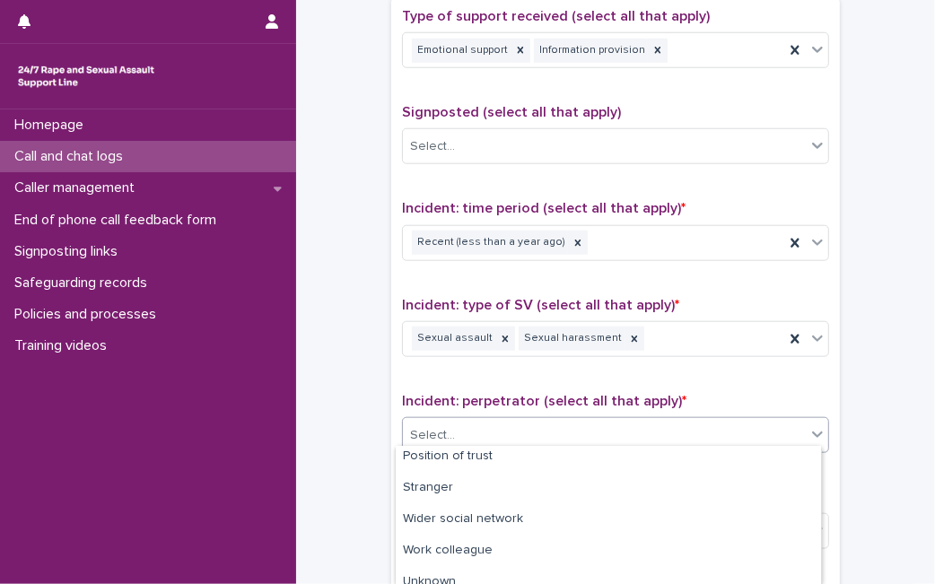
scroll to position [165, 0]
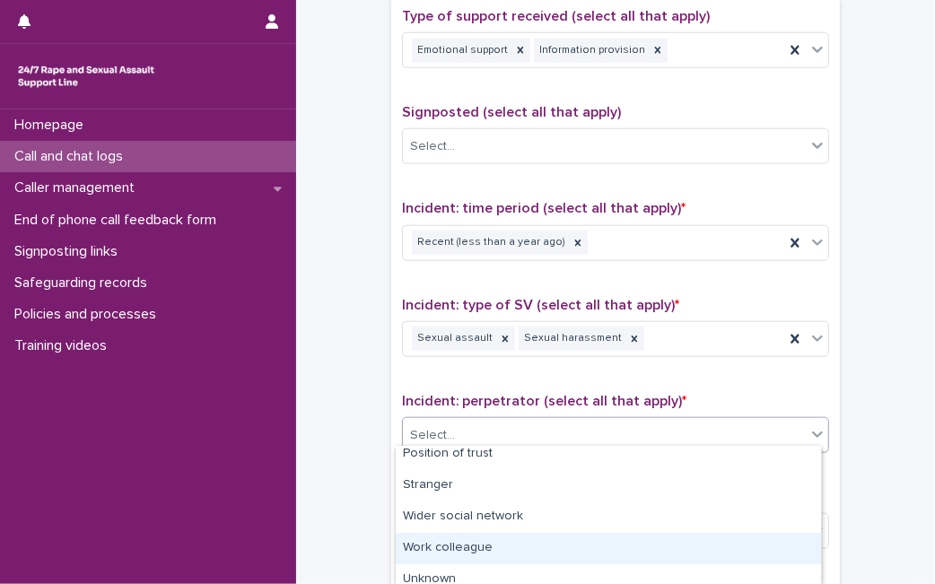
click at [722, 540] on div "Work colleague" at bounding box center [608, 548] width 425 height 31
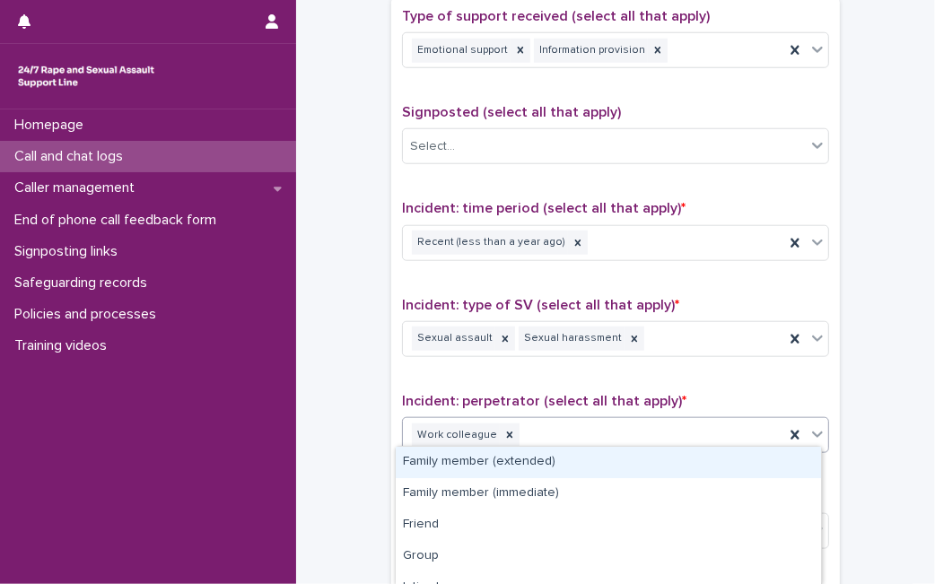
click at [549, 431] on div "Work colleague" at bounding box center [593, 435] width 381 height 31
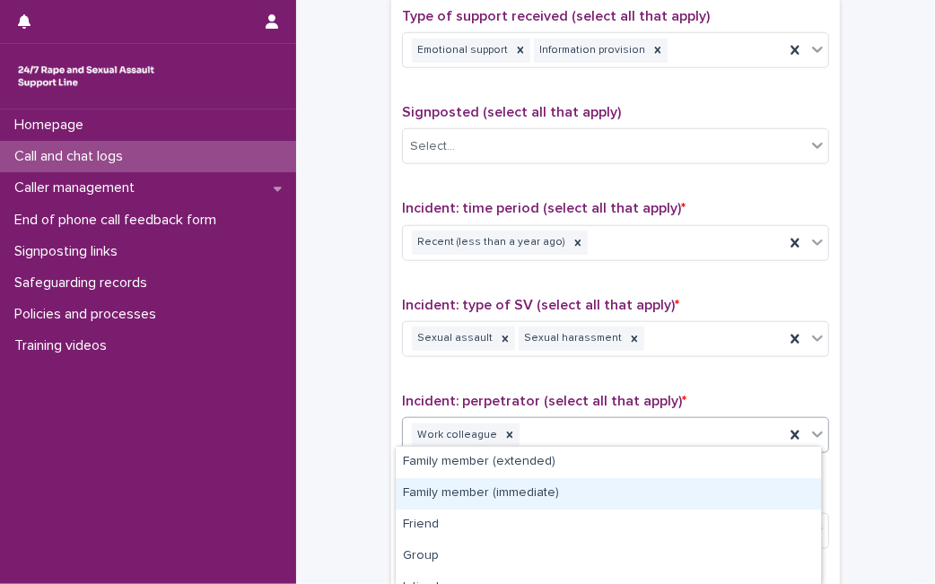
scroll to position [174, 0]
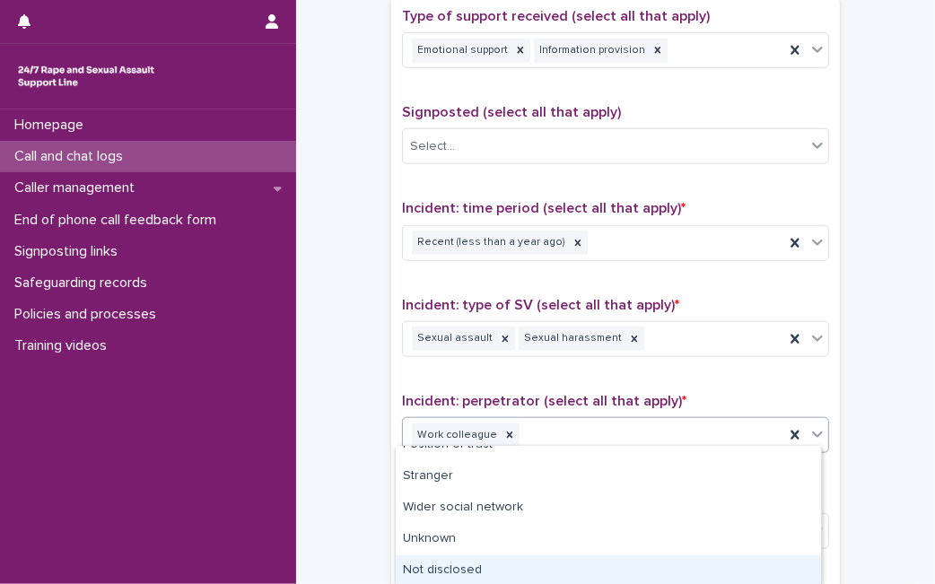
click at [694, 570] on div "Not disclosed" at bounding box center [608, 570] width 425 height 31
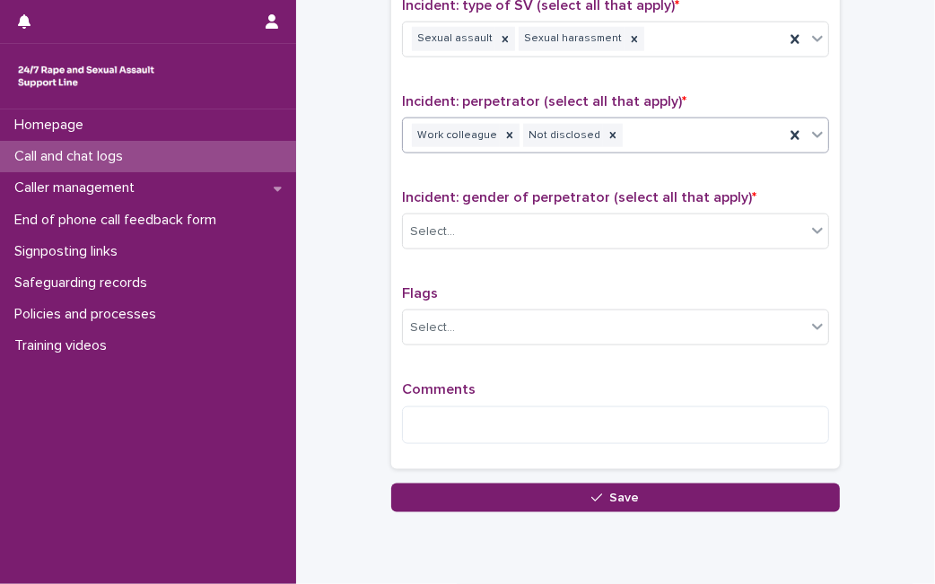
scroll to position [1392, 0]
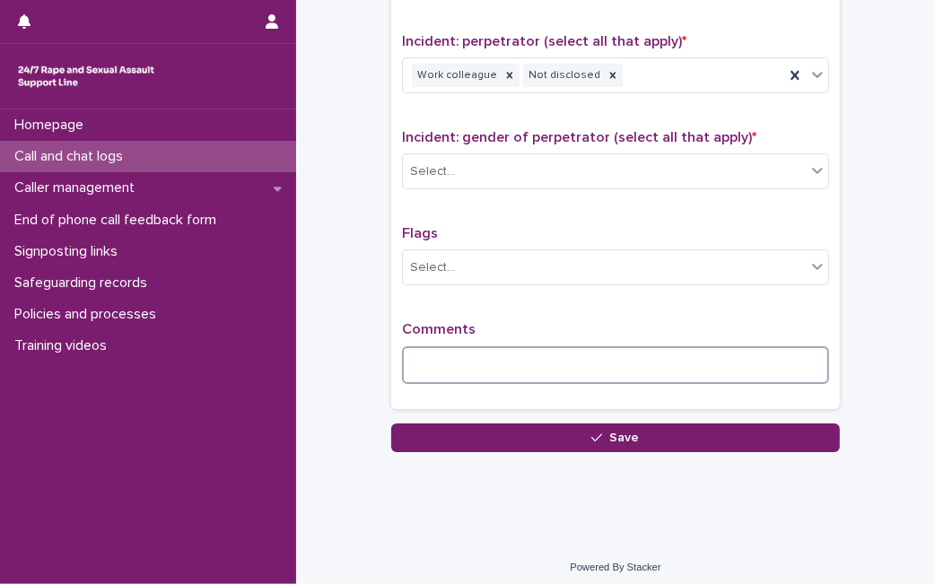
click at [561, 360] on textarea at bounding box center [615, 365] width 427 height 38
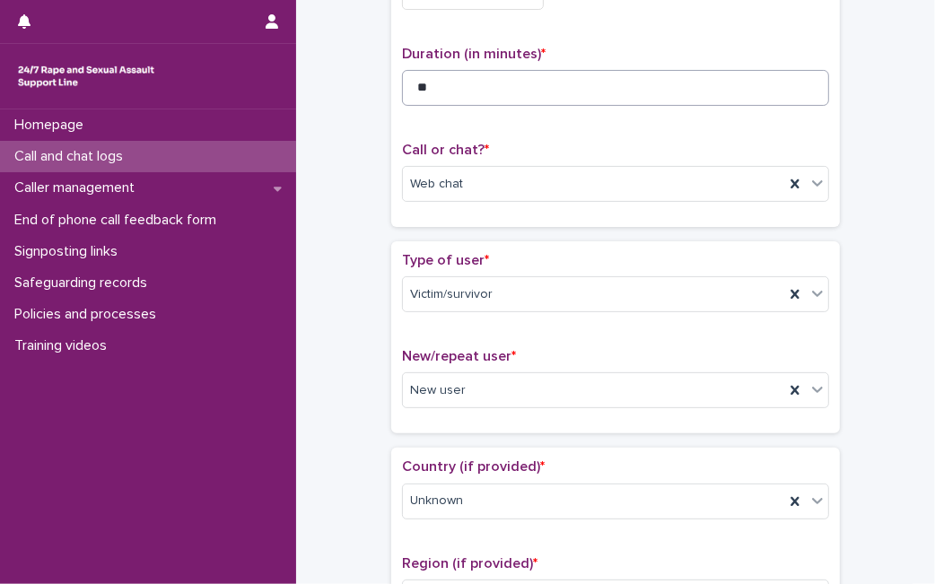
scroll to position [149, 0]
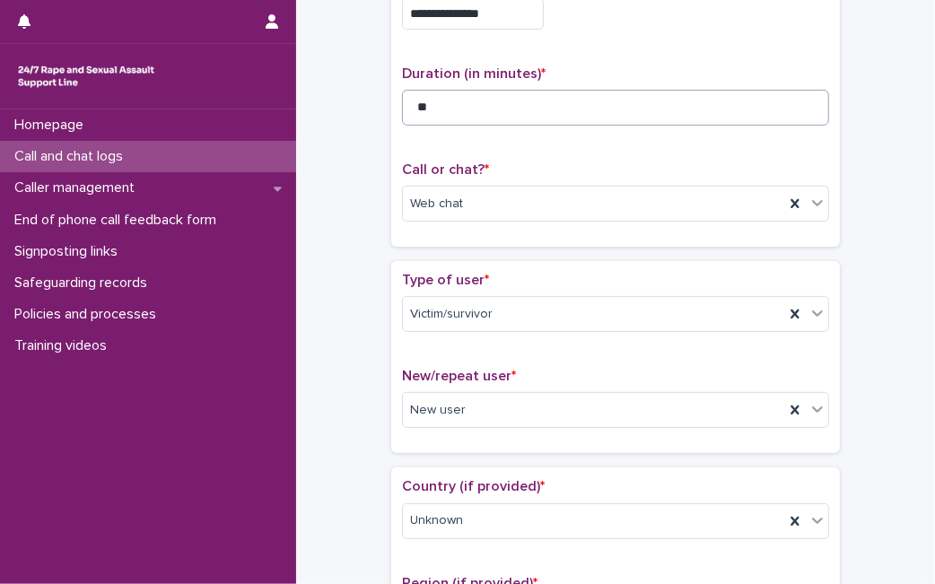
type textarea "**********"
click at [548, 100] on input "**" at bounding box center [615, 108] width 427 height 36
type input "*"
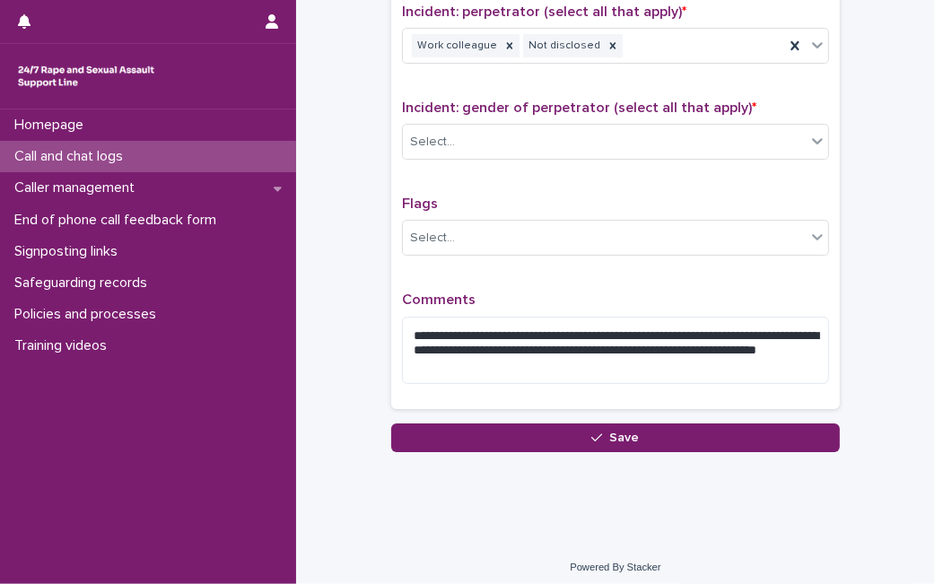
type input "**"
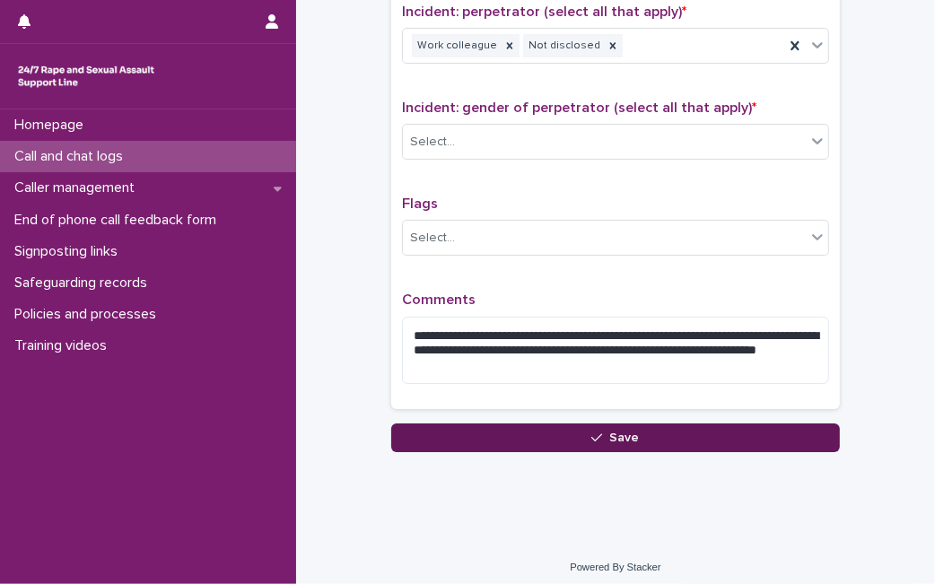
click at [452, 423] on button "Save" at bounding box center [615, 437] width 448 height 29
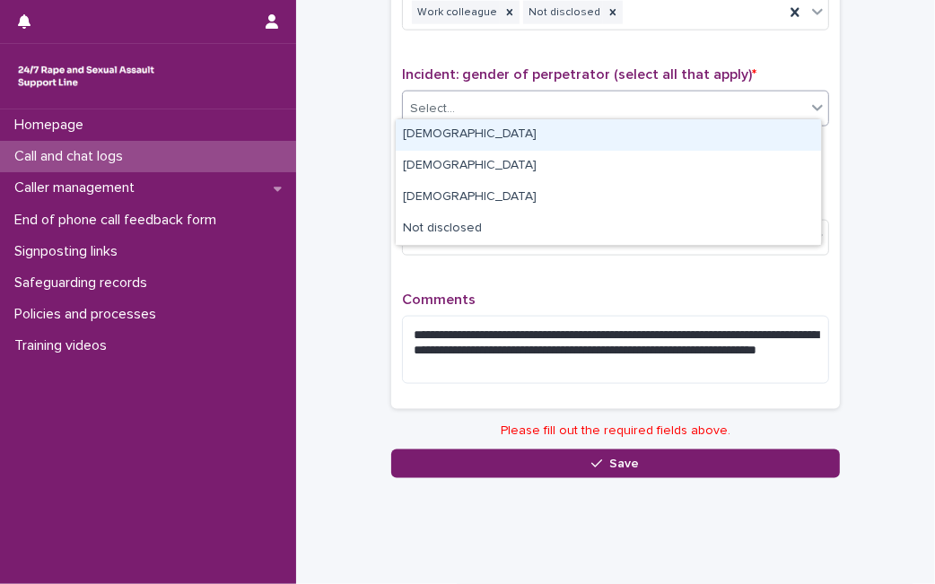
click at [489, 105] on div "Select..." at bounding box center [604, 109] width 403 height 30
click at [538, 125] on div "[DEMOGRAPHIC_DATA]" at bounding box center [608, 134] width 425 height 31
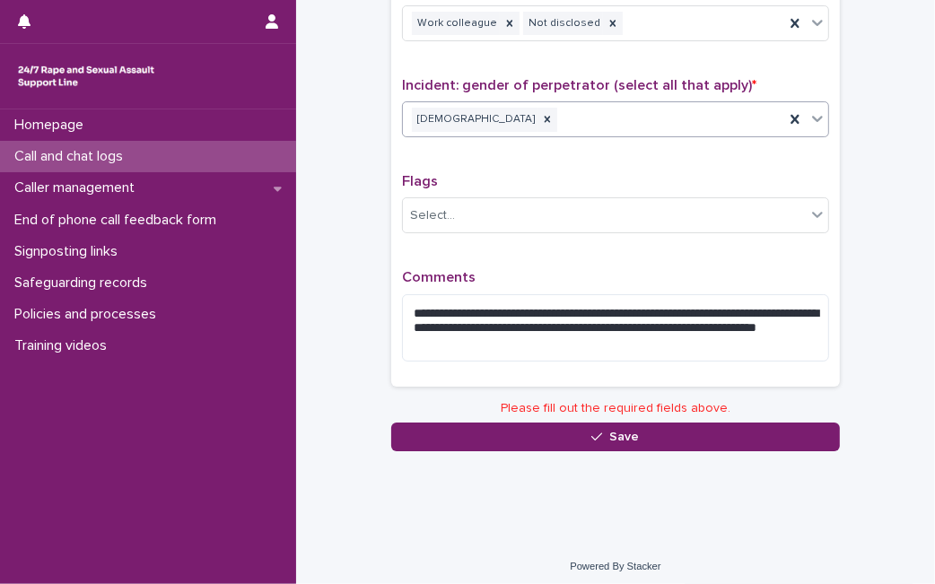
scroll to position [1421, 0]
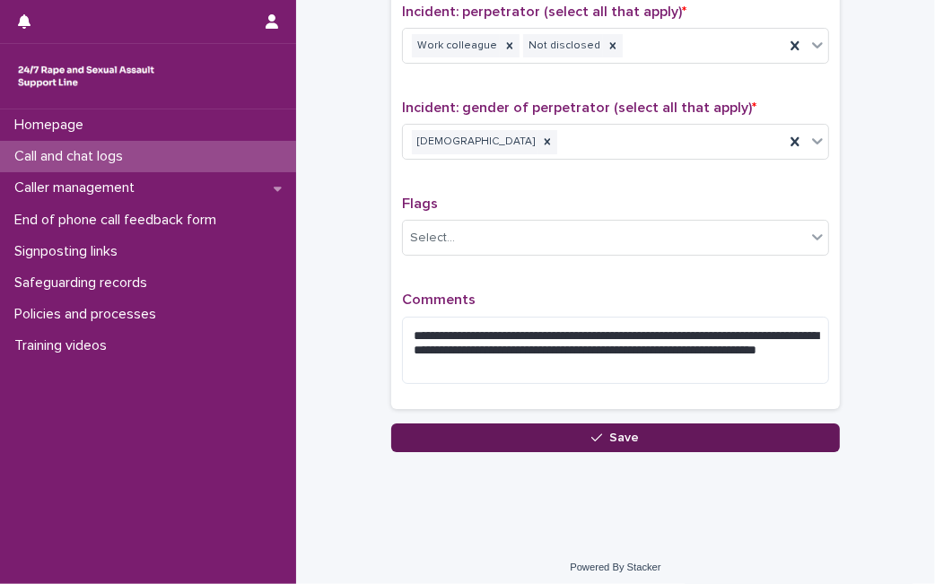
click at [601, 437] on button "Save" at bounding box center [615, 437] width 448 height 29
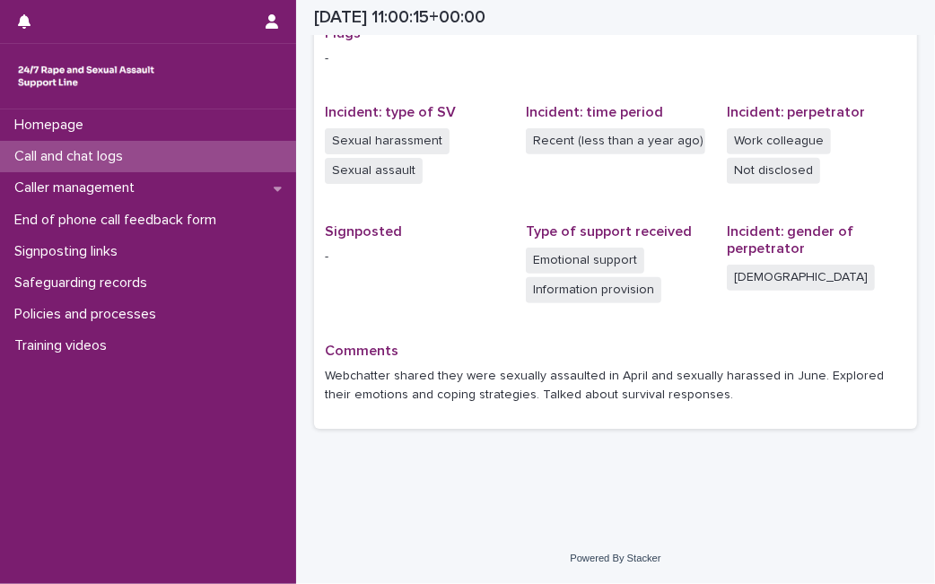
scroll to position [392, 0]
